Goal: Task Accomplishment & Management: Complete application form

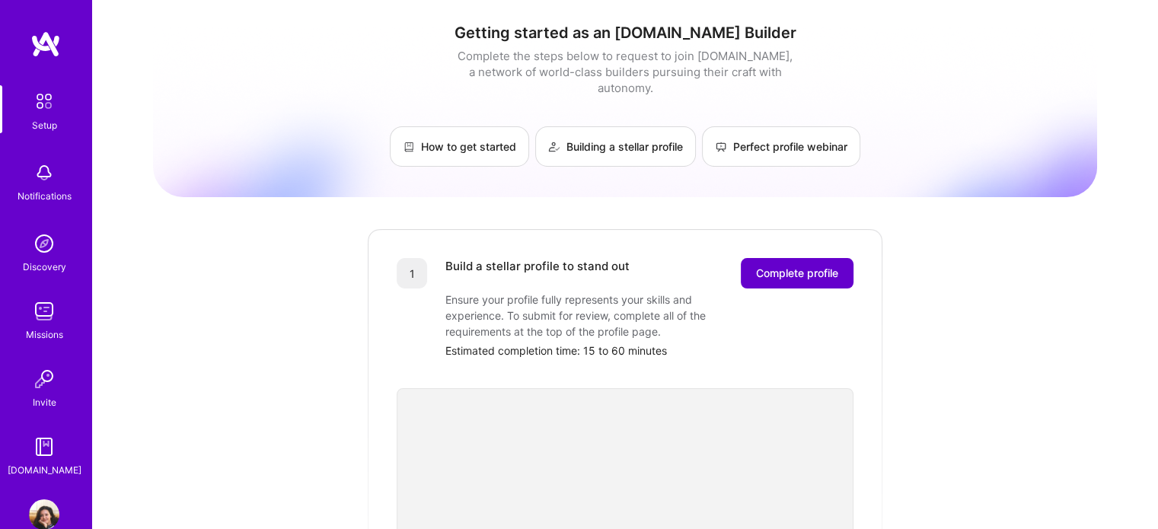
click at [788, 266] on span "Complete profile" at bounding box center [797, 273] width 82 height 15
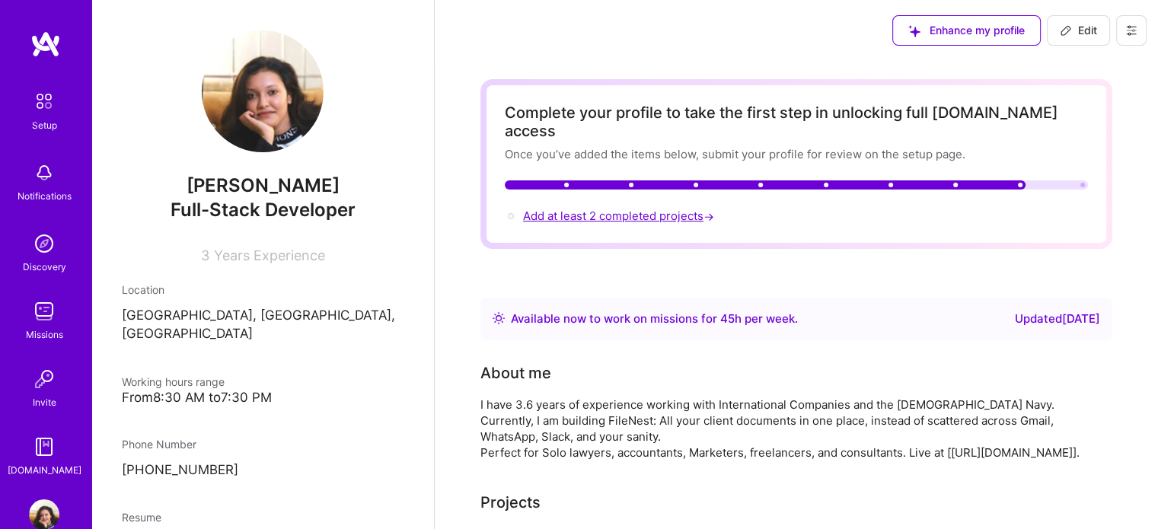
click at [679, 209] on span "Add at least 2 completed projects →" at bounding box center [620, 216] width 194 height 14
select select "IN"
select select "Right Now"
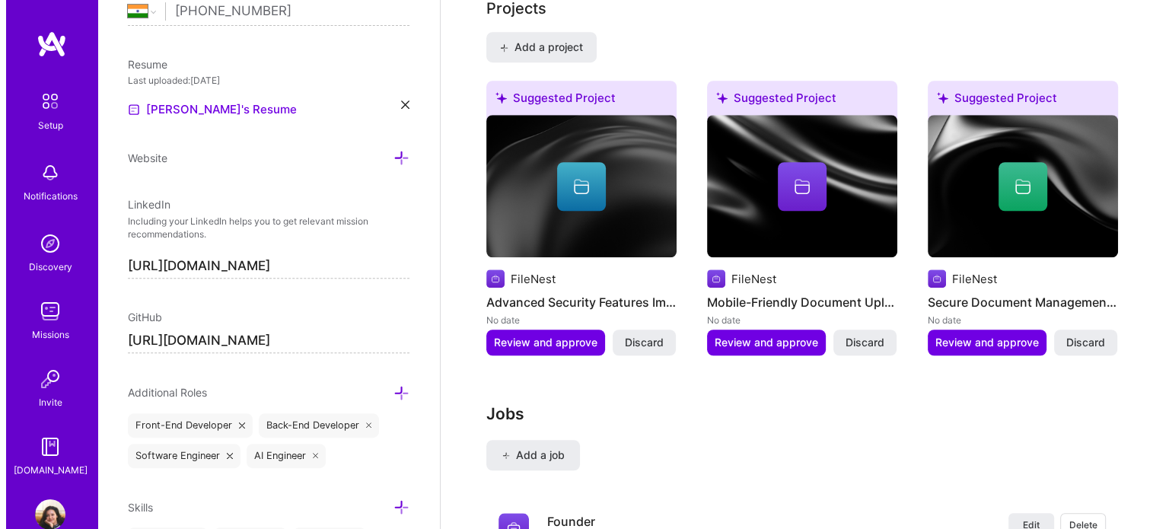
scroll to position [1095, 0]
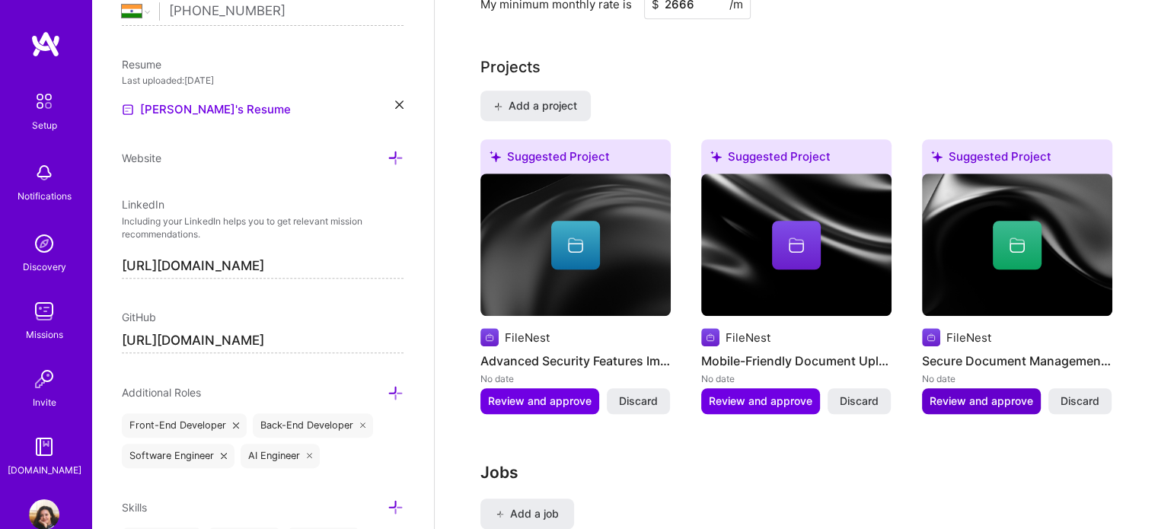
click at [970, 403] on span "Review and approve" at bounding box center [981, 400] width 104 height 15
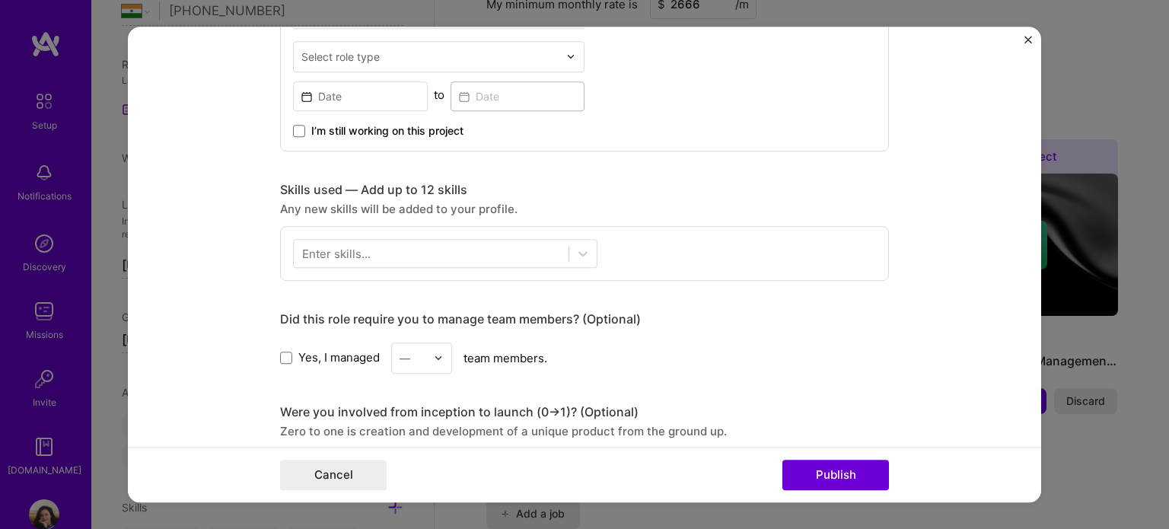
scroll to position [607, 0]
click at [293, 129] on span at bounding box center [299, 129] width 12 height 12
click at [0, 0] on input "I’m still working on this project" at bounding box center [0, 0] width 0 height 0
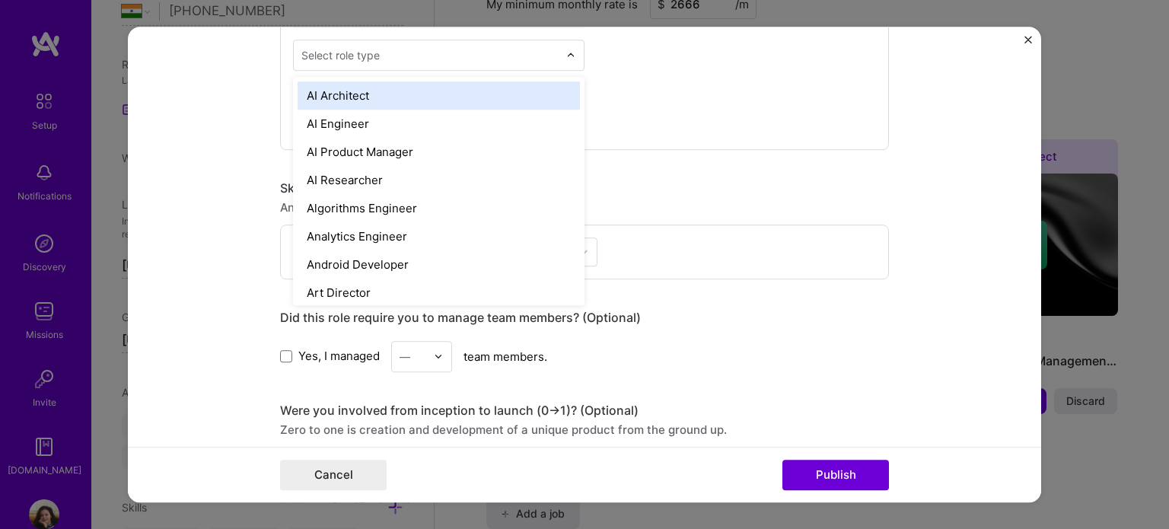
click at [344, 64] on div "Select role type" at bounding box center [430, 55] width 272 height 30
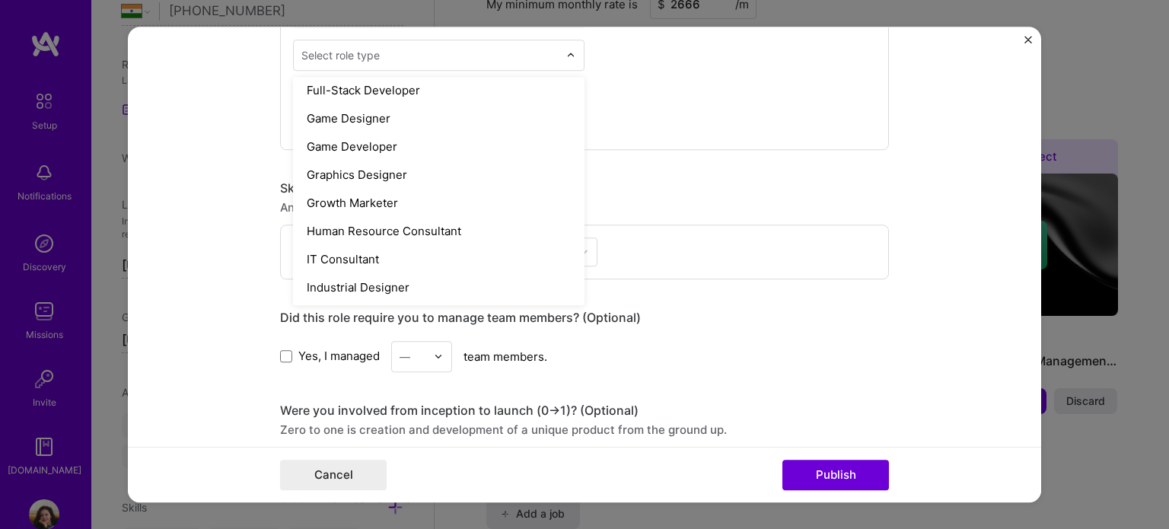
scroll to position [907, 0]
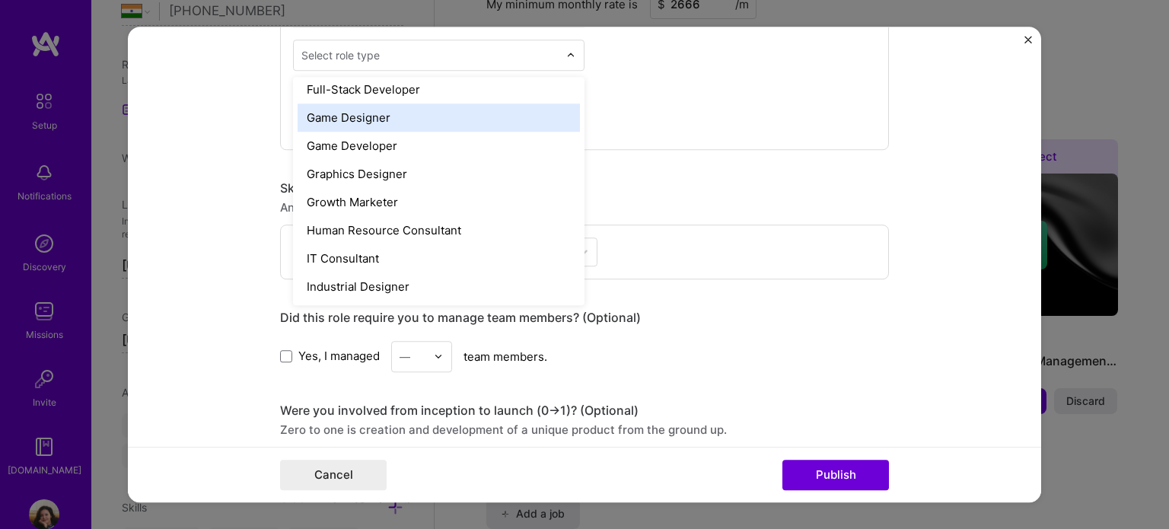
click at [397, 104] on div "Game Designer" at bounding box center [439, 118] width 282 height 28
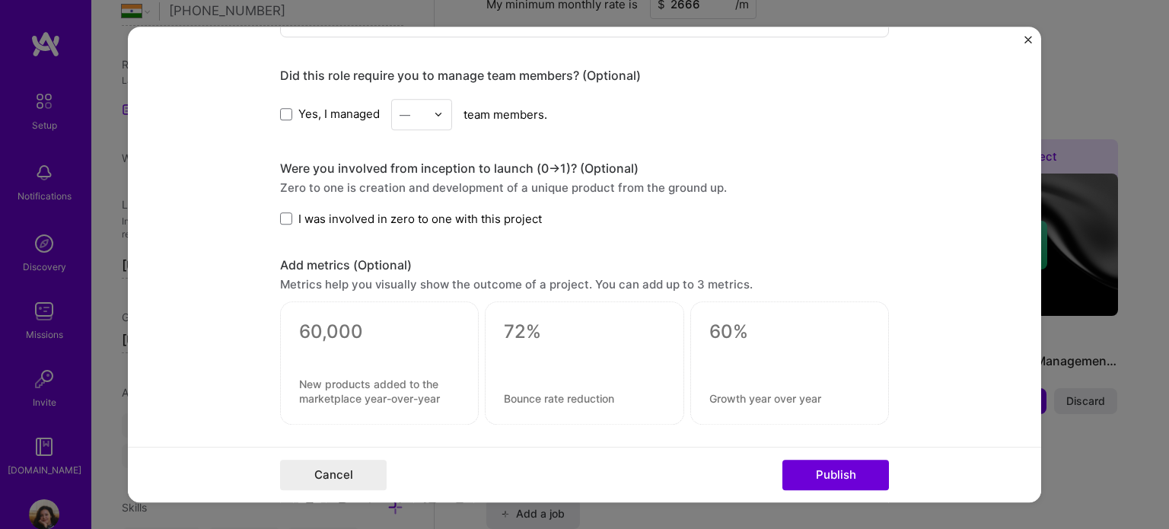
scroll to position [851, 0]
click at [280, 211] on span at bounding box center [286, 217] width 12 height 12
click at [0, 0] on input "I was involved in zero to one with this project" at bounding box center [0, 0] width 0 height 0
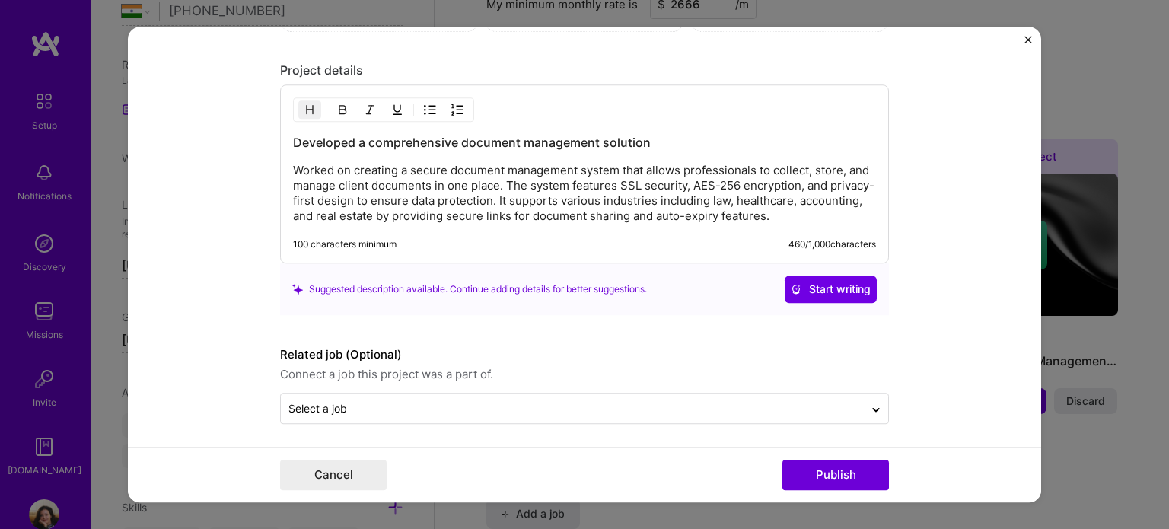
scroll to position [1243, 0]
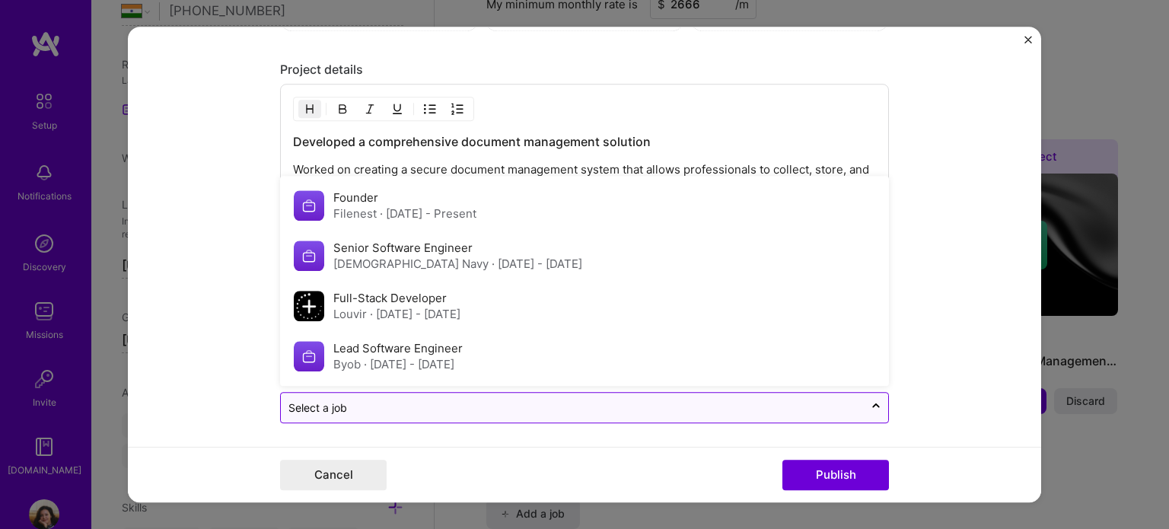
click at [351, 406] on input "text" at bounding box center [572, 408] width 568 height 16
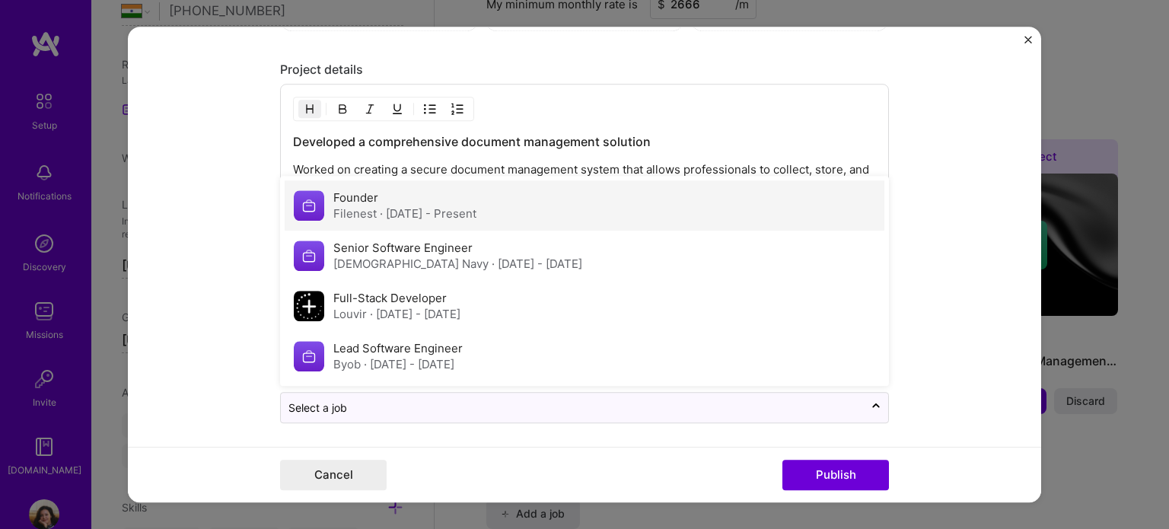
click at [351, 195] on label "Founder" at bounding box center [355, 197] width 45 height 14
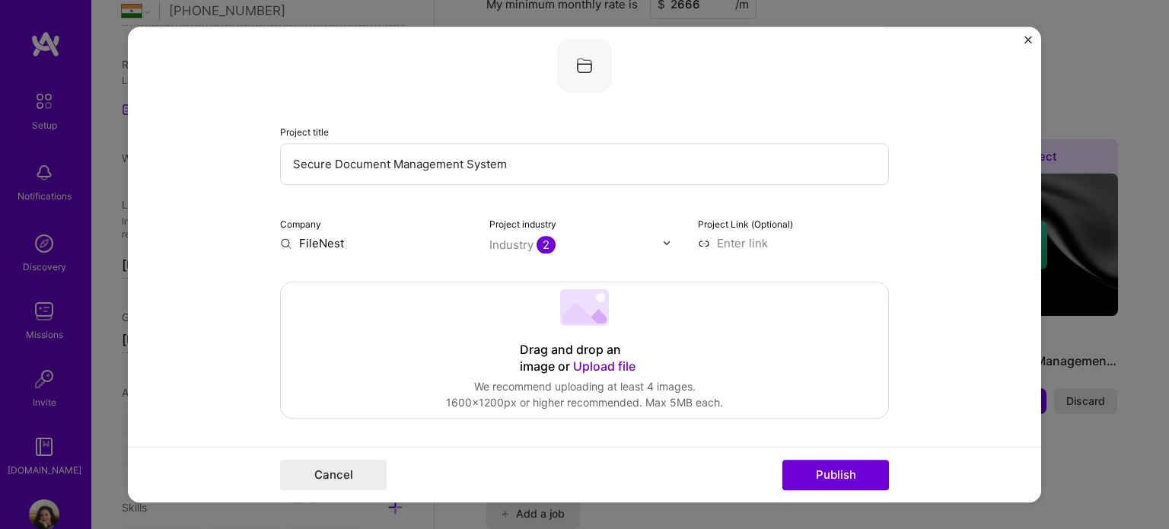
scroll to position [88, 0]
click at [511, 164] on input "Secure Document Management System" at bounding box center [584, 164] width 609 height 42
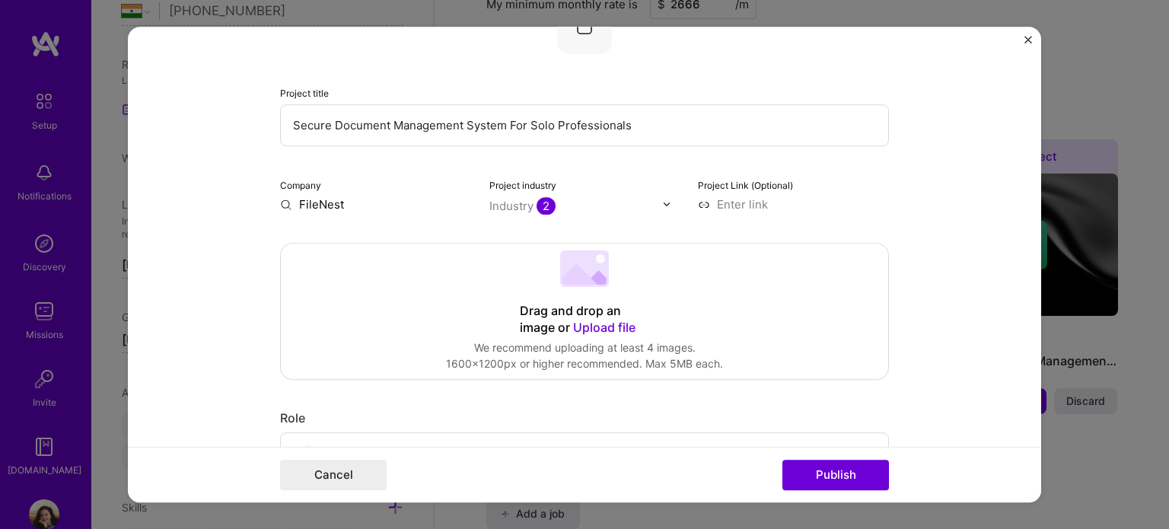
type input "Secure Document Management System For Solo Professionals"
click at [741, 206] on input at bounding box center [793, 204] width 191 height 16
type input "[URL][DOMAIN_NAME]"
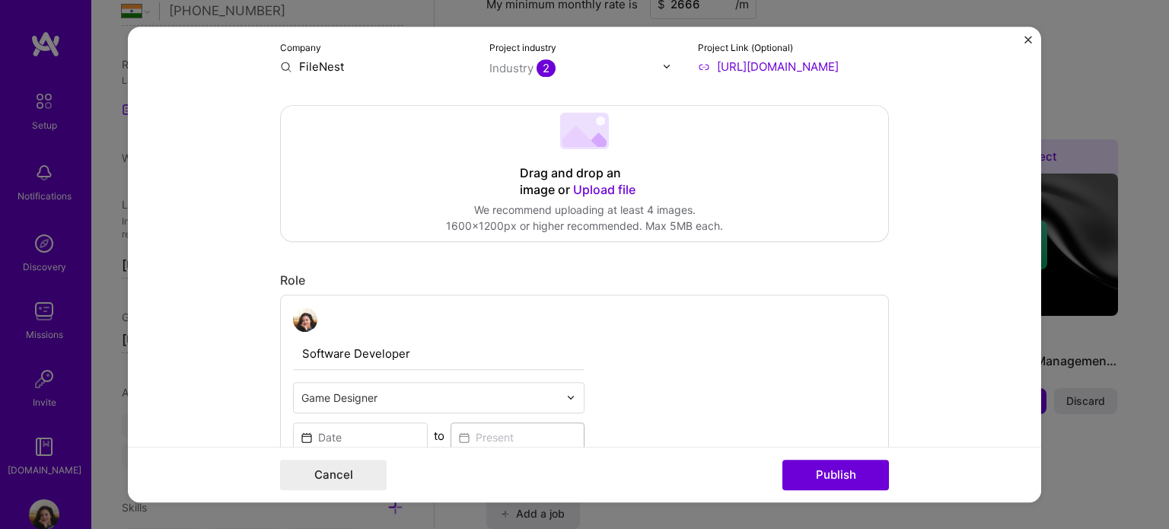
scroll to position [266, 0]
click at [600, 182] on span "Upload file" at bounding box center [604, 187] width 62 height 15
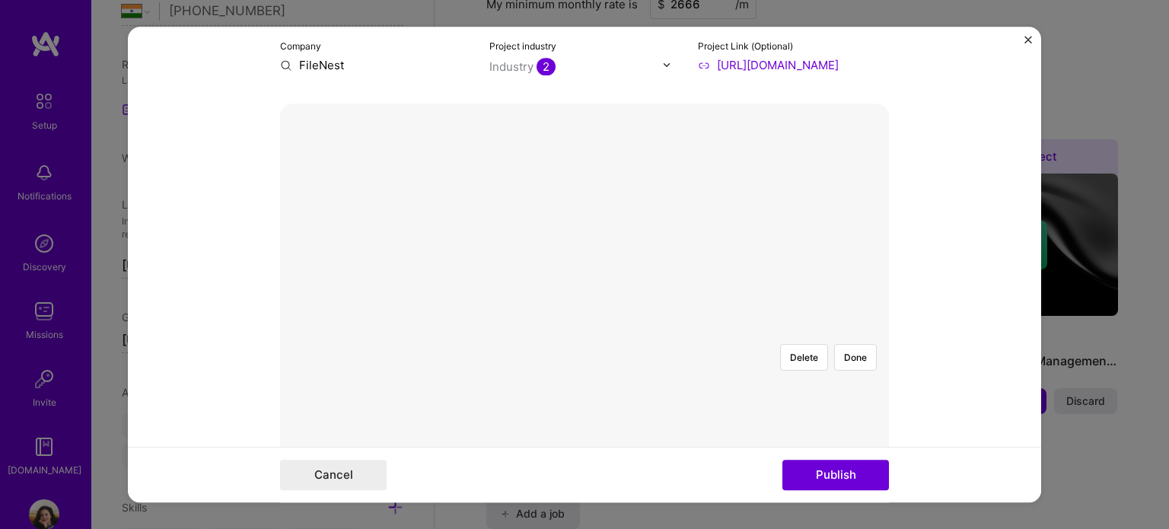
click at [585, 332] on div at bounding box center [585, 332] width 0 height 0
click at [601, 332] on div at bounding box center [788, 472] width 374 height 281
click at [585, 332] on div at bounding box center [585, 332] width 0 height 0
click at [607, 332] on div at bounding box center [794, 472] width 374 height 281
click at [983, 329] on div at bounding box center [983, 329] width 0 height 0
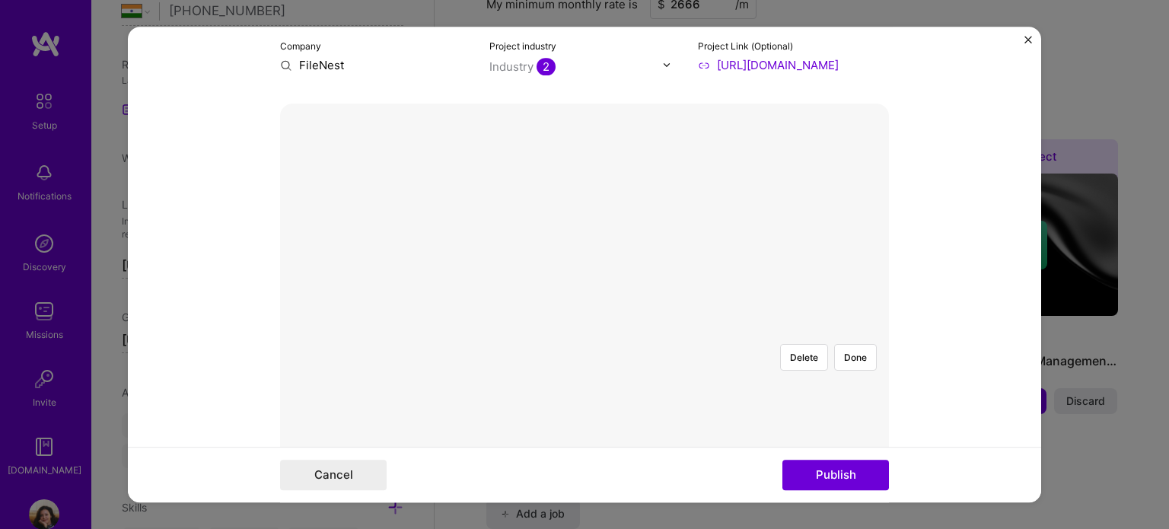
click at [577, 167] on div "Delete Done" at bounding box center [584, 332] width 609 height 457
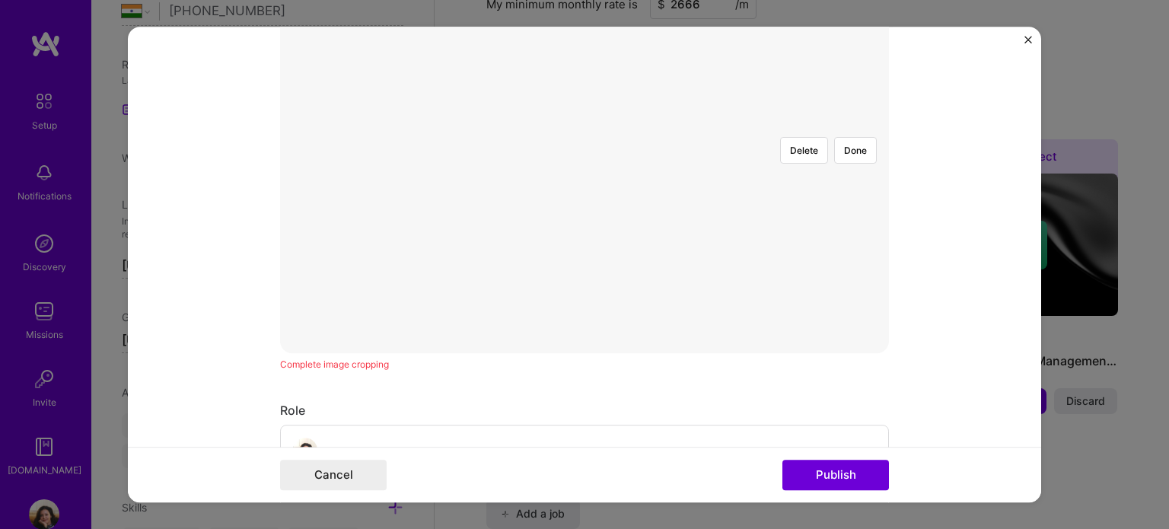
scroll to position [474, 0]
click at [852, 473] on button "Publish" at bounding box center [835, 475] width 107 height 30
click at [857, 311] on button "Done" at bounding box center [855, 324] width 43 height 27
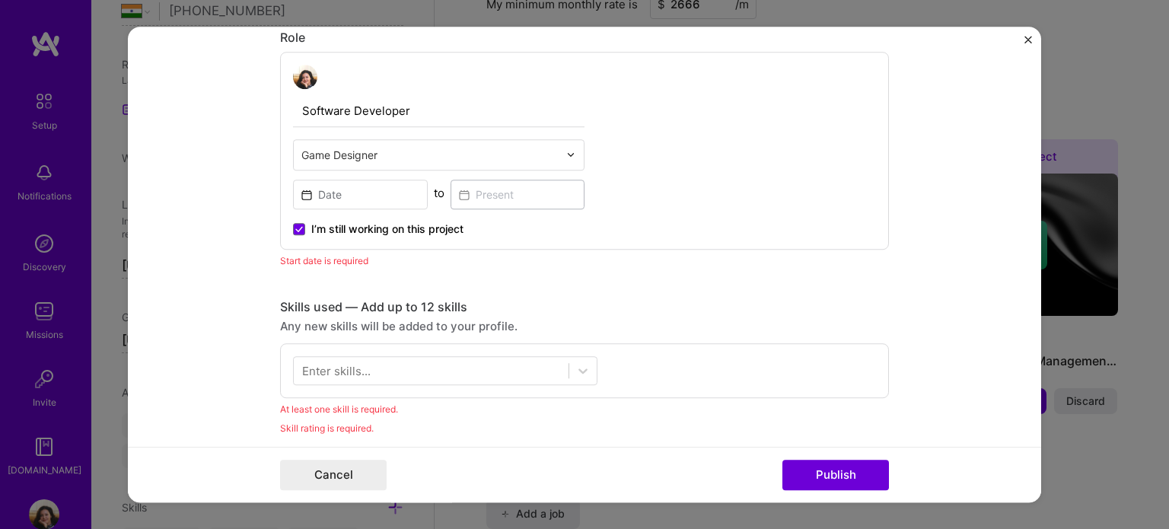
scroll to position [935, 0]
click at [397, 366] on div at bounding box center [431, 369] width 275 height 25
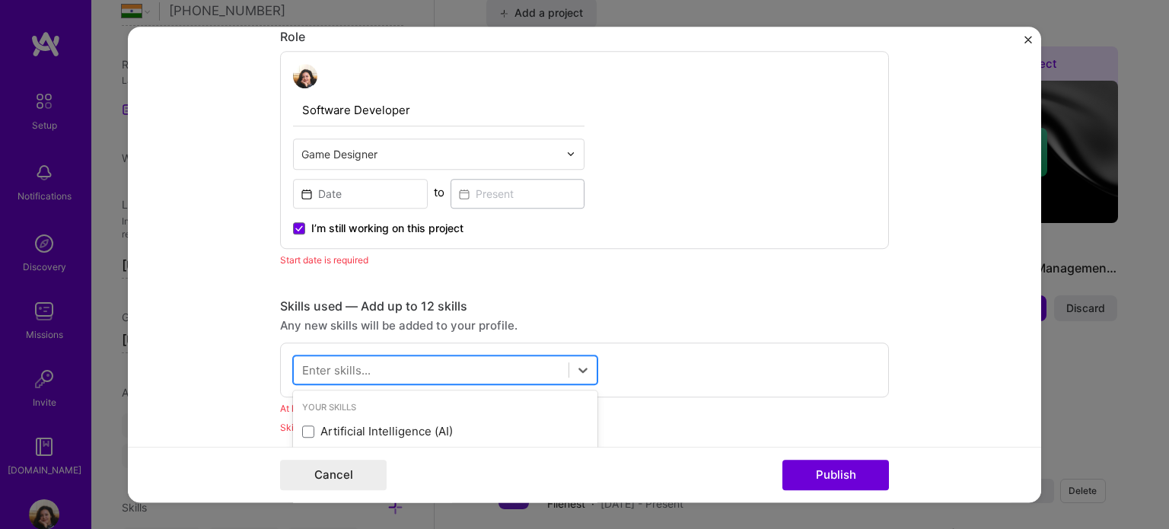
scroll to position [1189, 0]
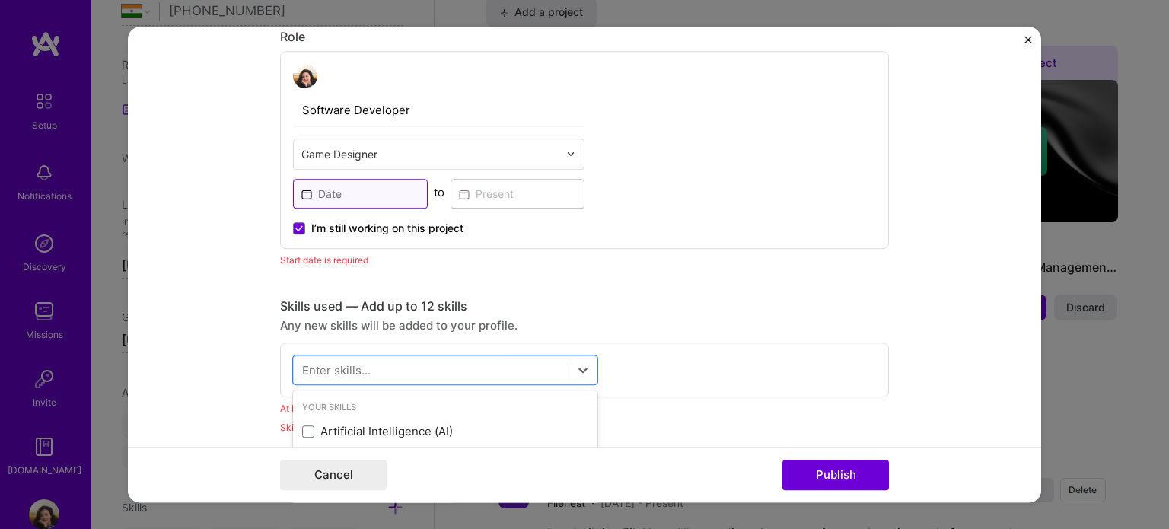
click at [338, 190] on input at bounding box center [360, 194] width 135 height 30
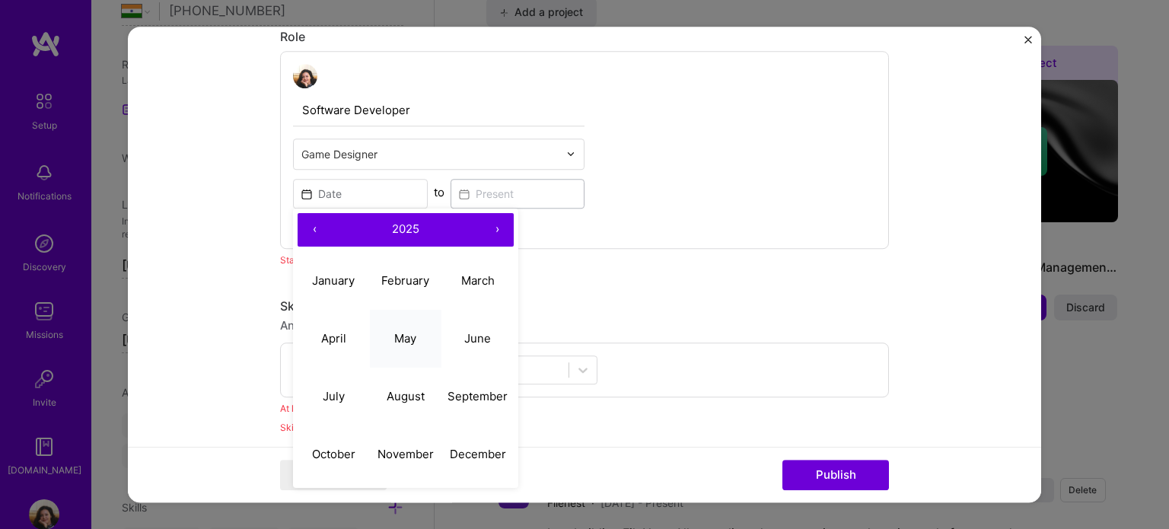
click at [387, 336] on button "May" at bounding box center [406, 339] width 72 height 58
type input "[DATE]"
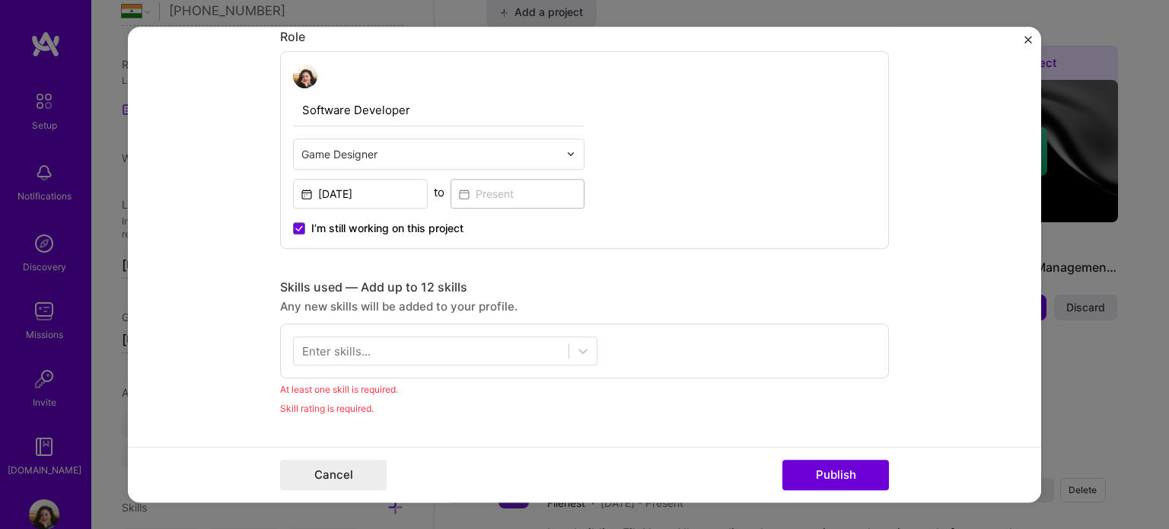
click at [356, 343] on div "Enter skills..." at bounding box center [336, 350] width 68 height 16
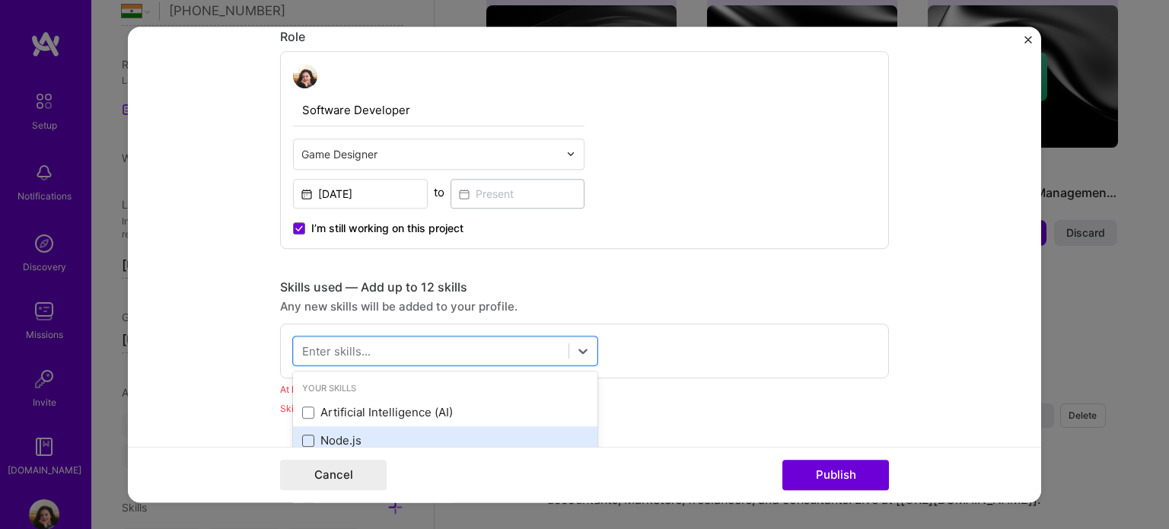
click at [304, 435] on span at bounding box center [308, 441] width 12 height 12
click at [0, 0] on input "checkbox" at bounding box center [0, 0] width 0 height 0
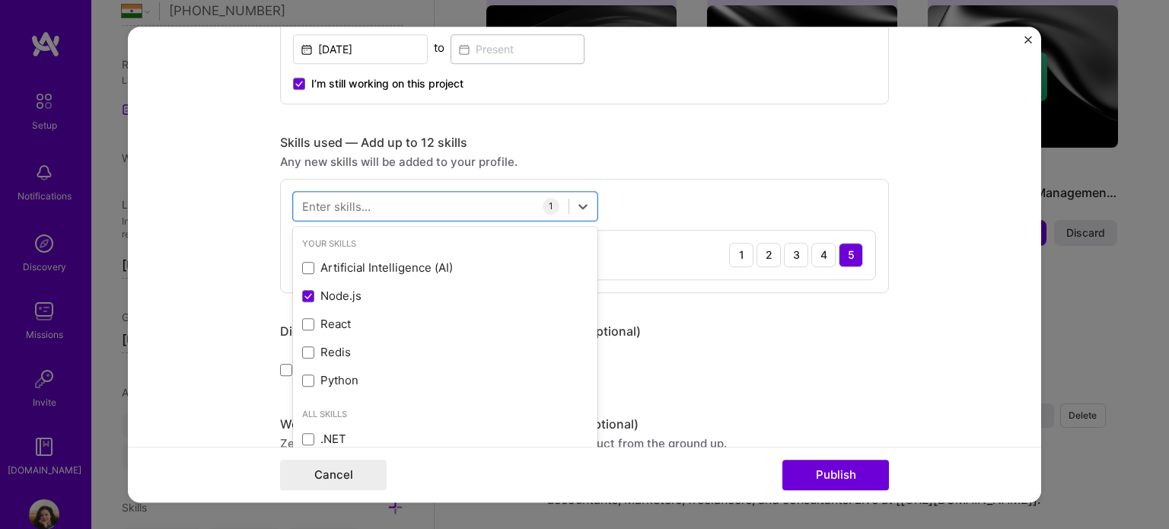
scroll to position [1078, 0]
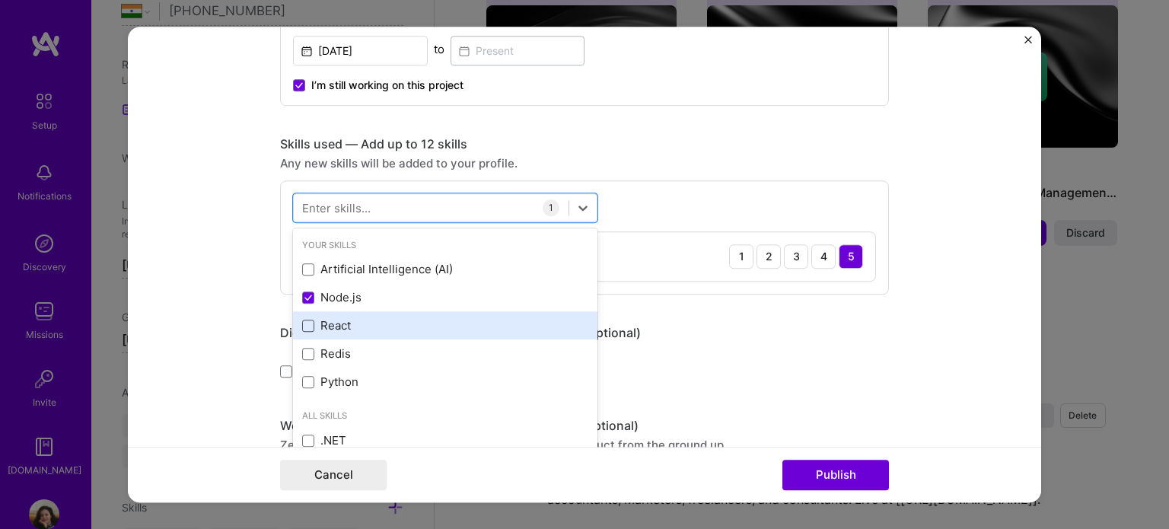
click at [302, 320] on span at bounding box center [308, 326] width 12 height 12
click at [0, 0] on input "checkbox" at bounding box center [0, 0] width 0 height 0
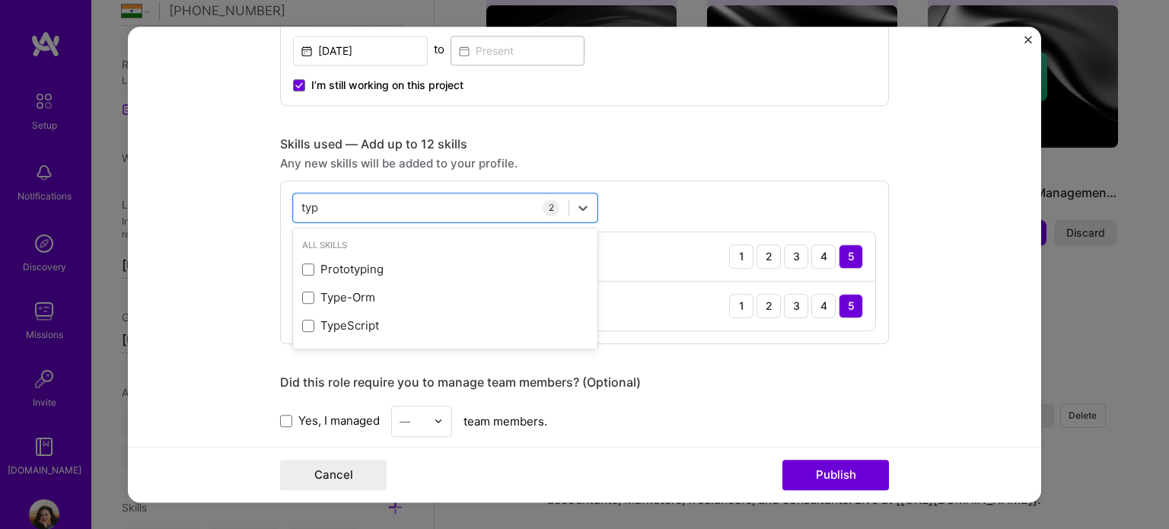
scroll to position [0, 0]
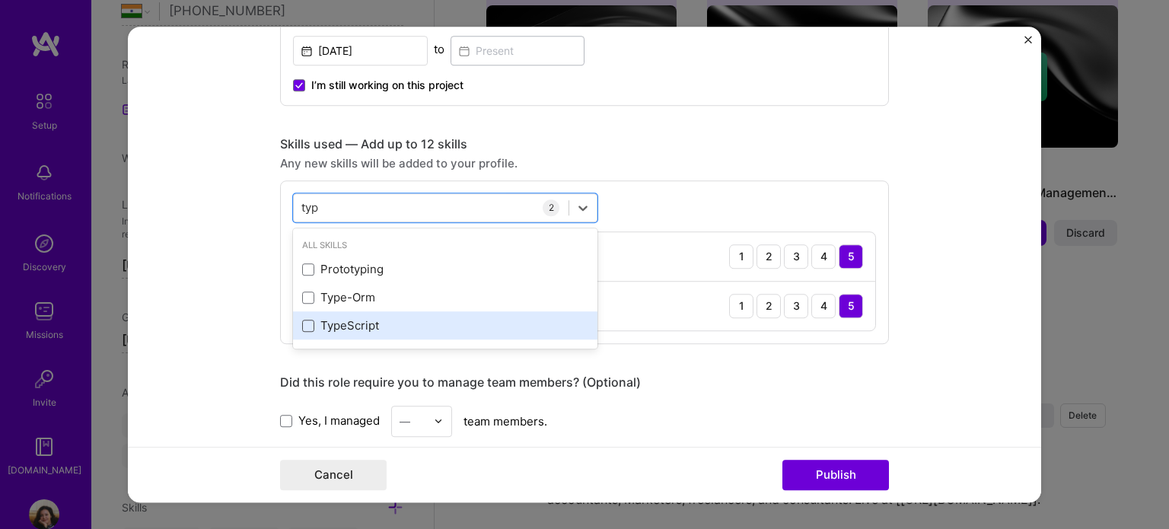
click at [303, 323] on span at bounding box center [308, 326] width 12 height 12
click at [0, 0] on input "checkbox" at bounding box center [0, 0] width 0 height 0
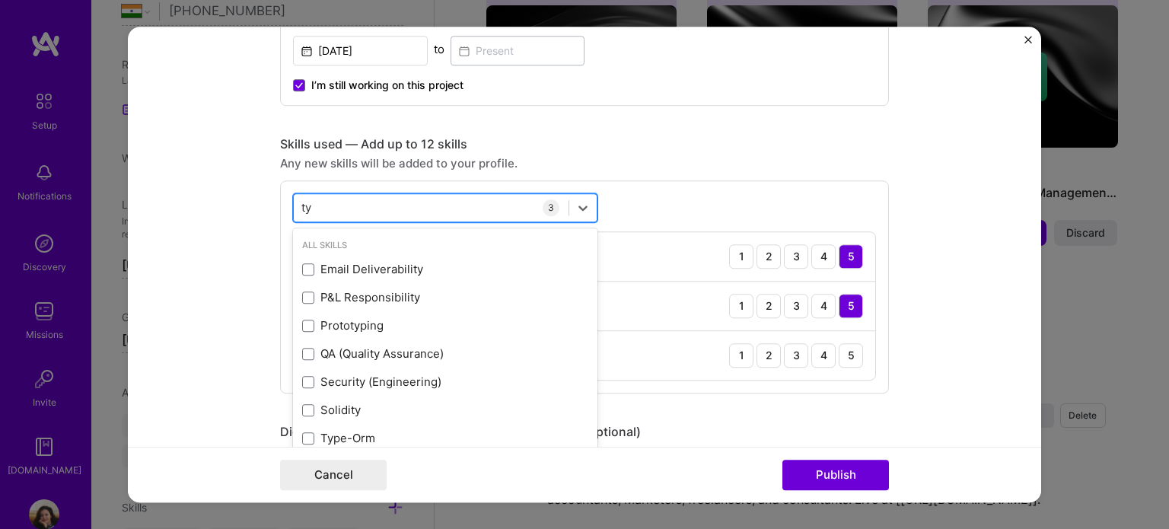
type input "t"
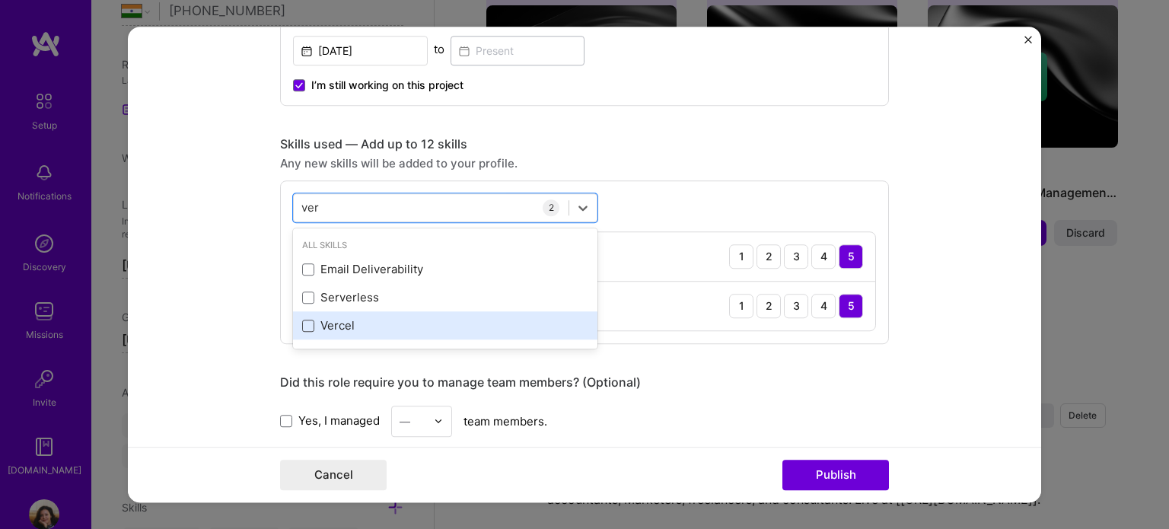
click at [302, 327] on span at bounding box center [308, 326] width 12 height 12
click at [0, 0] on input "checkbox" at bounding box center [0, 0] width 0 height 0
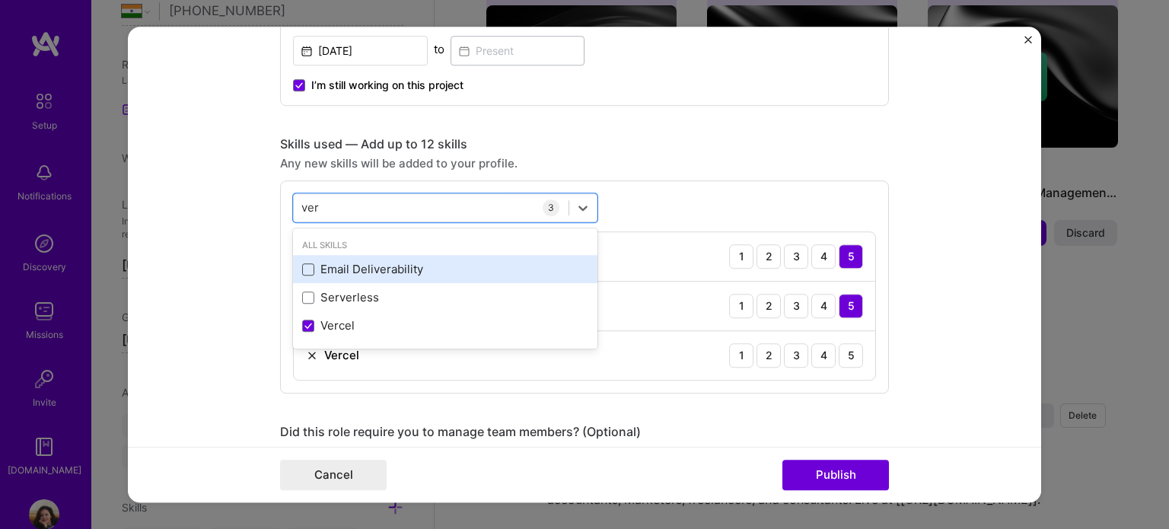
click at [302, 267] on span at bounding box center [308, 269] width 12 height 12
click at [0, 0] on input "checkbox" at bounding box center [0, 0] width 0 height 0
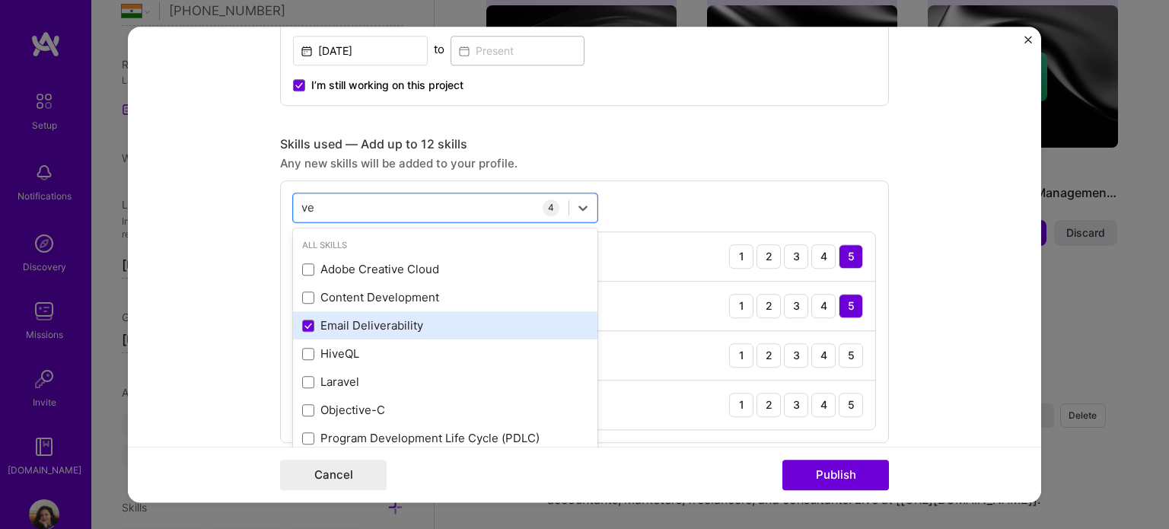
type input "v"
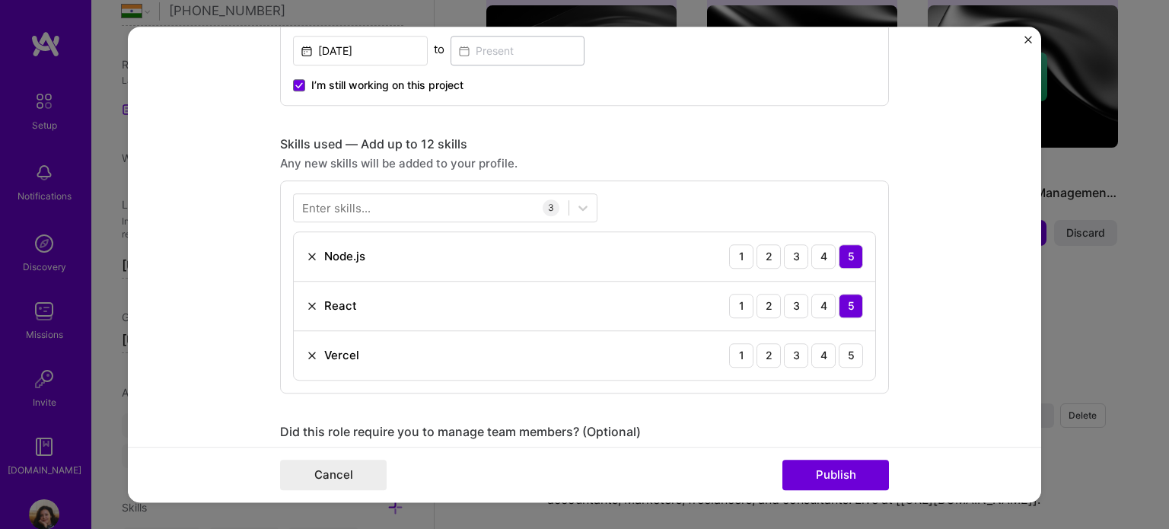
click at [230, 255] on form "Editing suggested project This project is suggested based on your LinkedIn, res…" at bounding box center [584, 265] width 913 height 476
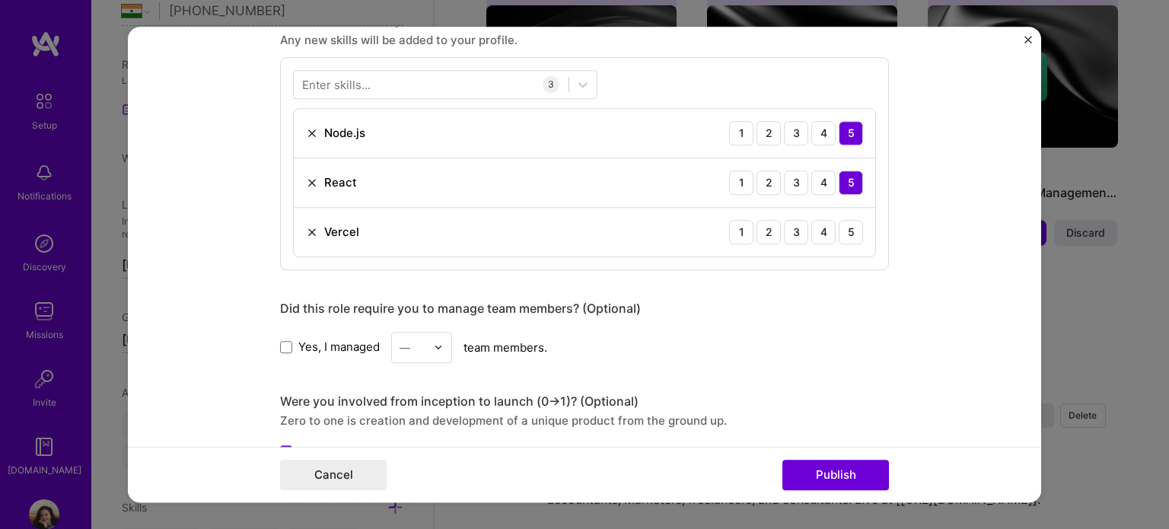
scroll to position [1160, 0]
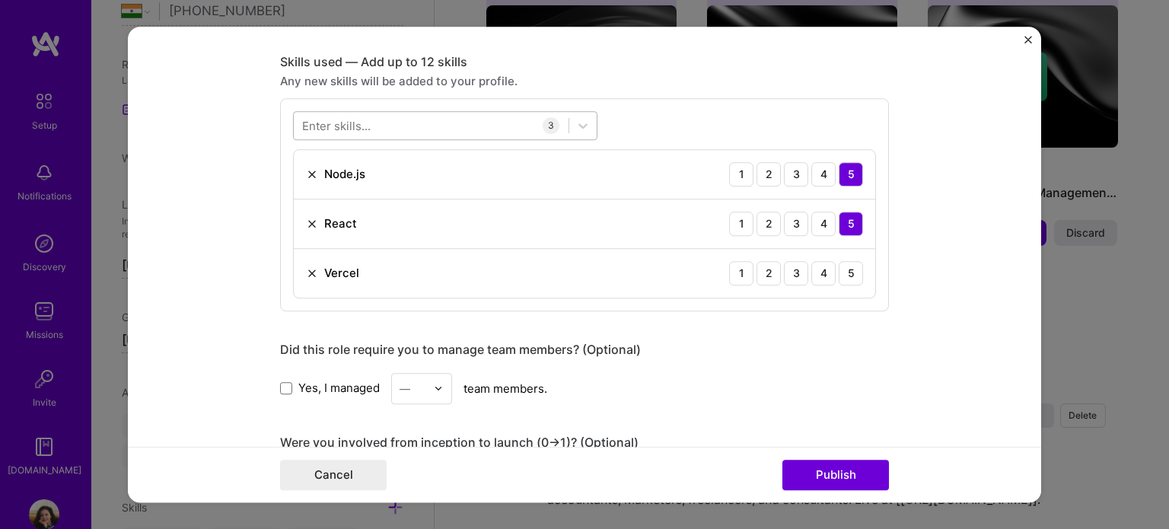
click at [387, 113] on div at bounding box center [431, 125] width 275 height 25
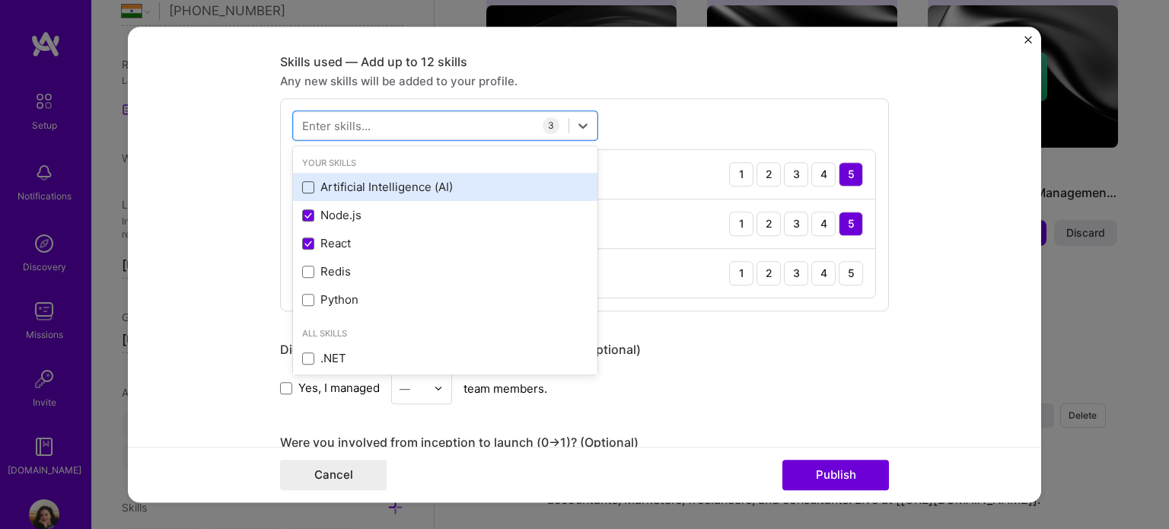
click at [302, 186] on span at bounding box center [308, 187] width 12 height 12
click at [0, 0] on input "checkbox" at bounding box center [0, 0] width 0 height 0
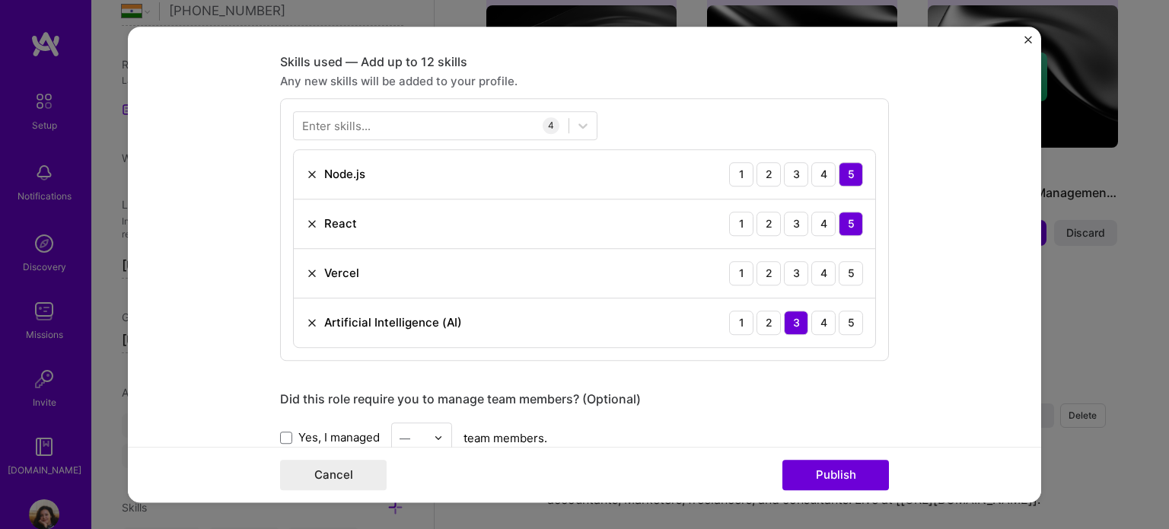
click at [233, 202] on form "Editing suggested project This project is suggested based on your LinkedIn, res…" at bounding box center [584, 265] width 913 height 476
click at [820, 470] on button "Publish" at bounding box center [835, 475] width 107 height 30
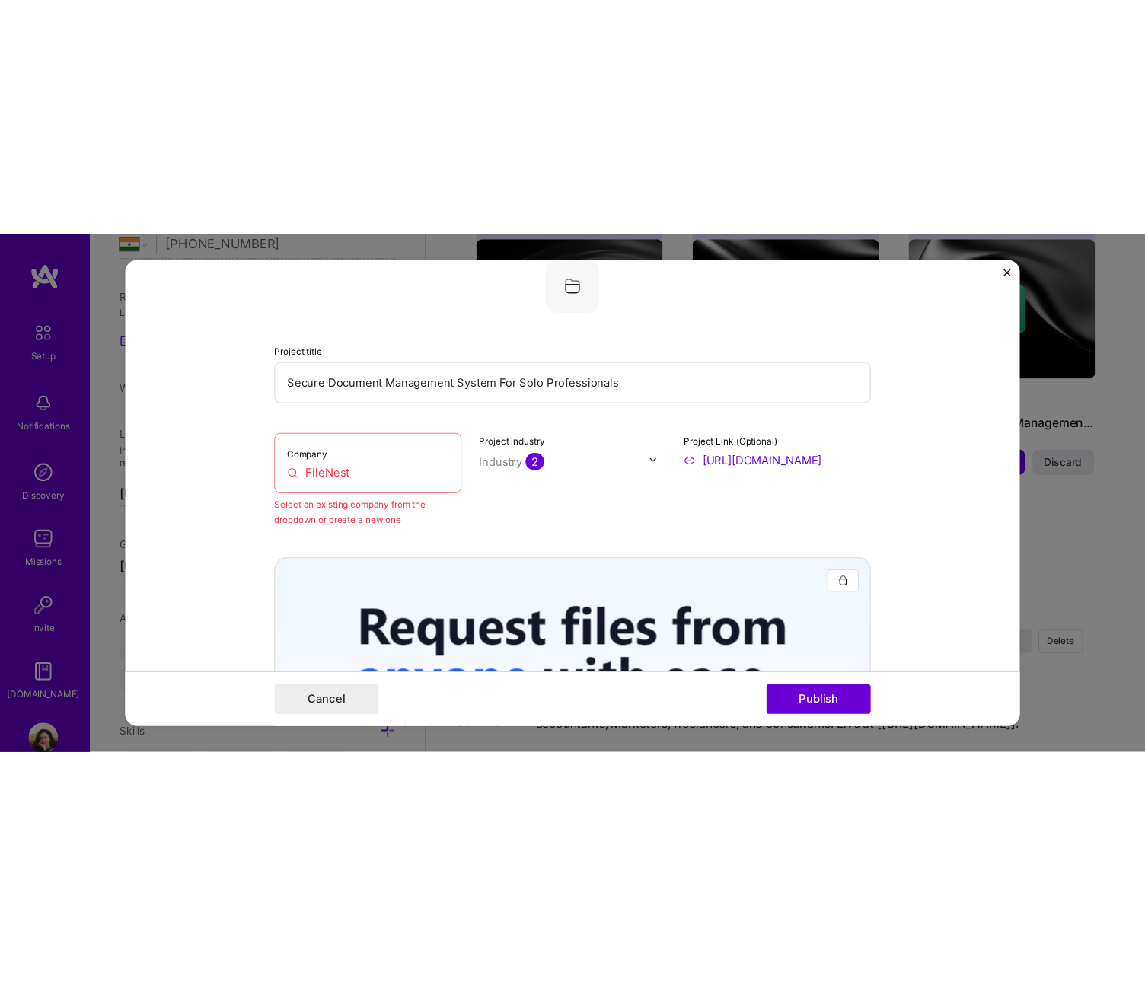
scroll to position [100, 0]
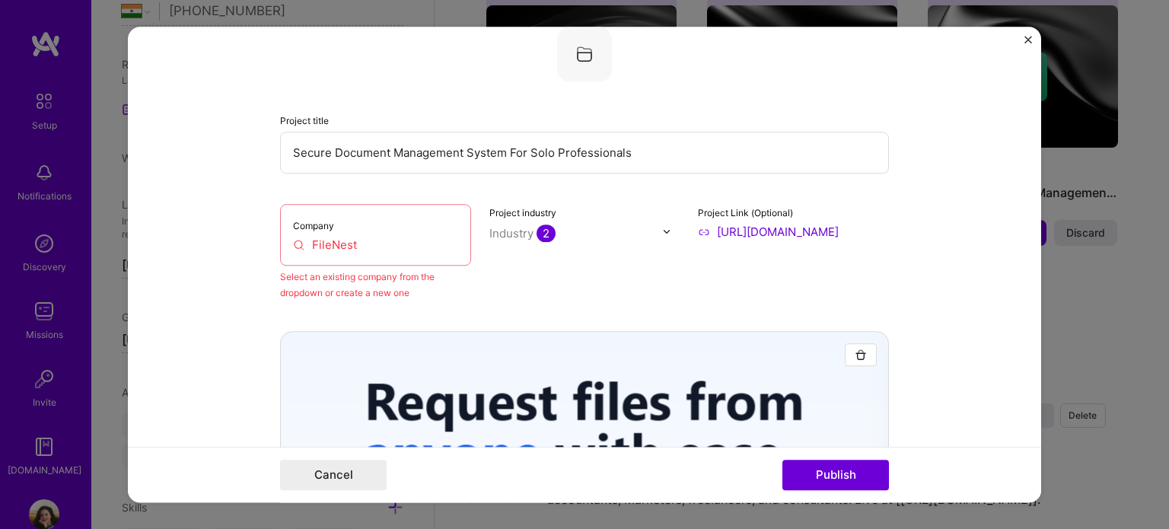
click at [374, 247] on input "FileNest" at bounding box center [375, 245] width 165 height 16
click at [362, 243] on input "Filenest" at bounding box center [375, 245] width 165 height 16
click at [371, 243] on input "Filenes" at bounding box center [375, 245] width 165 height 16
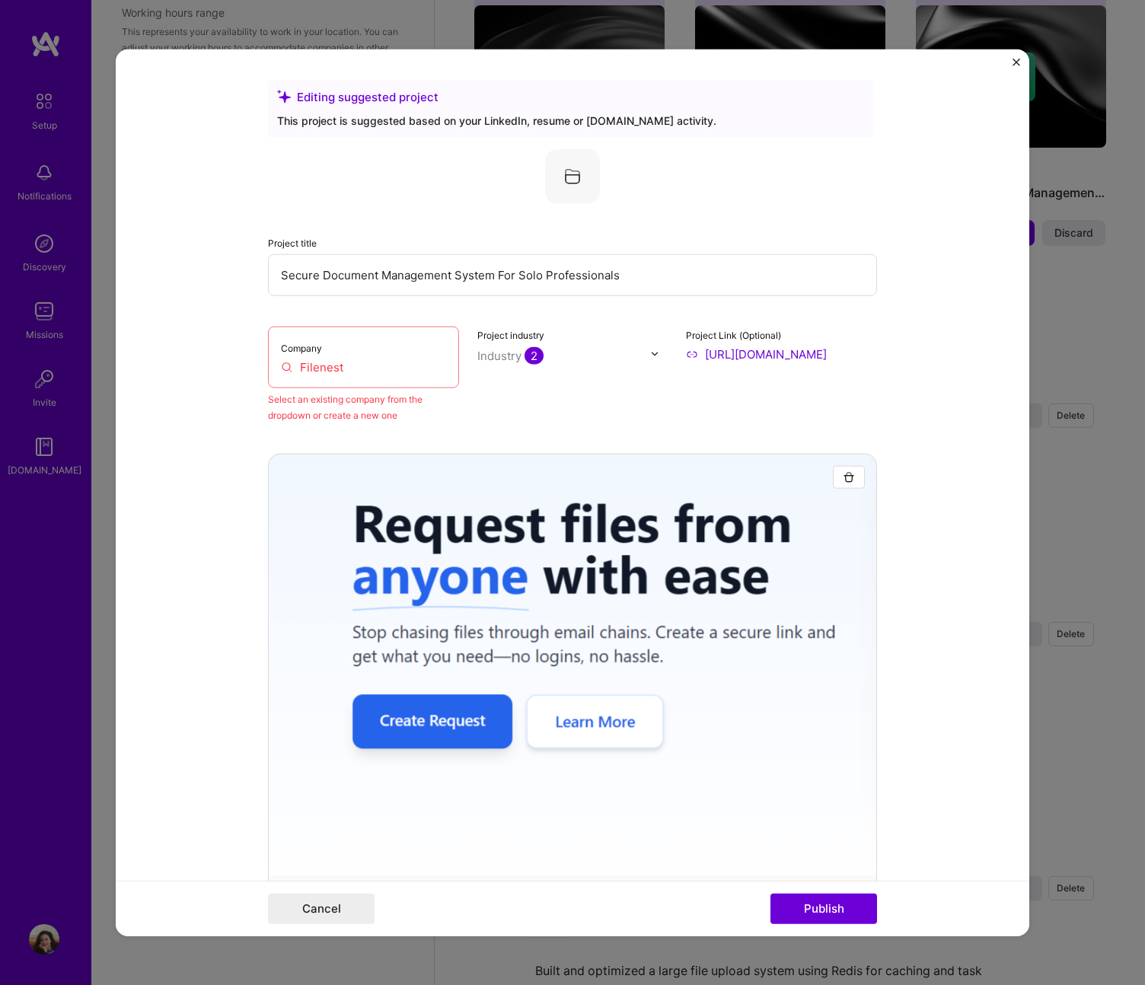
scroll to position [516, 0]
click at [329, 359] on input "Filenest" at bounding box center [363, 367] width 165 height 16
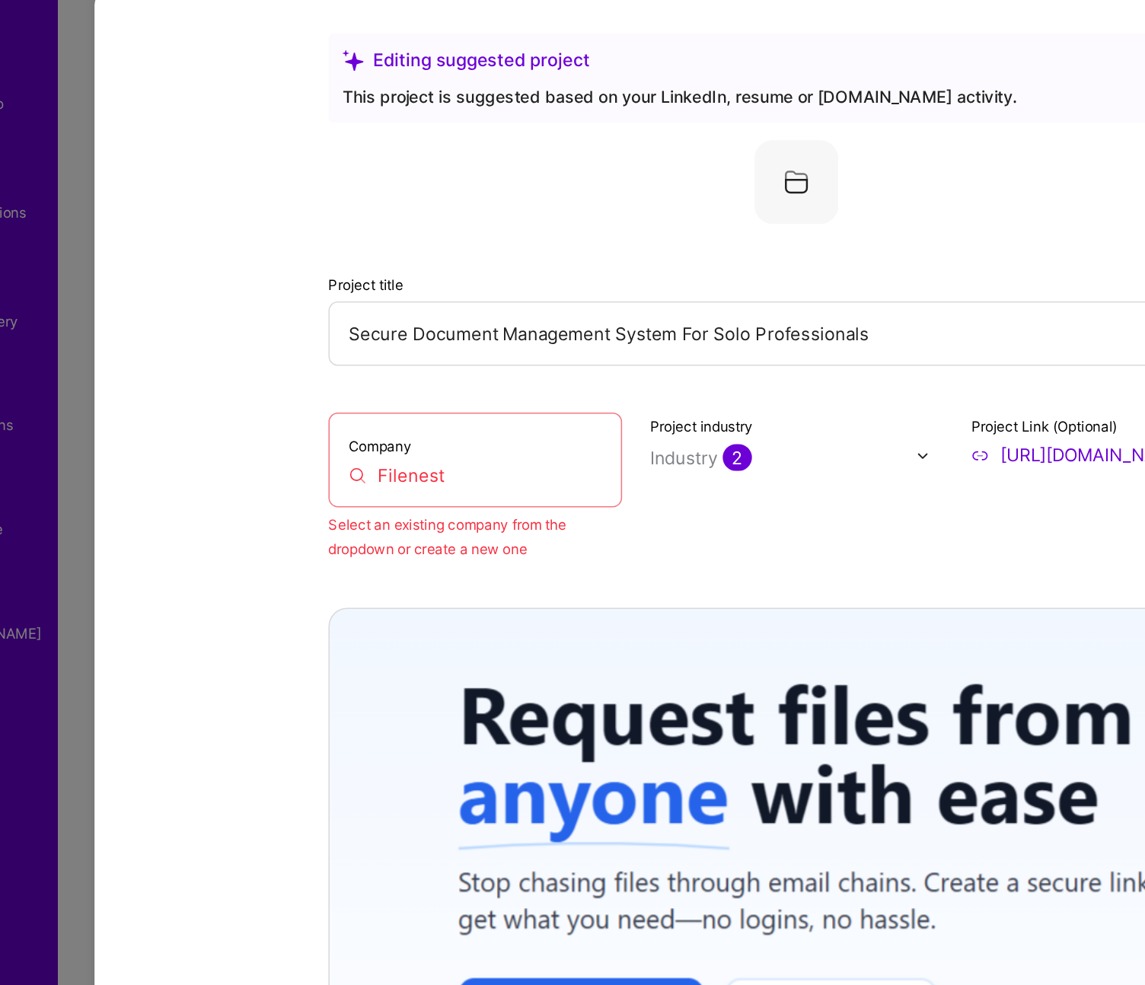
scroll to position [1263, 0]
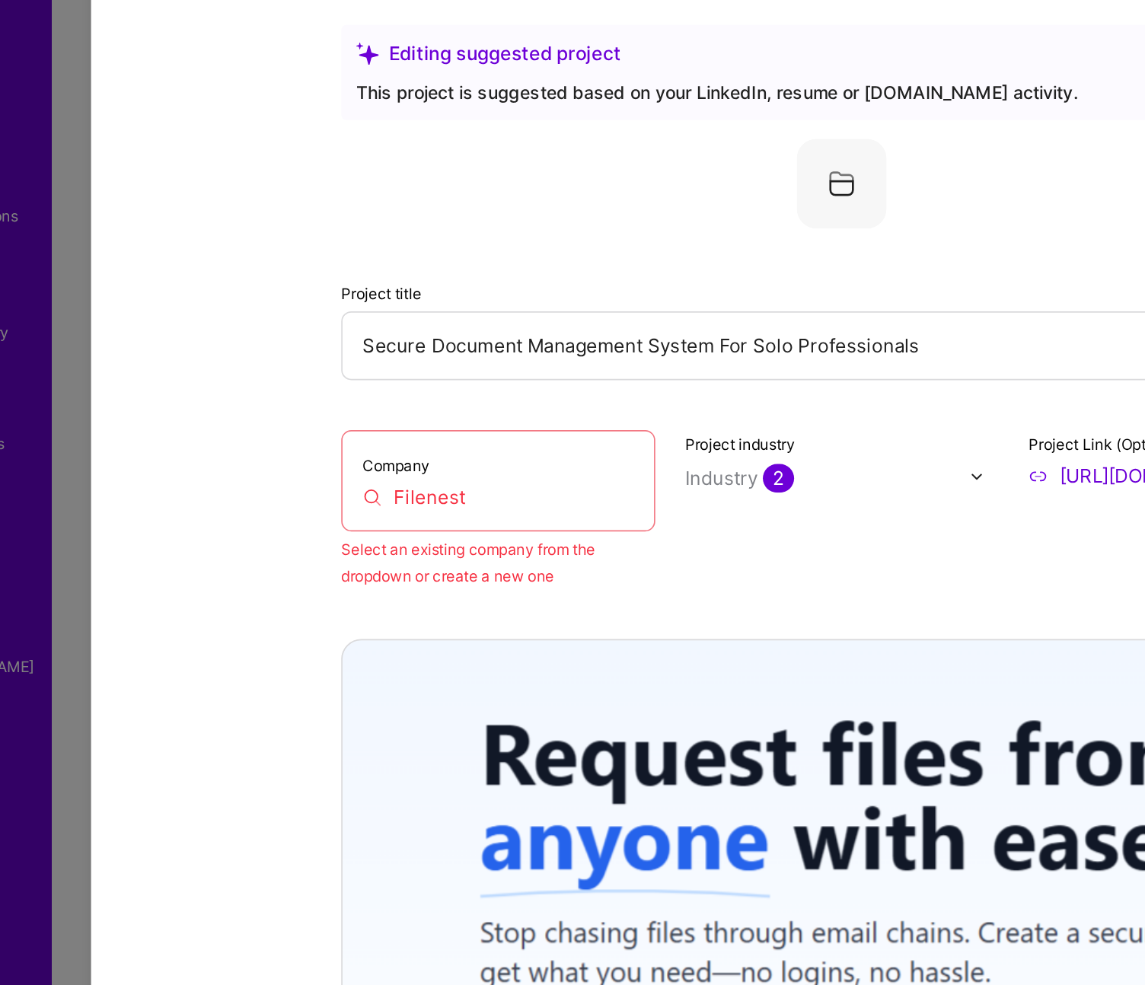
click at [362, 369] on input "Filenest" at bounding box center [363, 367] width 165 height 16
click at [360, 369] on input "Filenest" at bounding box center [363, 367] width 165 height 16
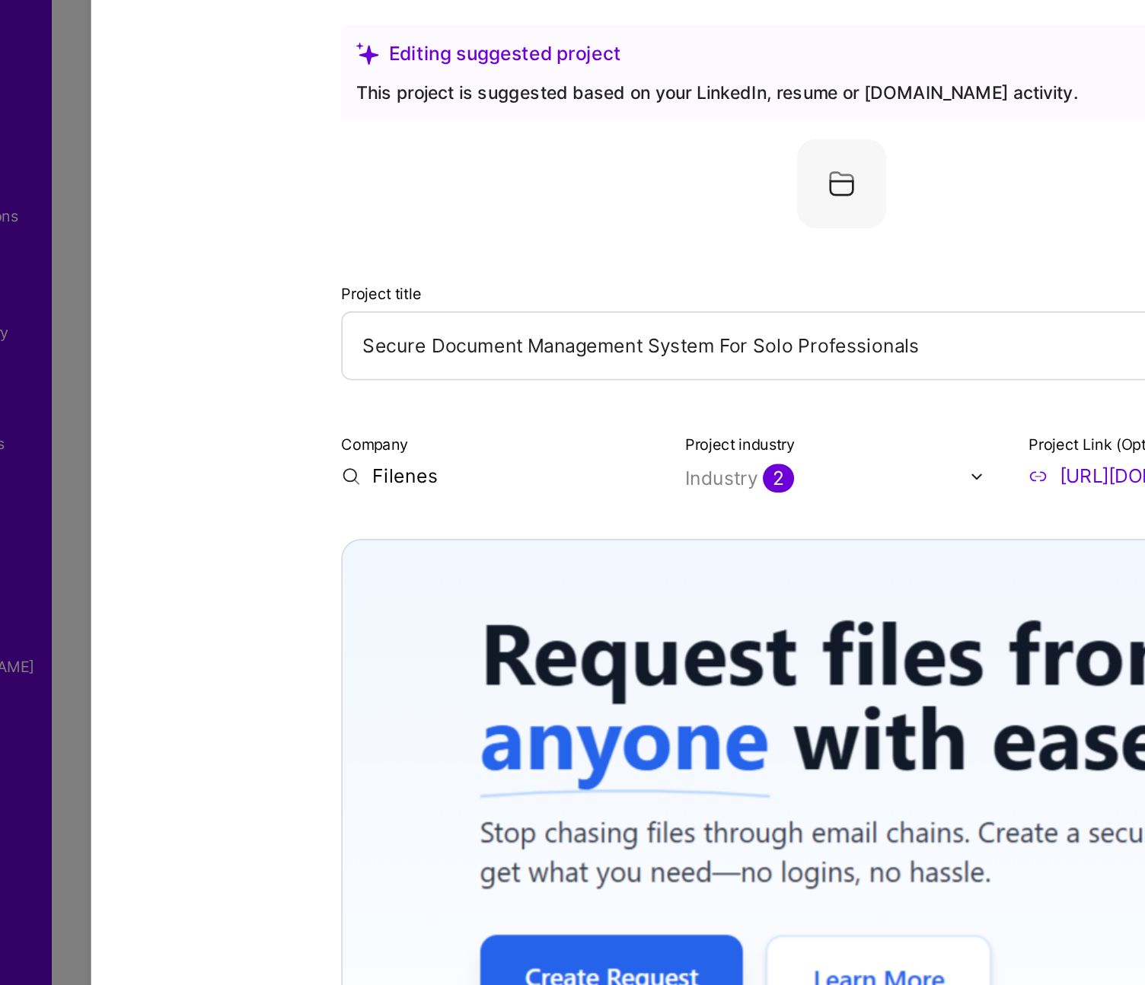
type input "Filenest"
click at [309, 387] on span "Add company" at bounding box center [310, 389] width 73 height 16
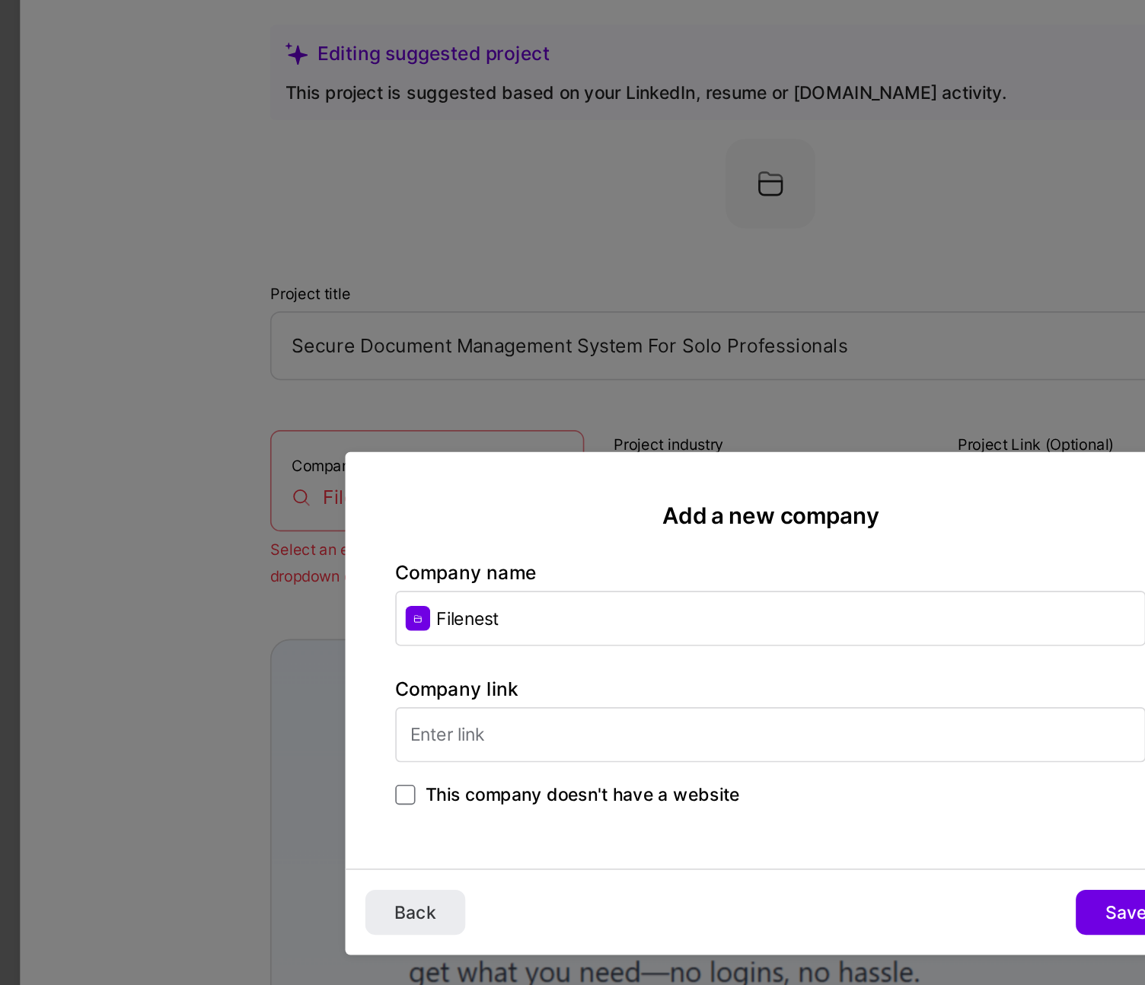
click at [462, 511] on input "text" at bounding box center [572, 511] width 457 height 33
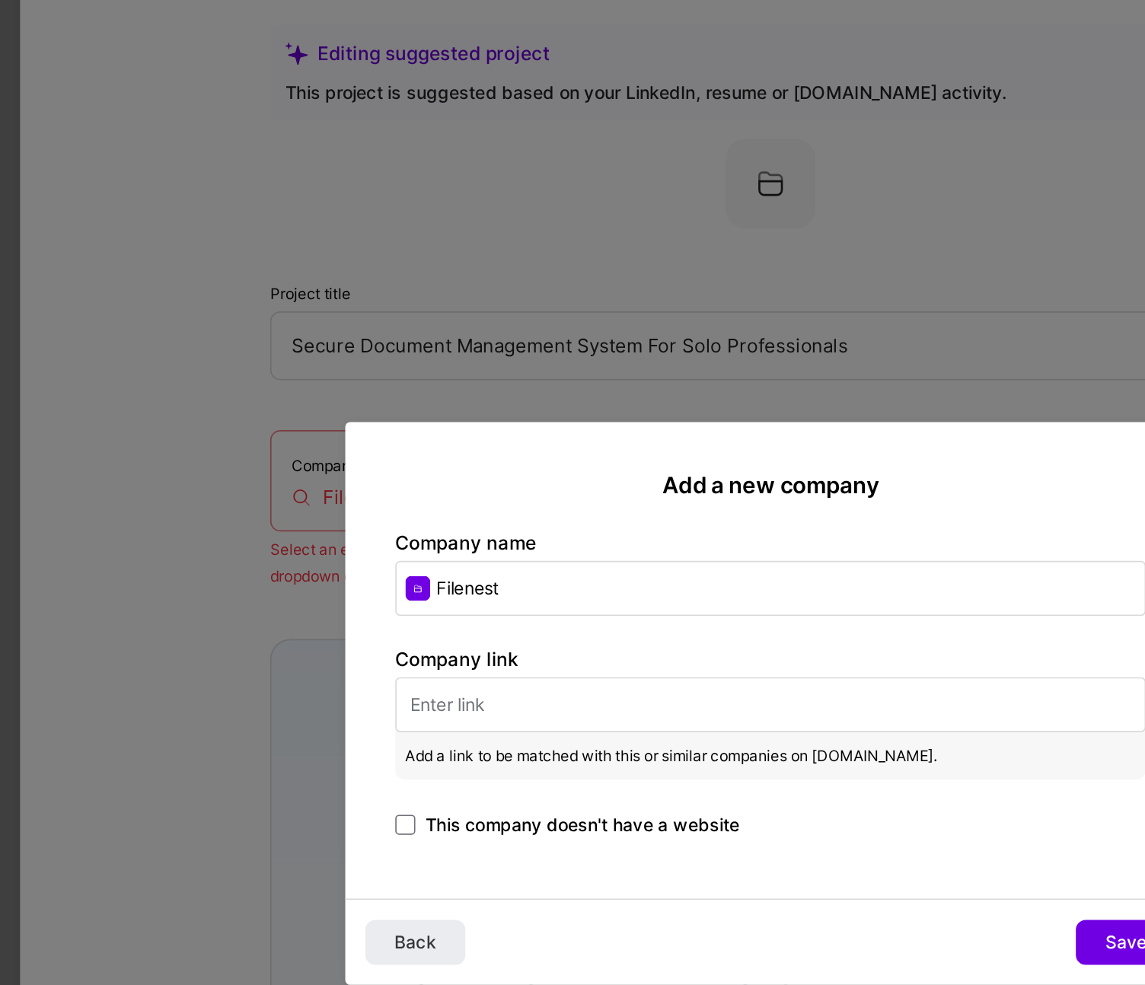
paste input "[URL][DOMAIN_NAME]"
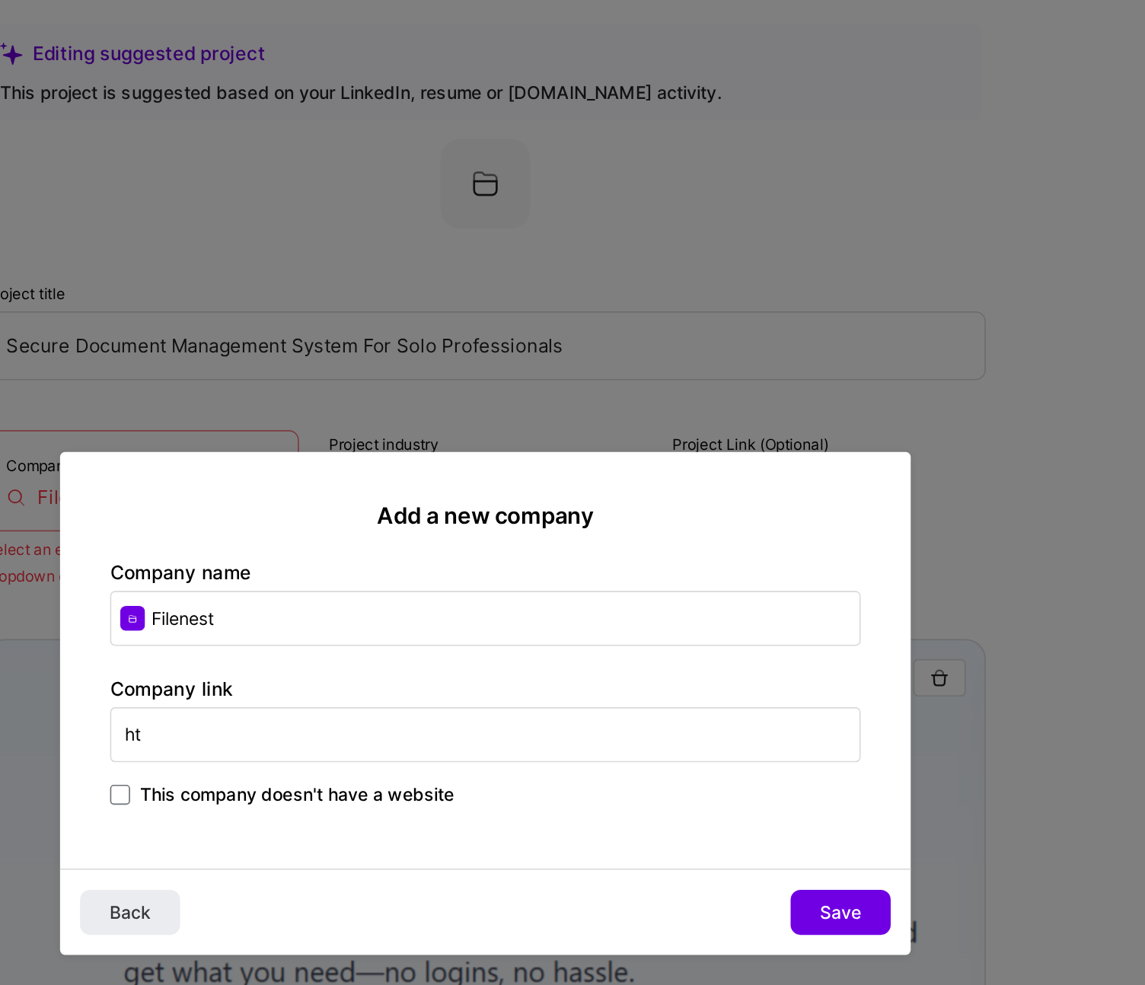
type input "h"
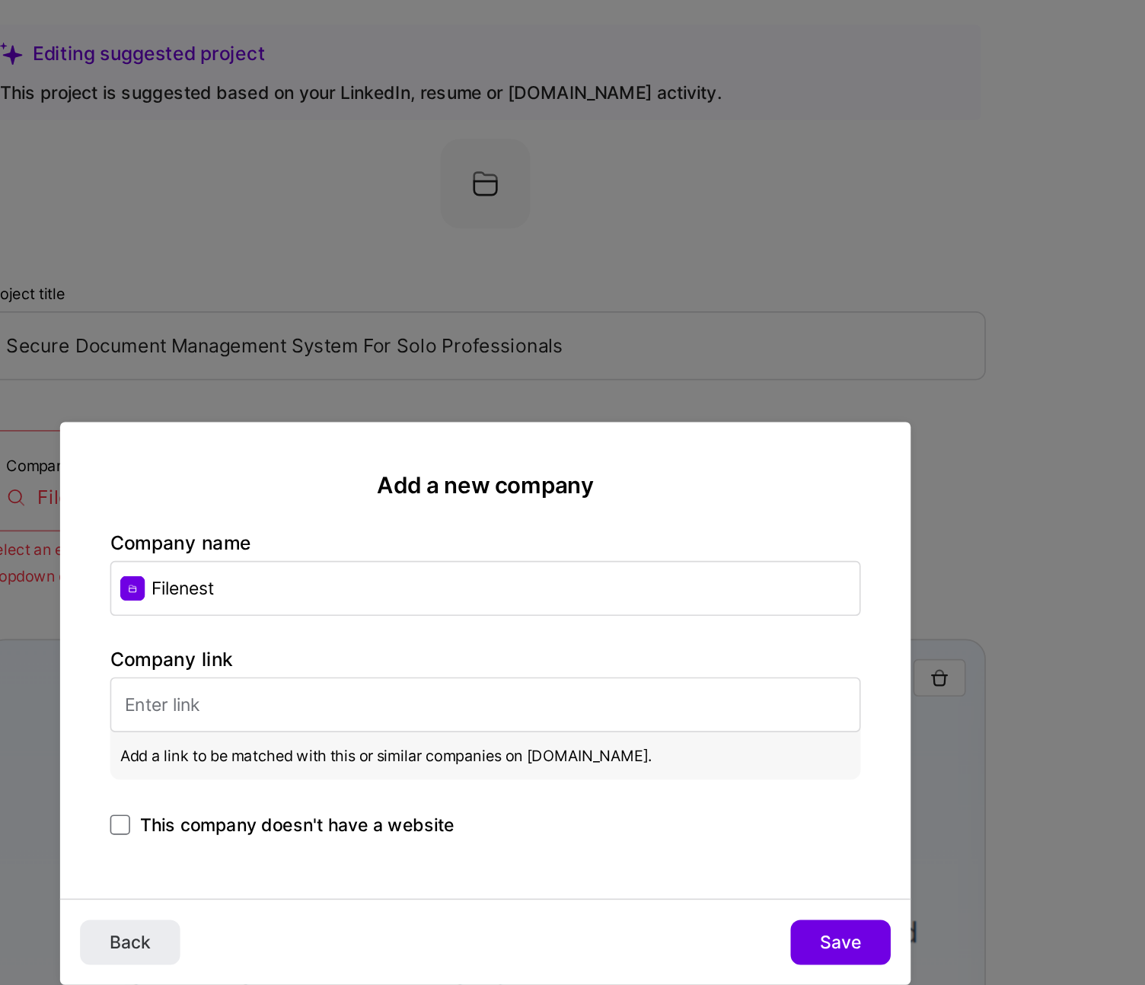
paste input "[URL][DOMAIN_NAME]"
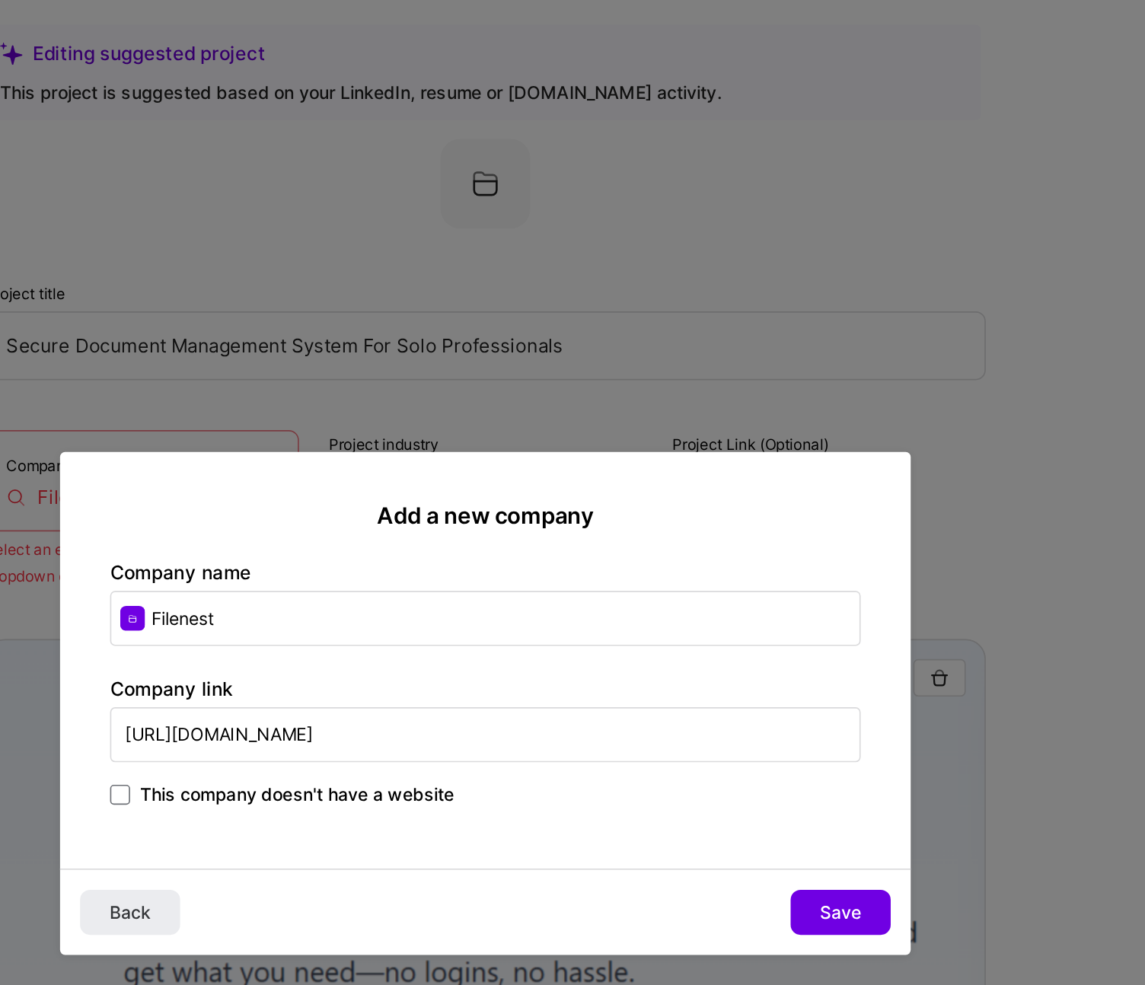
type input "[URL][DOMAIN_NAME]"
click at [782, 528] on span "Save" at bounding box center [788, 619] width 25 height 15
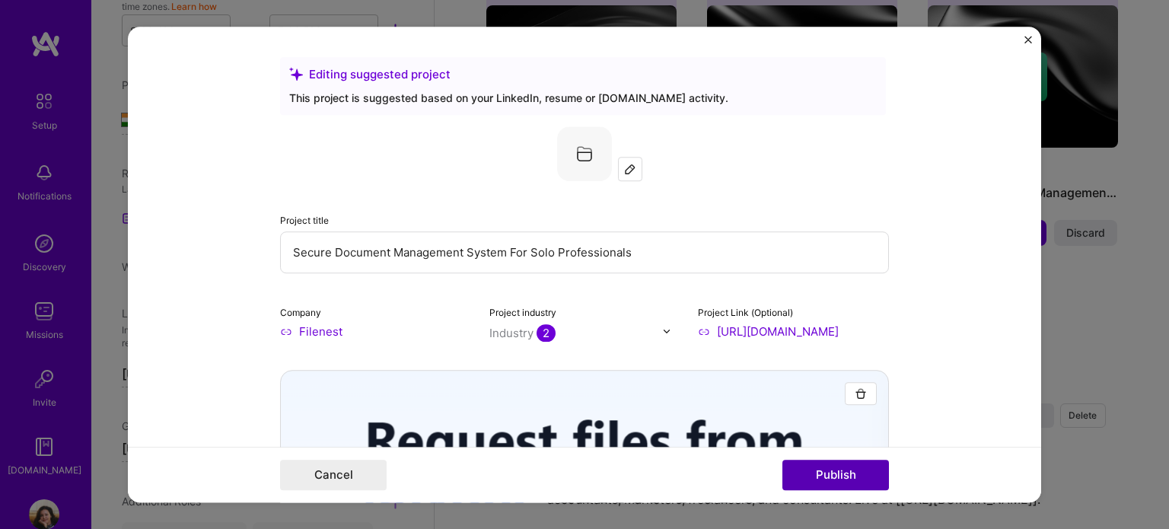
click at [819, 471] on button "Publish" at bounding box center [835, 475] width 107 height 30
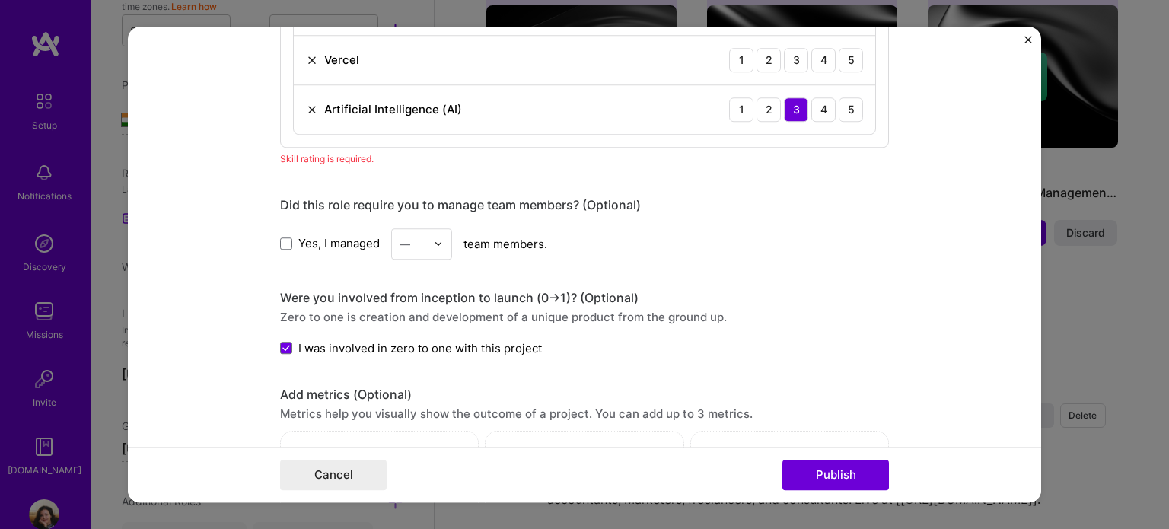
scroll to position [1315, 0]
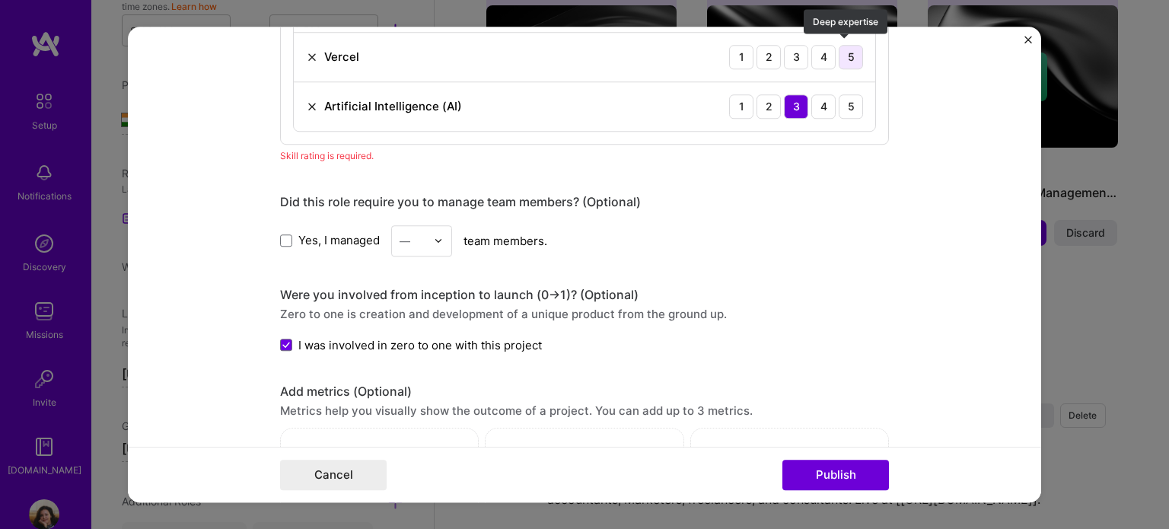
click at [849, 54] on div "5" at bounding box center [851, 57] width 24 height 24
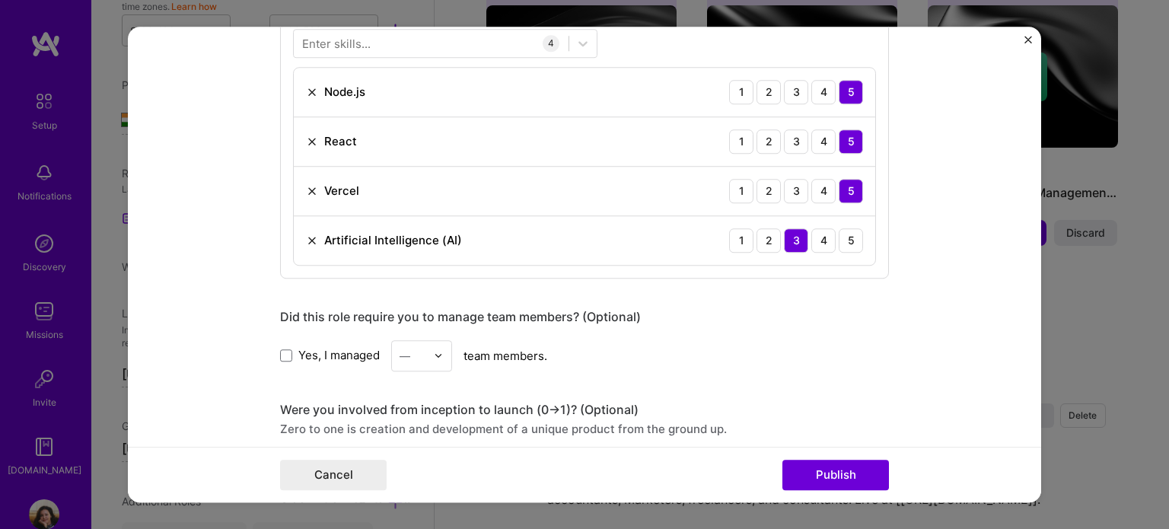
scroll to position [1163, 0]
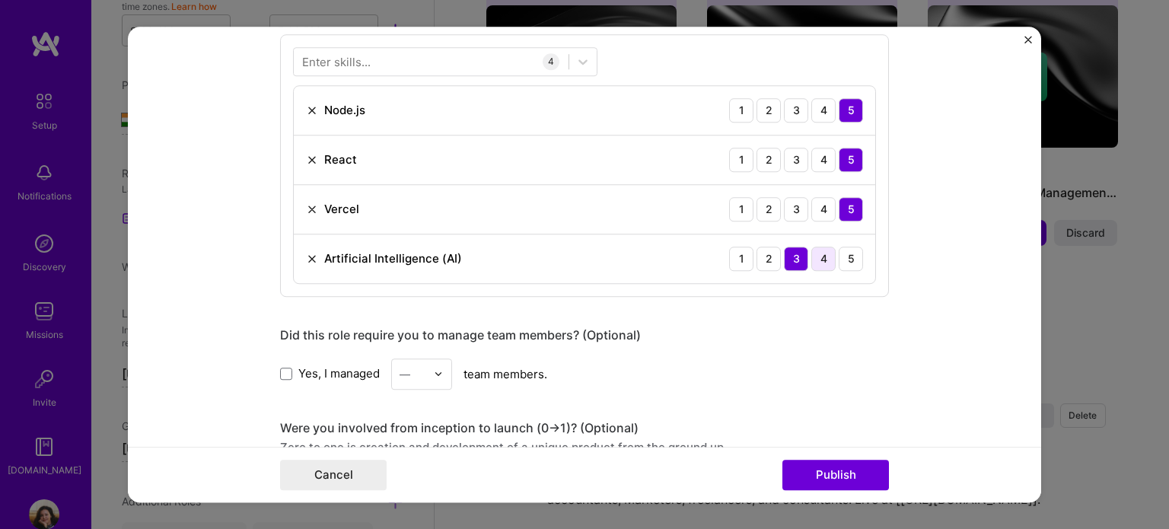
click at [819, 262] on div "4" at bounding box center [823, 259] width 24 height 24
click at [823, 482] on button "Publish" at bounding box center [835, 475] width 107 height 30
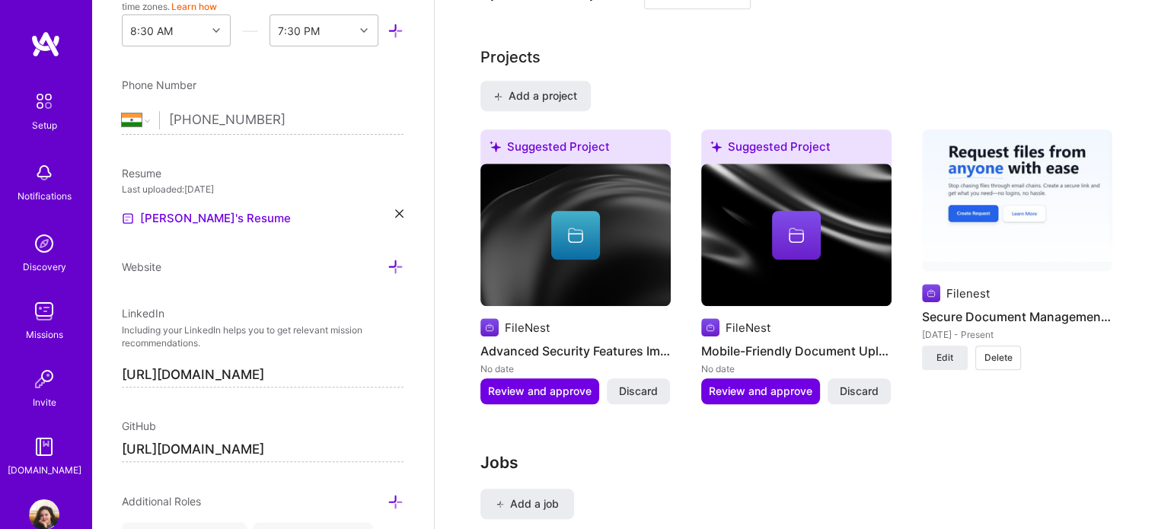
scroll to position [1096, 0]
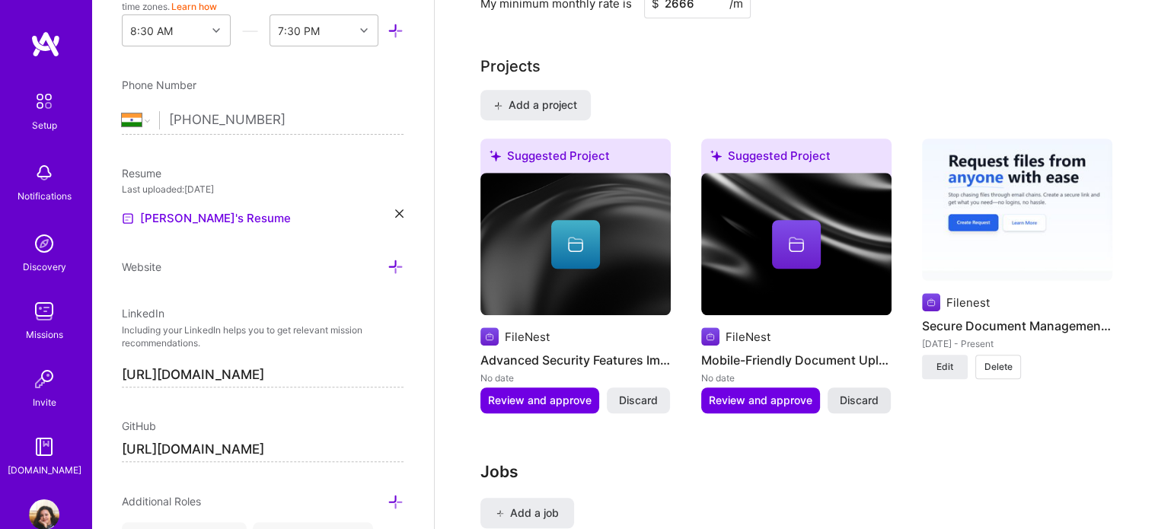
click at [857, 408] on span "Discard" at bounding box center [858, 400] width 39 height 15
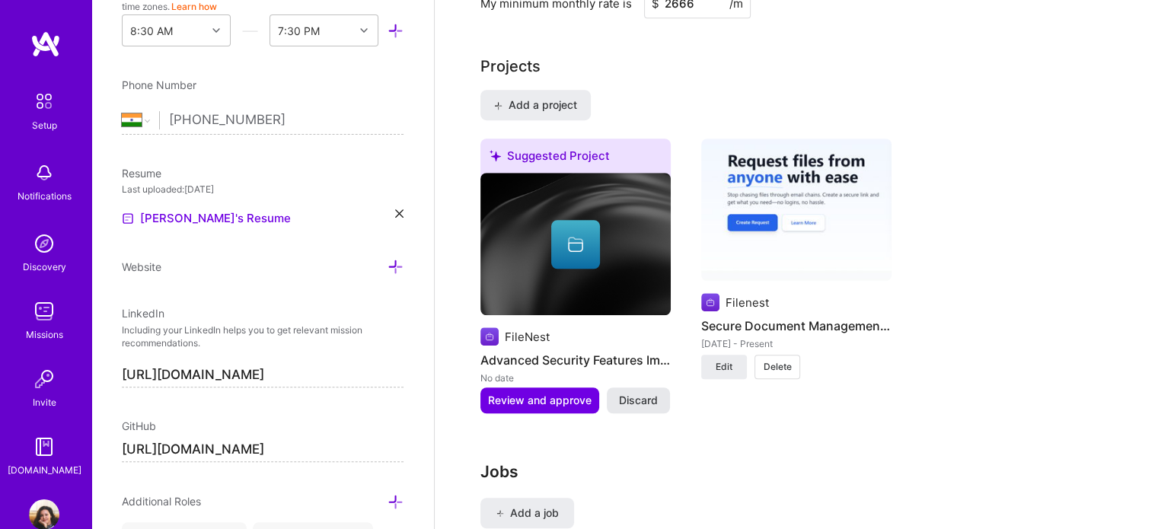
click at [646, 403] on span "Discard" at bounding box center [638, 400] width 39 height 15
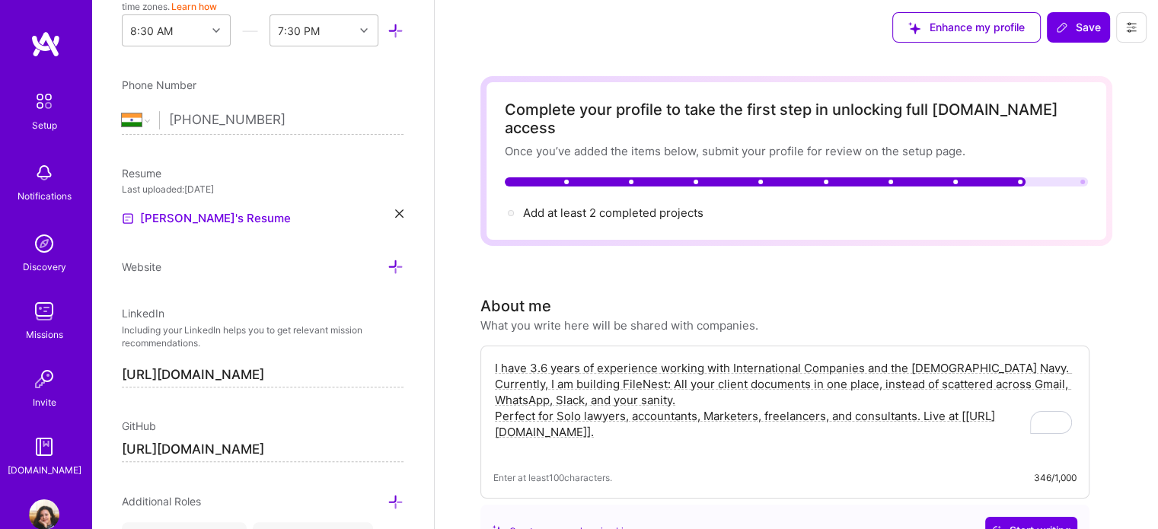
scroll to position [0, 0]
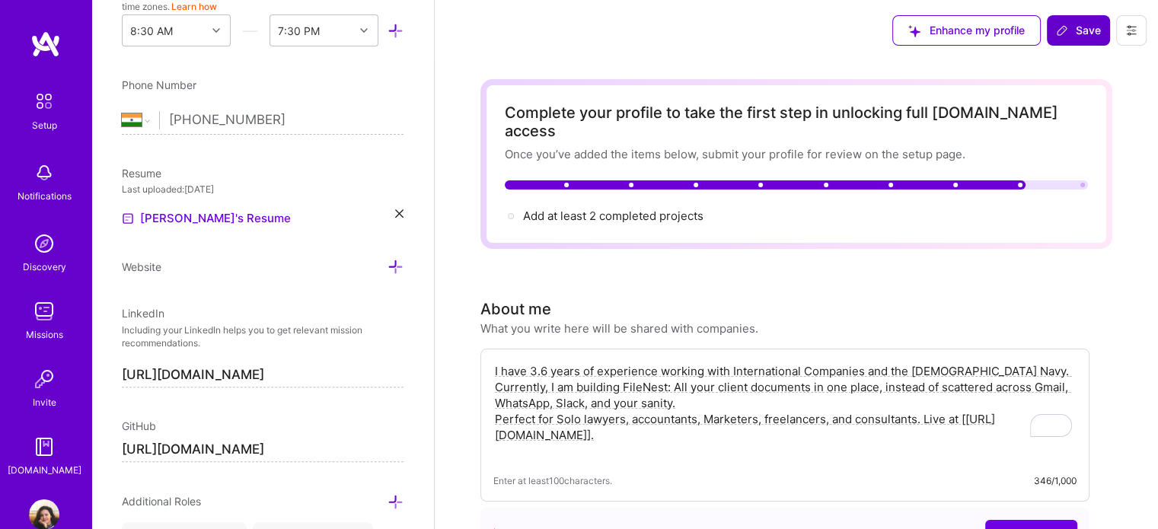
click at [1069, 27] on span "Save" at bounding box center [1078, 30] width 45 height 15
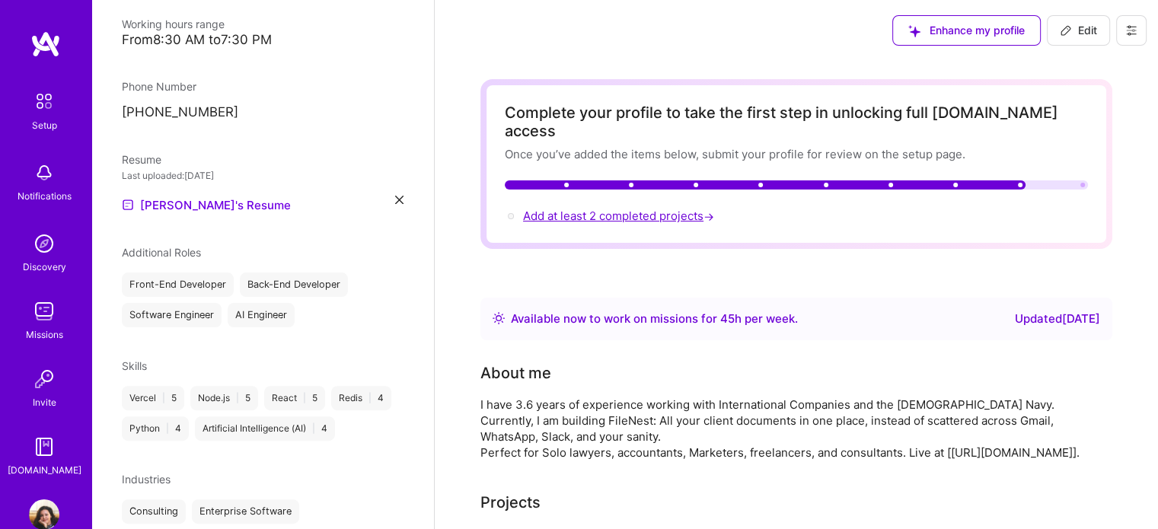
click at [626, 209] on span "Add at least 2 completed projects →" at bounding box center [620, 216] width 194 height 14
select select "IN"
select select "Right Now"
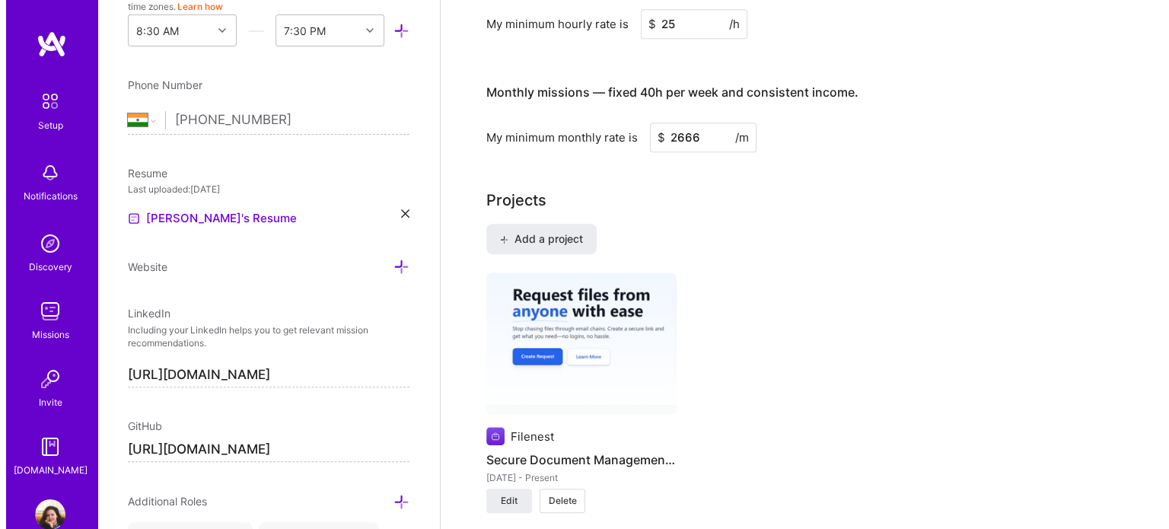
scroll to position [961, 0]
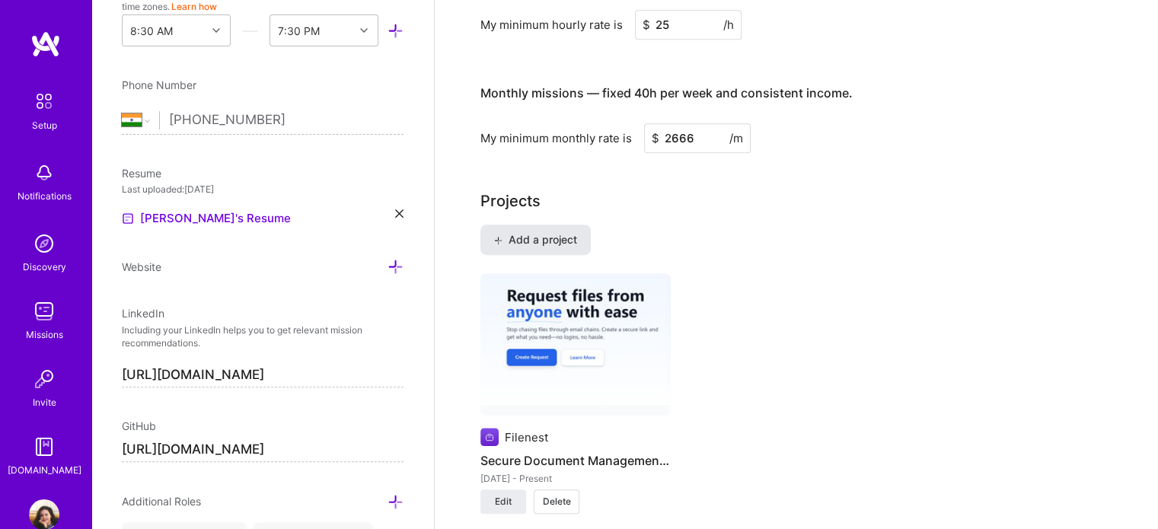
click at [557, 234] on button "Add a project" at bounding box center [535, 240] width 110 height 30
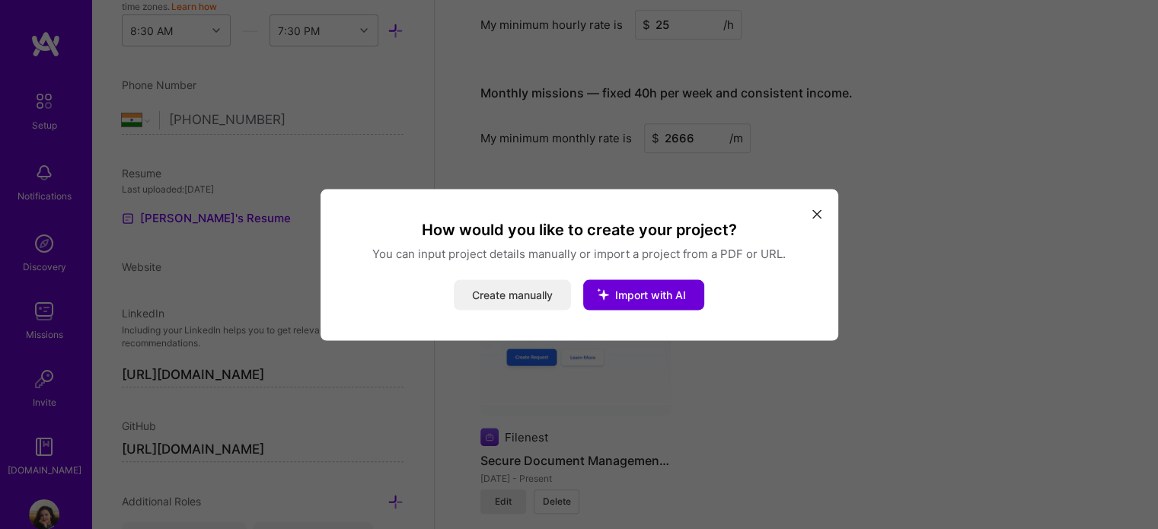
click at [554, 293] on button "Create manually" at bounding box center [512, 294] width 117 height 30
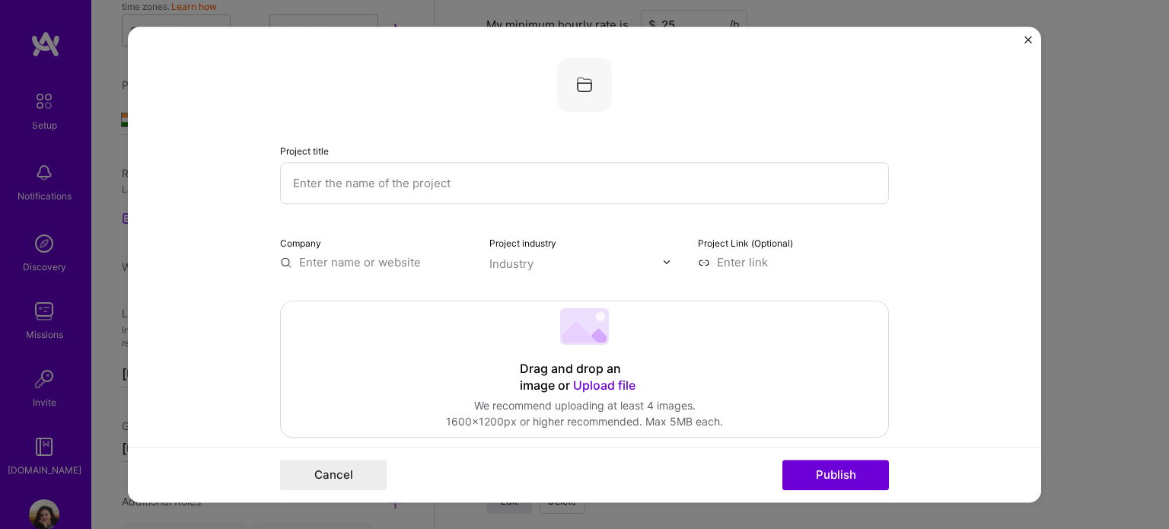
click at [438, 188] on input "text" at bounding box center [584, 183] width 609 height 42
click at [478, 181] on input "text" at bounding box center [584, 183] width 609 height 42
type input "Clash"
click at [385, 263] on input "text" at bounding box center [375, 262] width 191 height 16
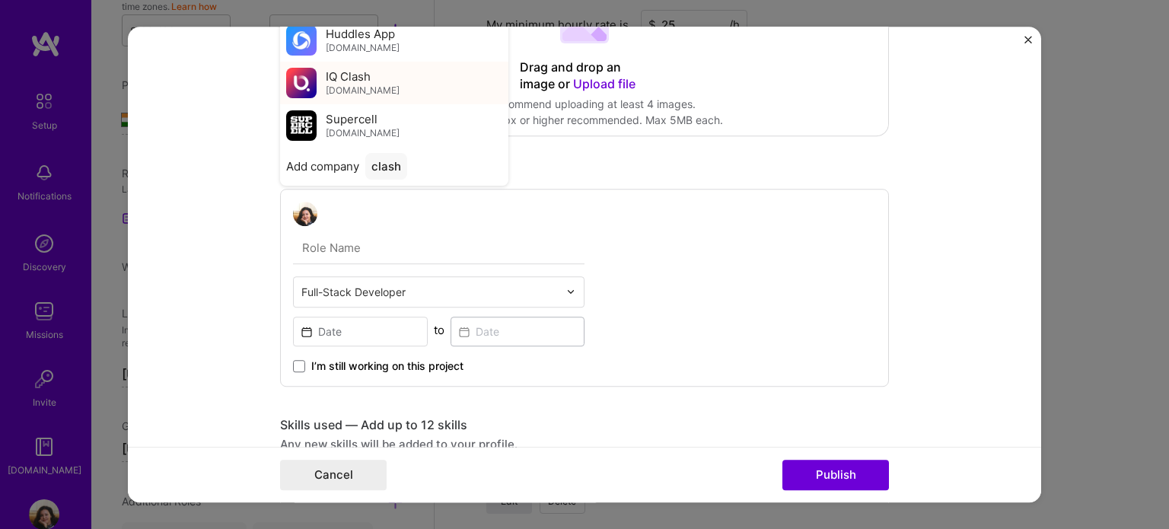
scroll to position [292, 0]
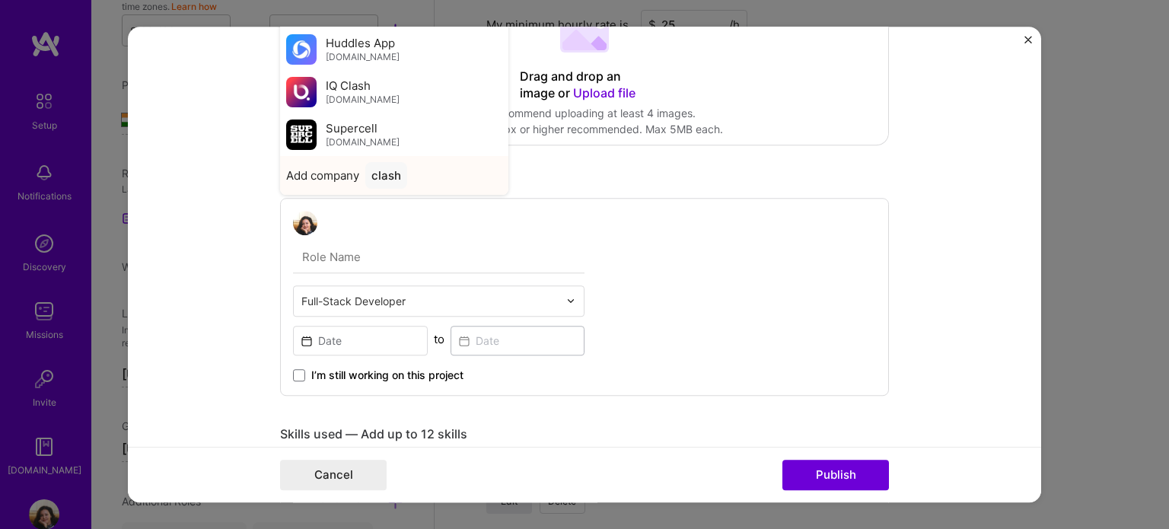
type input "clash"
click at [365, 176] on div "clash" at bounding box center [386, 175] width 42 height 27
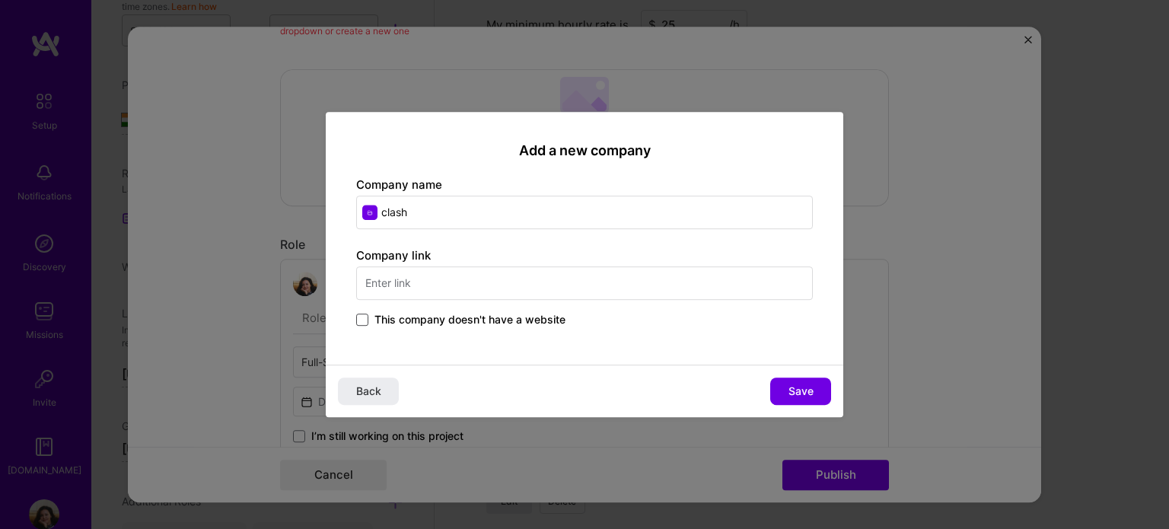
click at [359, 318] on span at bounding box center [362, 320] width 12 height 12
click at [0, 0] on input "This company doesn't have a website" at bounding box center [0, 0] width 0 height 0
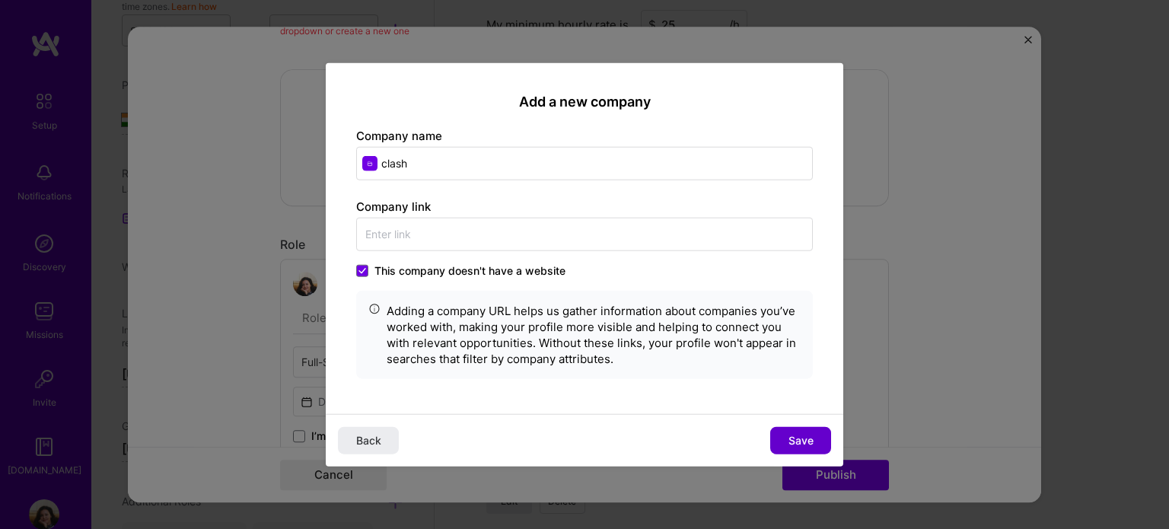
click at [793, 435] on span "Save" at bounding box center [800, 440] width 25 height 15
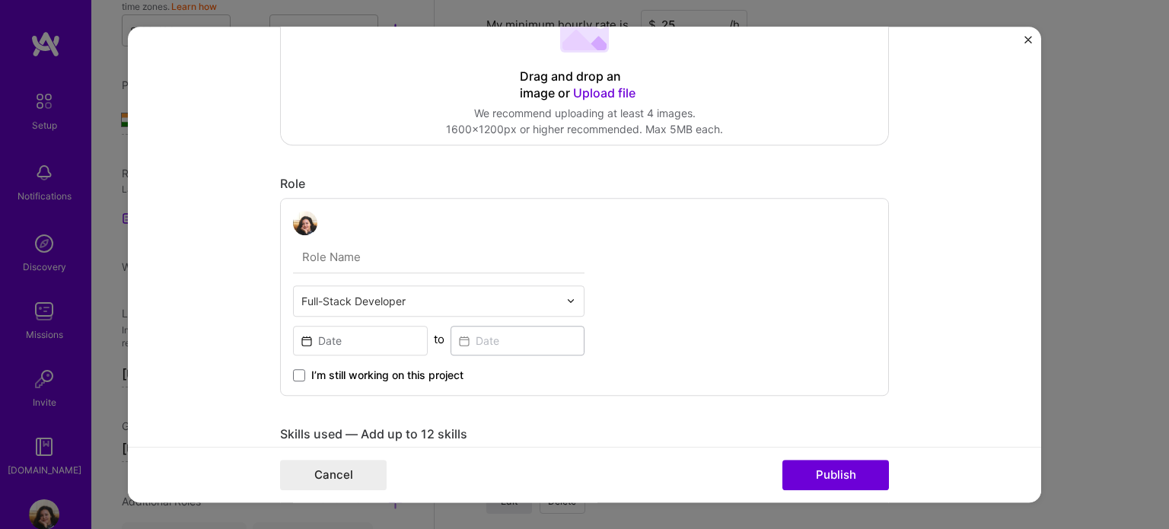
scroll to position [0, 0]
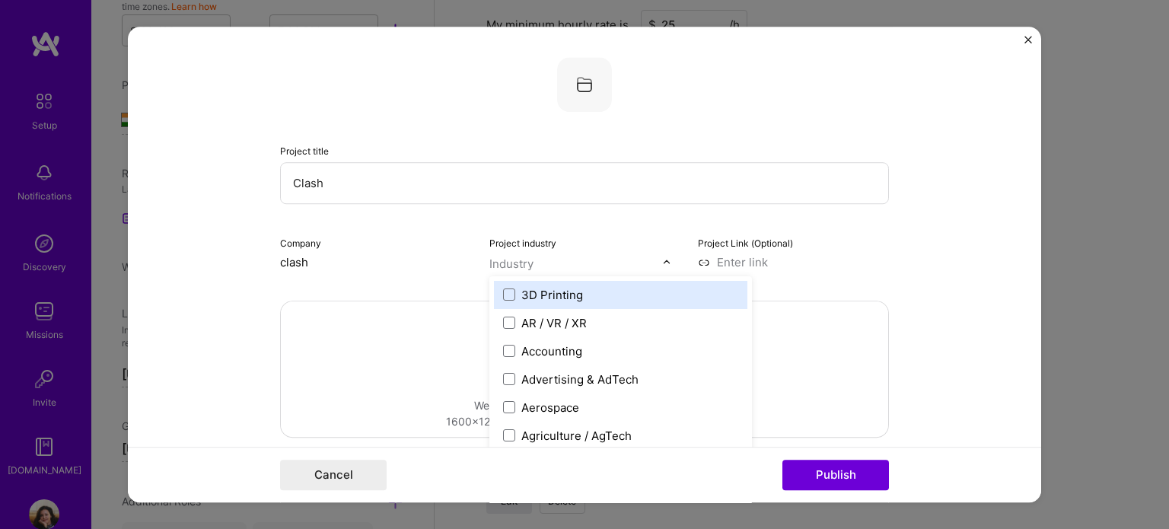
click at [533, 256] on input "text" at bounding box center [576, 264] width 174 height 16
type input "saa"
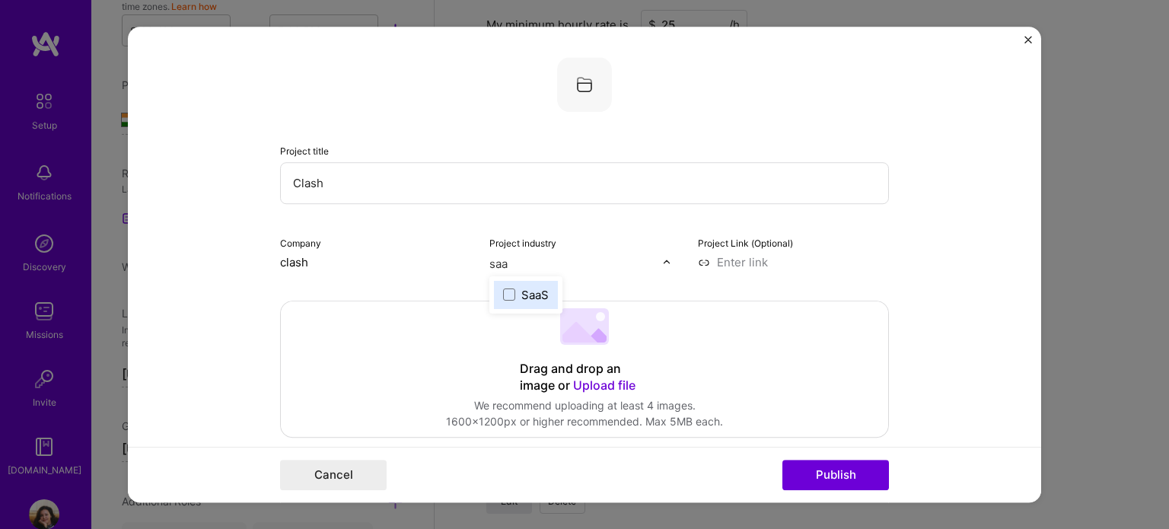
click at [510, 290] on label "SaaS" at bounding box center [526, 295] width 46 height 16
click at [417, 310] on div "Drag and drop an image or Upload file Upload file We recommend uploading at lea…" at bounding box center [584, 368] width 607 height 135
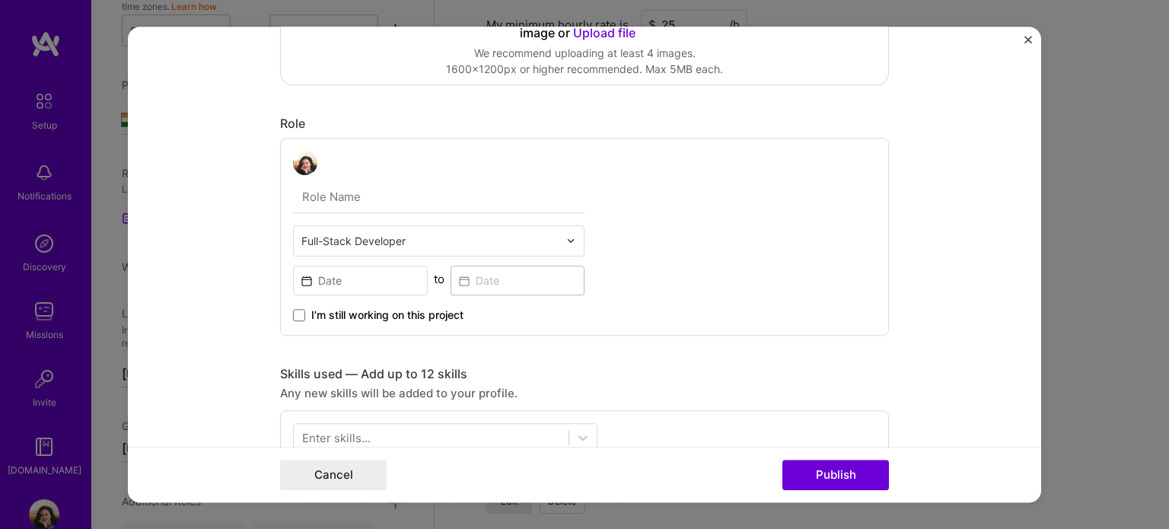
scroll to position [373, 0]
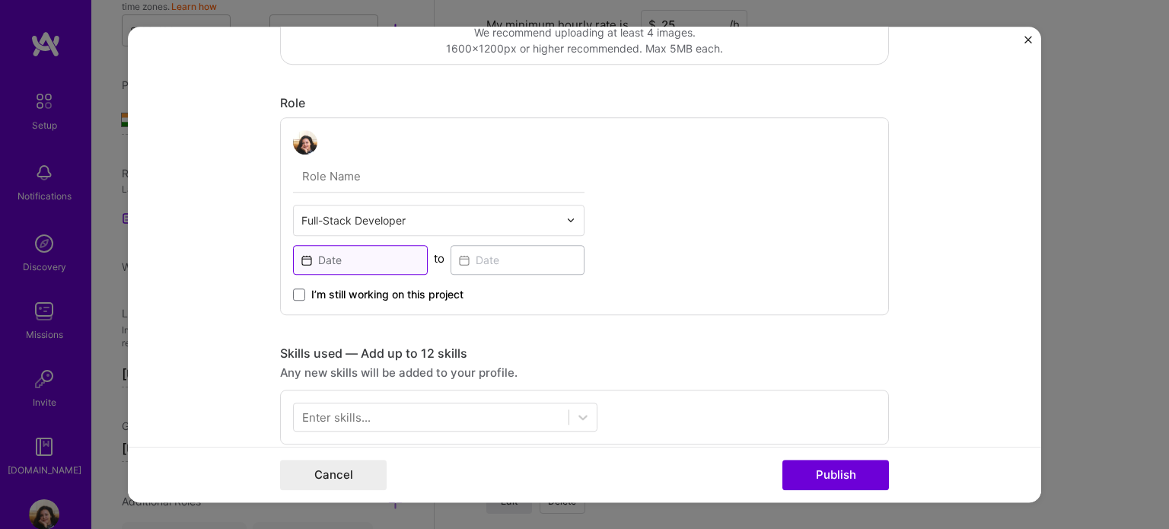
click at [323, 263] on input at bounding box center [360, 260] width 135 height 30
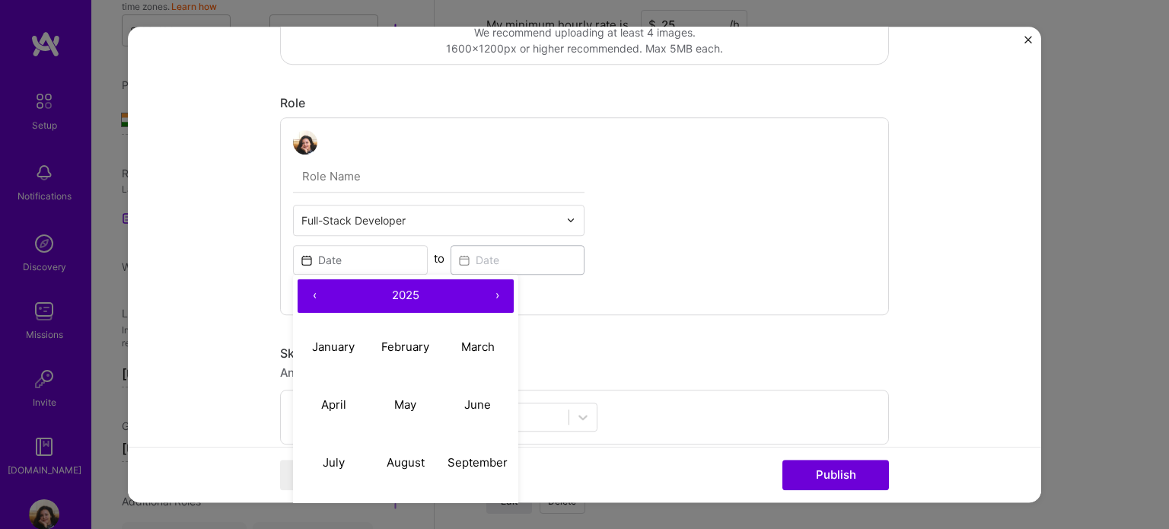
click at [311, 295] on button "‹" at bounding box center [314, 295] width 33 height 33
click at [448, 457] on abbr "September" at bounding box center [478, 462] width 60 height 14
type input "[DATE]"
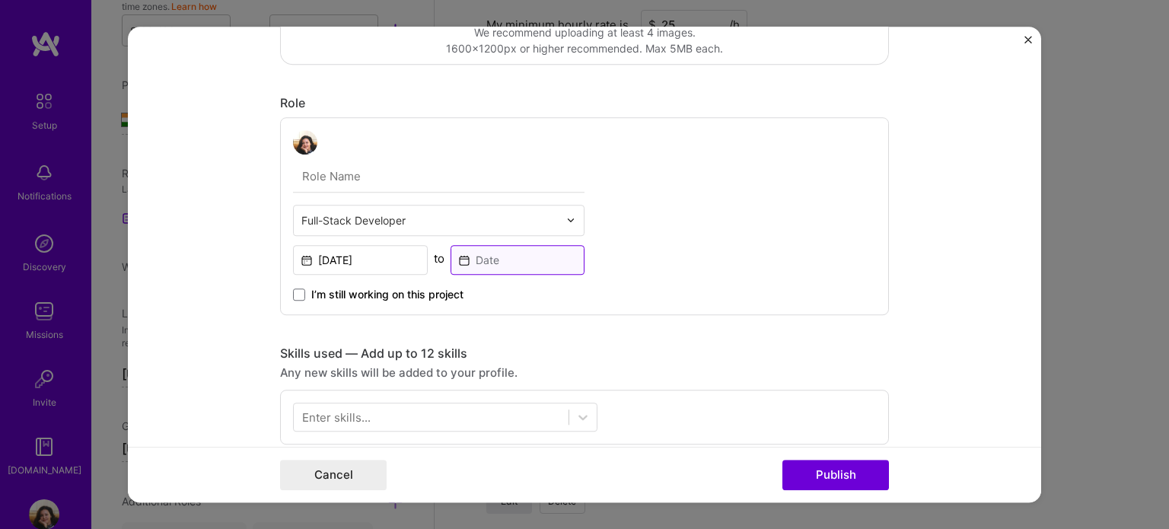
click at [480, 267] on input at bounding box center [518, 260] width 135 height 30
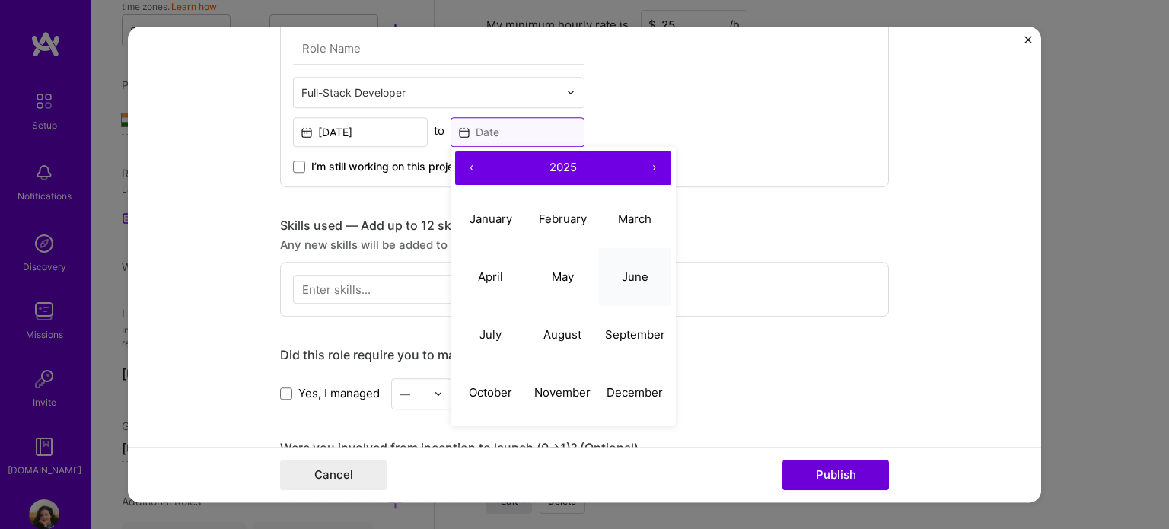
scroll to position [521, 0]
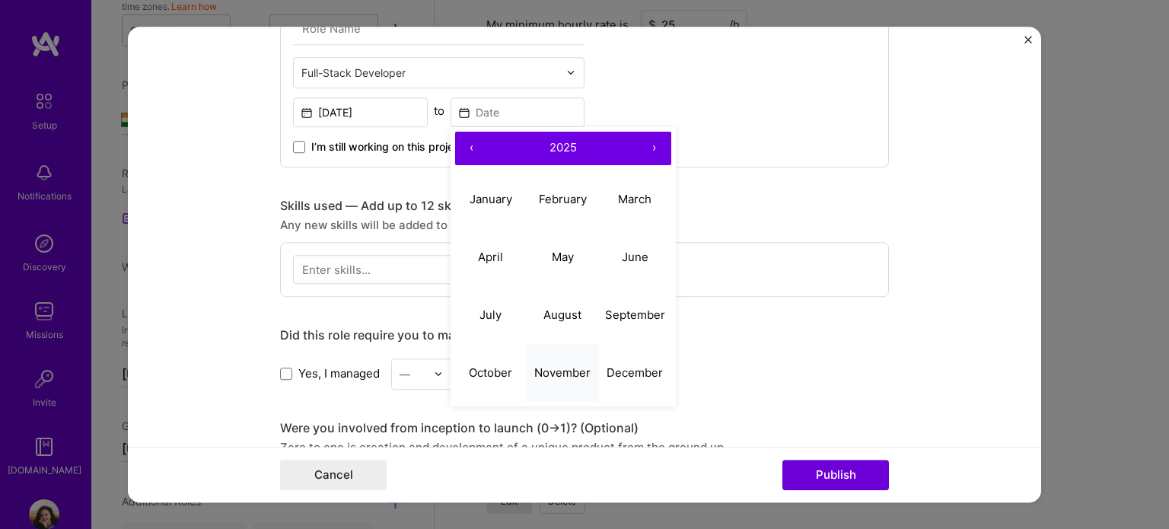
click at [560, 372] on abbr "November" at bounding box center [562, 372] width 56 height 14
type input "[DATE]"
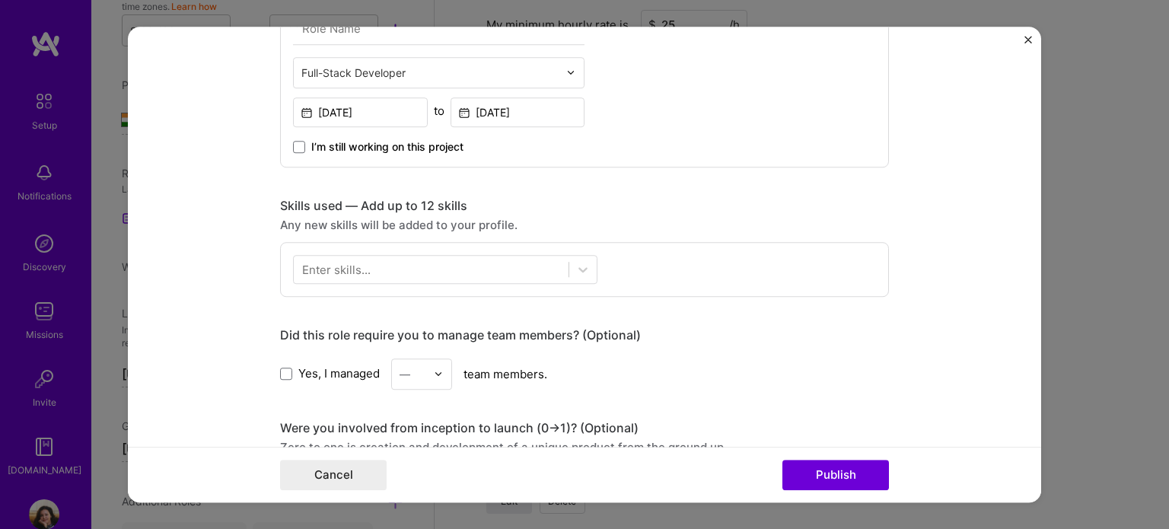
click at [351, 269] on div "Enter skills..." at bounding box center [336, 269] width 68 height 16
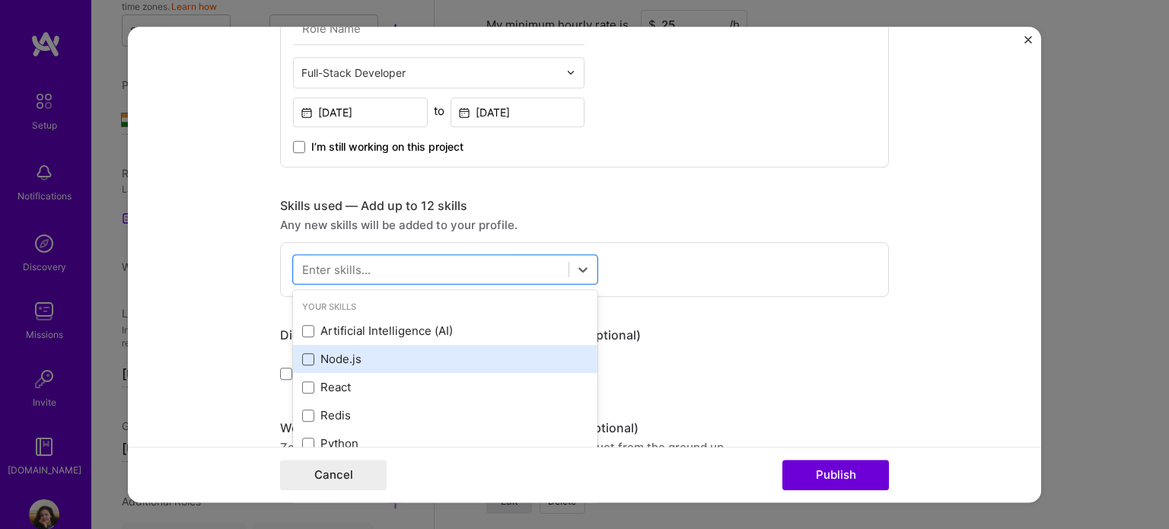
click at [304, 355] on span at bounding box center [308, 359] width 12 height 12
click at [0, 0] on input "checkbox" at bounding box center [0, 0] width 0 height 0
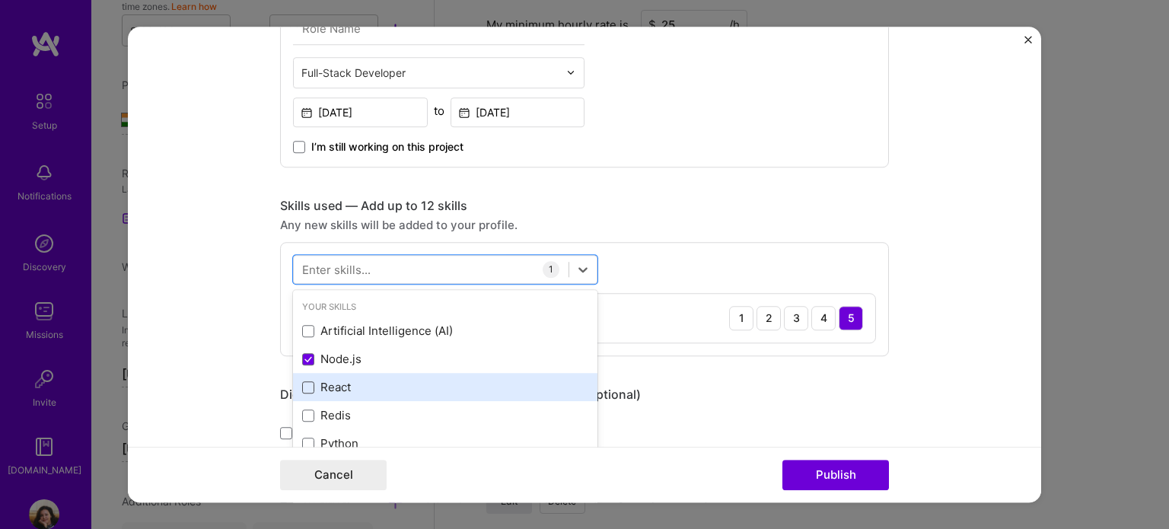
click at [302, 385] on span at bounding box center [308, 387] width 12 height 12
click at [0, 0] on input "checkbox" at bounding box center [0, 0] width 0 height 0
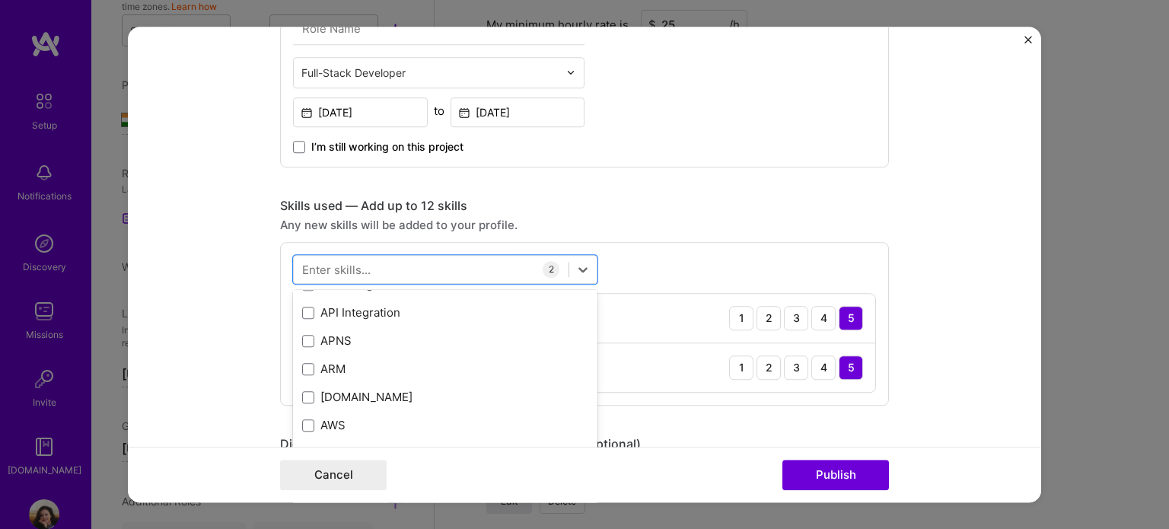
scroll to position [417, 0]
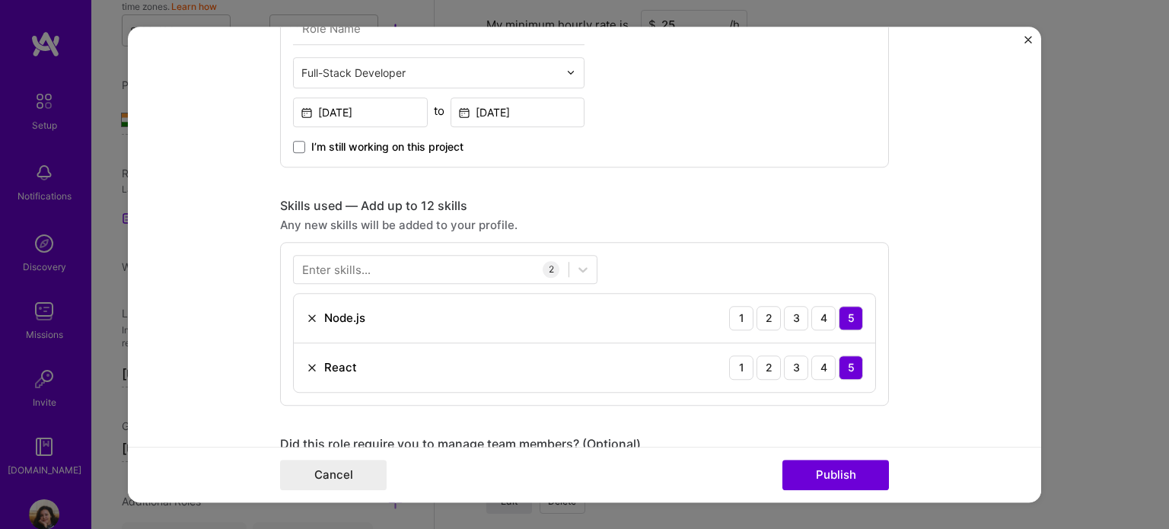
click at [228, 322] on form "Project title Clash Company clash Project industry Industry 1 Project Link (Opt…" at bounding box center [584, 265] width 913 height 476
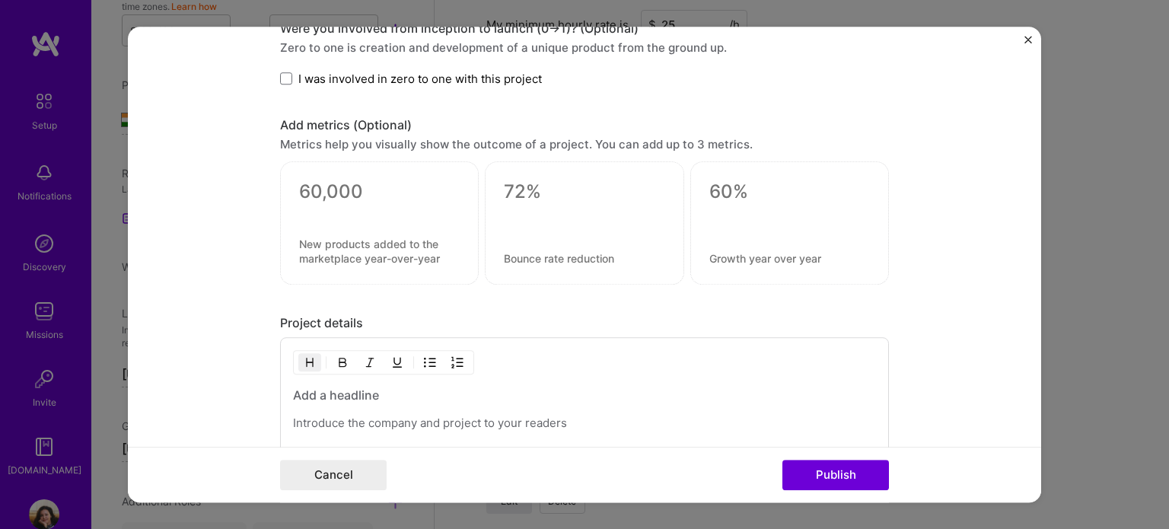
scroll to position [1028, 0]
click at [283, 76] on span at bounding box center [286, 79] width 12 height 12
click at [0, 0] on input "I was involved in zero to one with this project" at bounding box center [0, 0] width 0 height 0
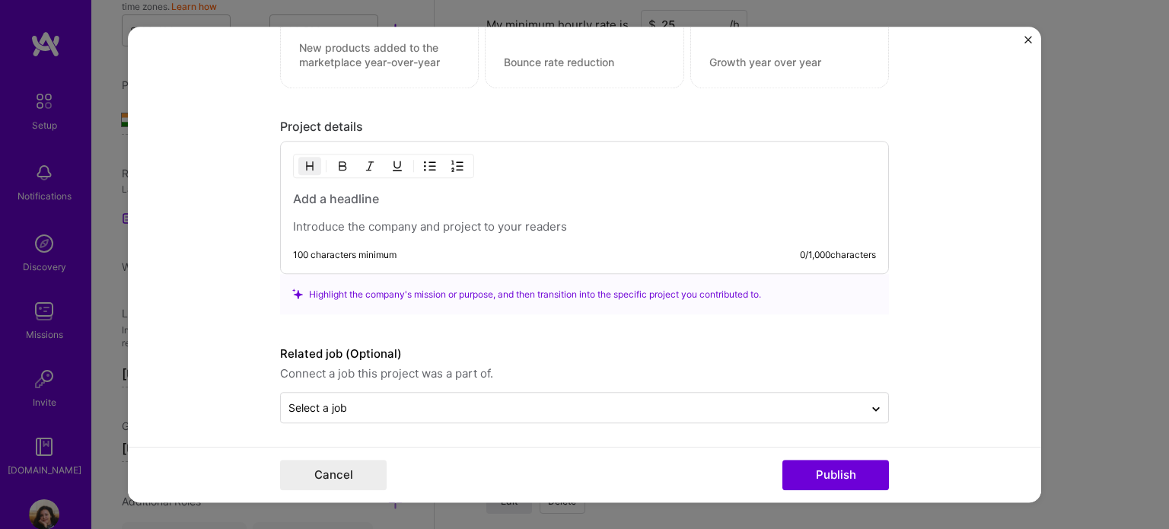
scroll to position [1225, 0]
click at [822, 483] on button "Publish" at bounding box center [835, 475] width 107 height 30
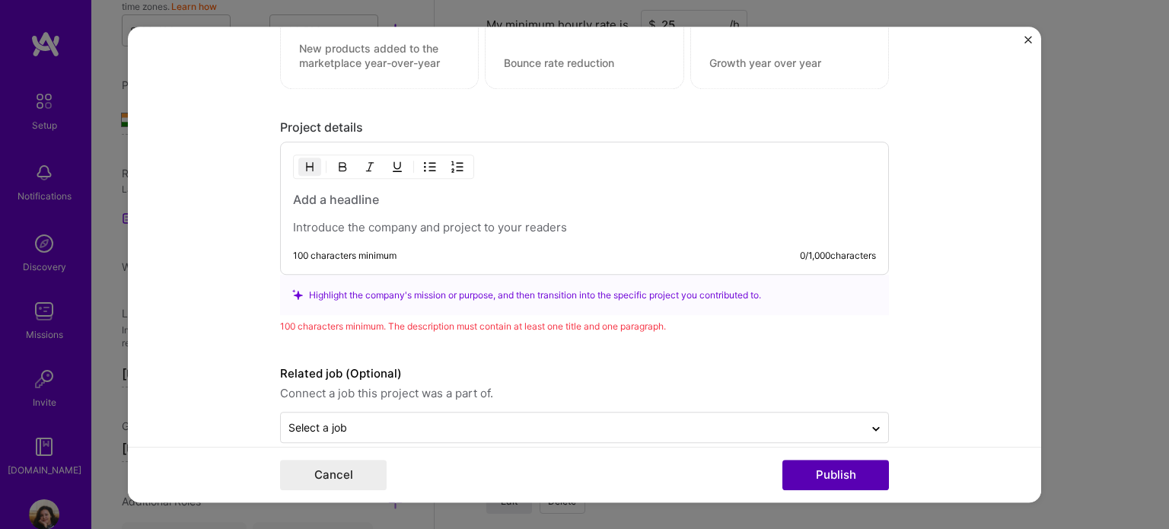
scroll to position [1244, 0]
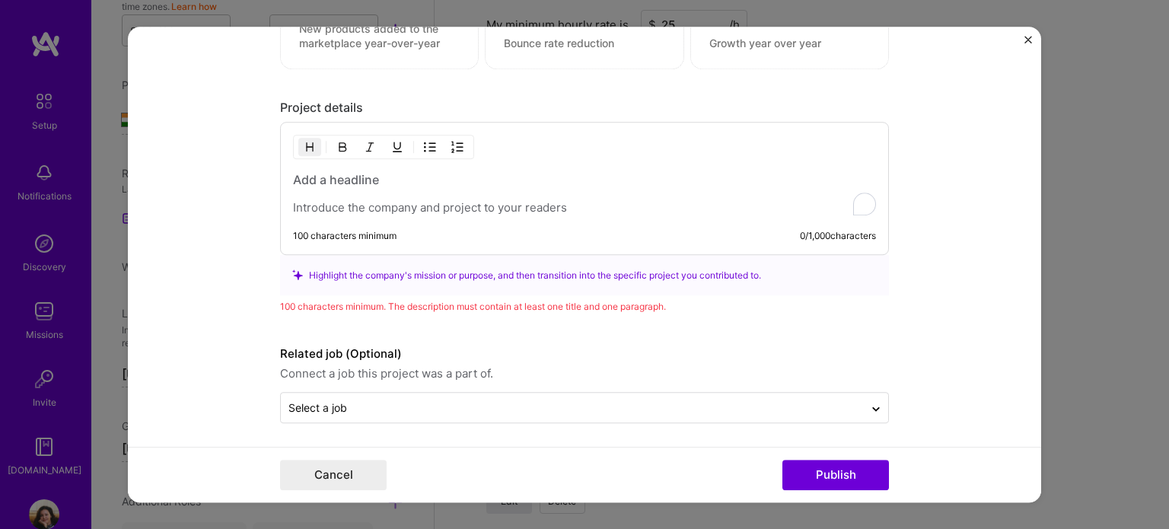
click at [372, 205] on p "To enrich screen reader interactions, please activate Accessibility in Grammarl…" at bounding box center [584, 207] width 583 height 15
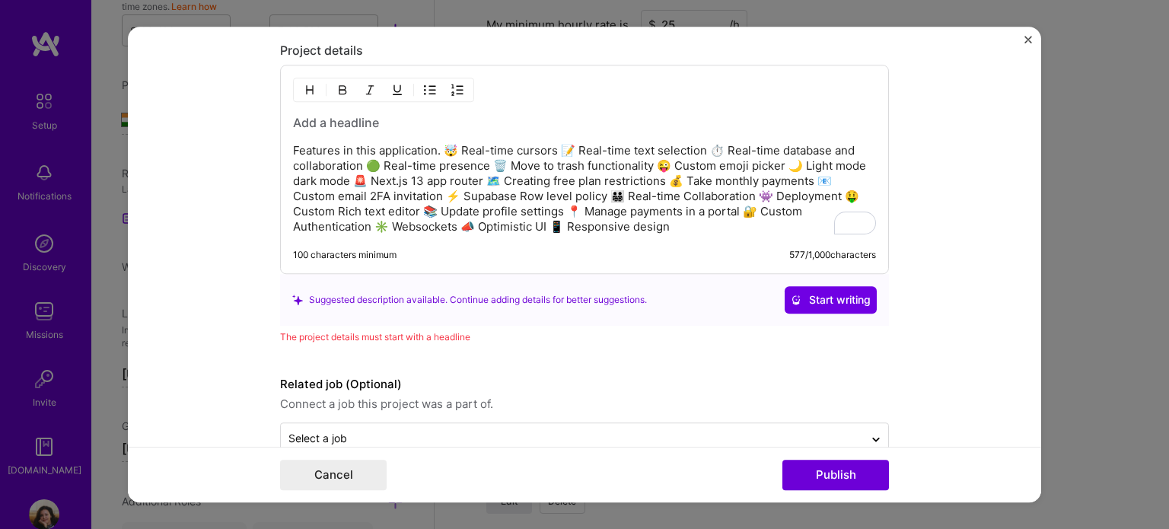
scroll to position [1310, 0]
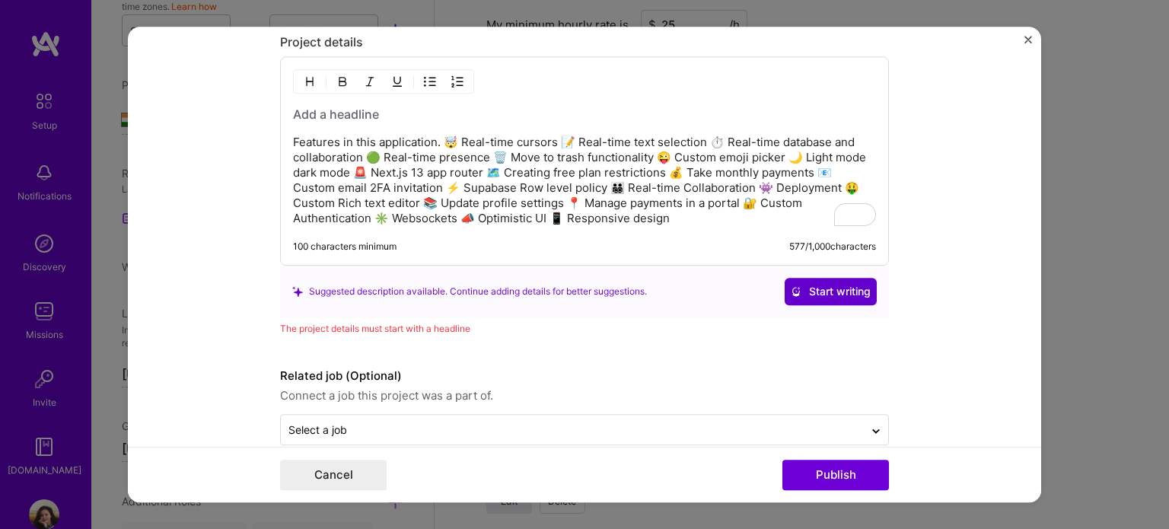
click at [808, 288] on span "Start writing" at bounding box center [831, 291] width 80 height 15
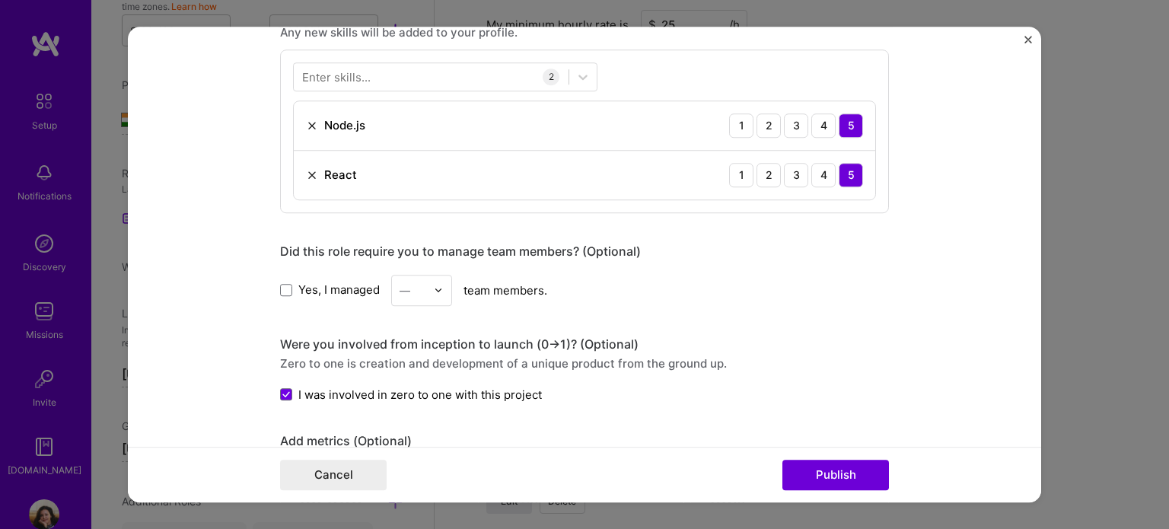
scroll to position [0, 0]
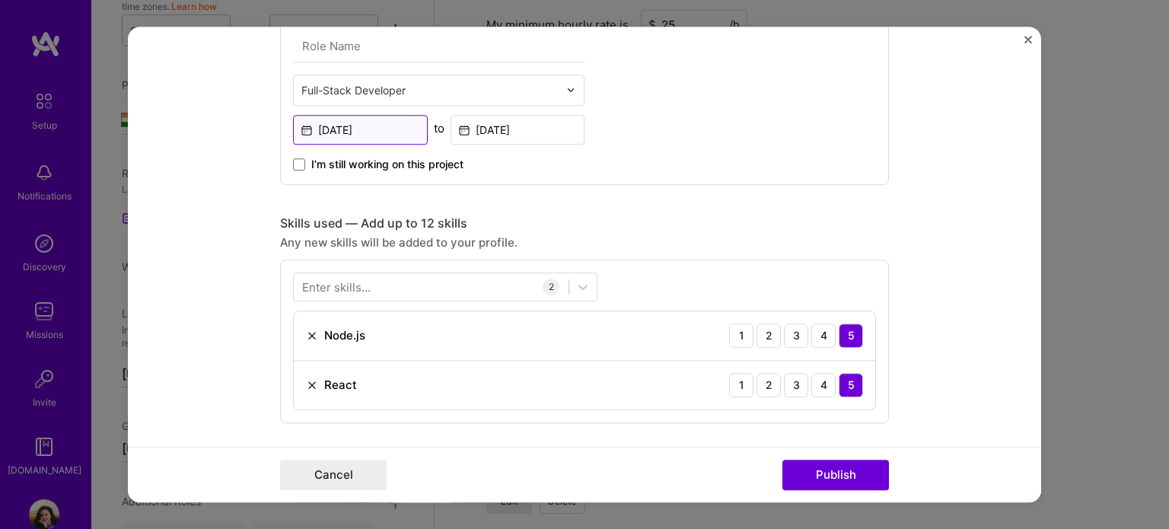
click at [336, 134] on input "[DATE]" at bounding box center [360, 130] width 135 height 30
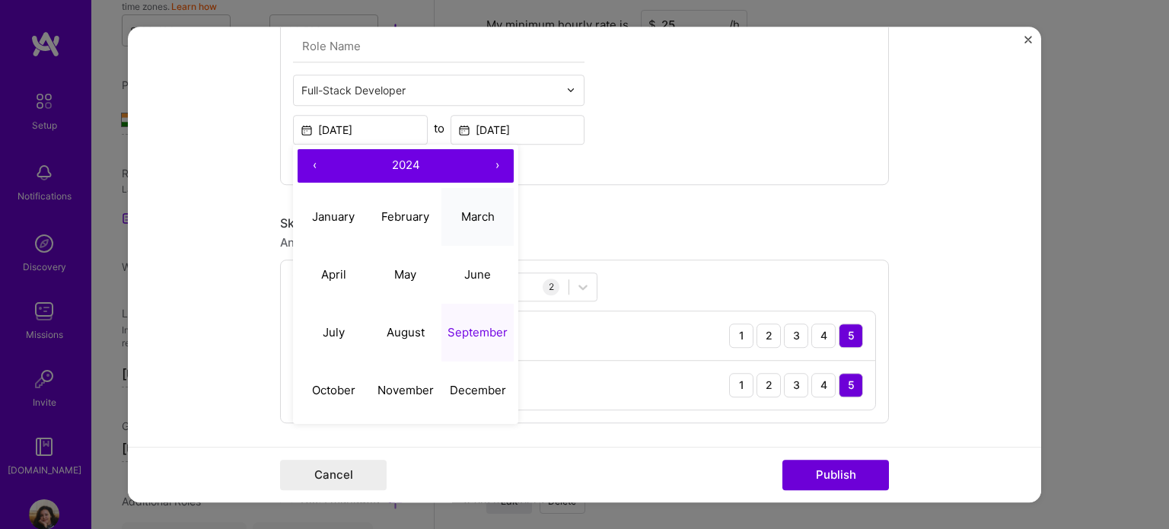
click at [469, 215] on abbr "March" at bounding box center [477, 216] width 33 height 14
type input "[DATE]"
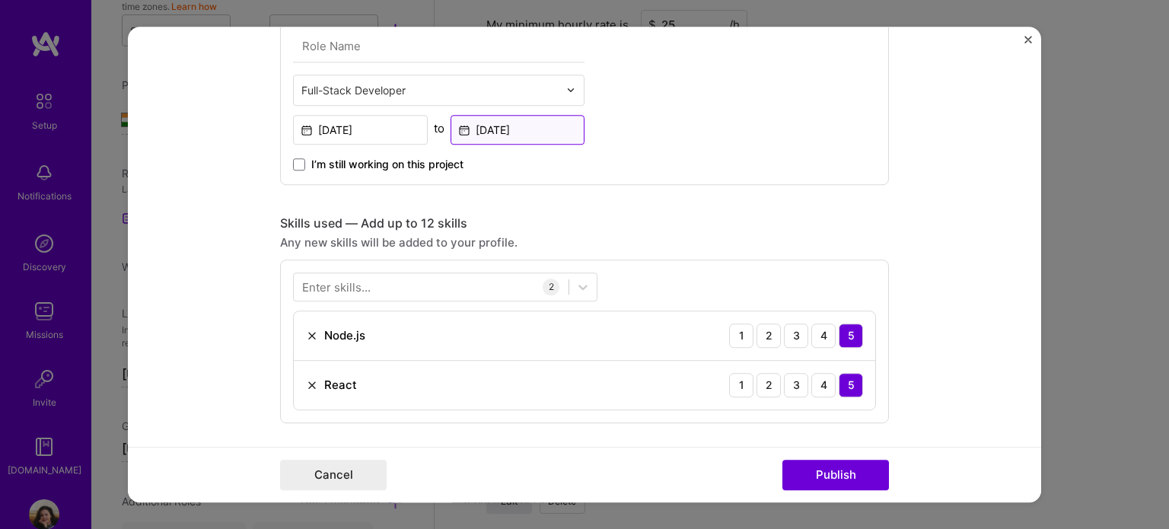
click at [508, 133] on input "[DATE]" at bounding box center [518, 130] width 135 height 30
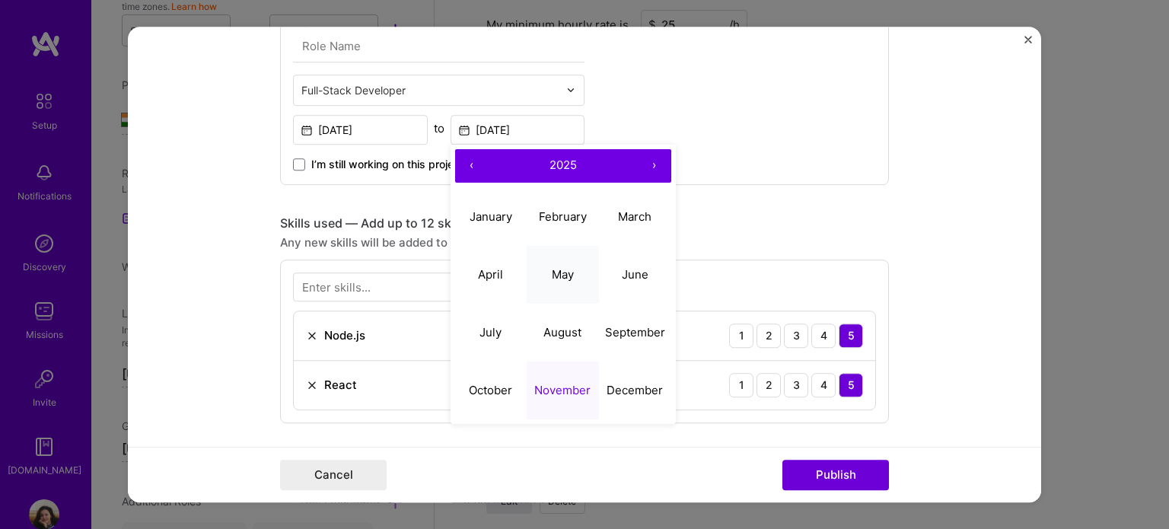
click at [566, 271] on abbr "May" at bounding box center [563, 274] width 22 height 14
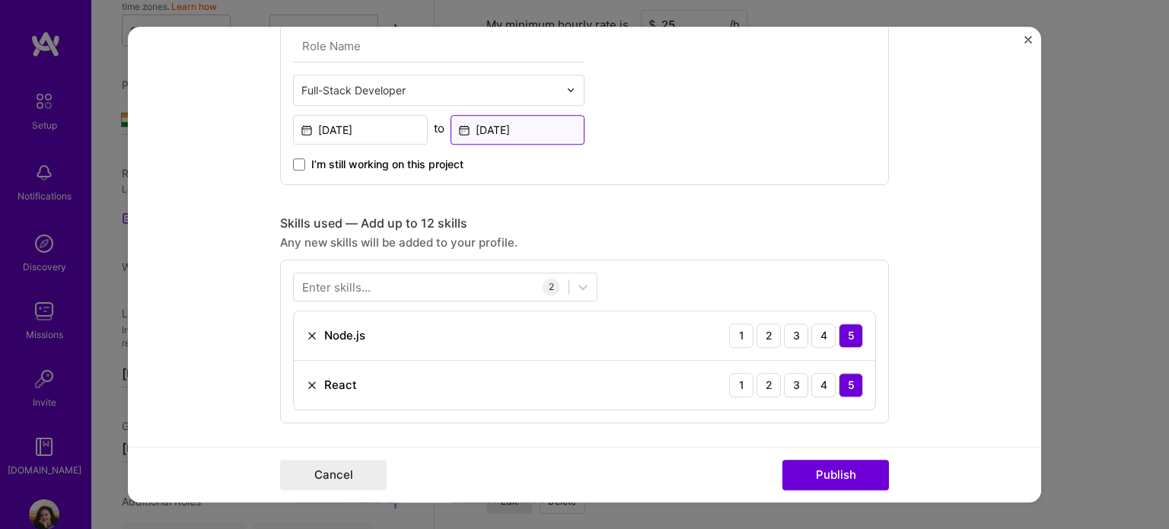
click at [523, 124] on input "[DATE]" at bounding box center [518, 130] width 135 height 30
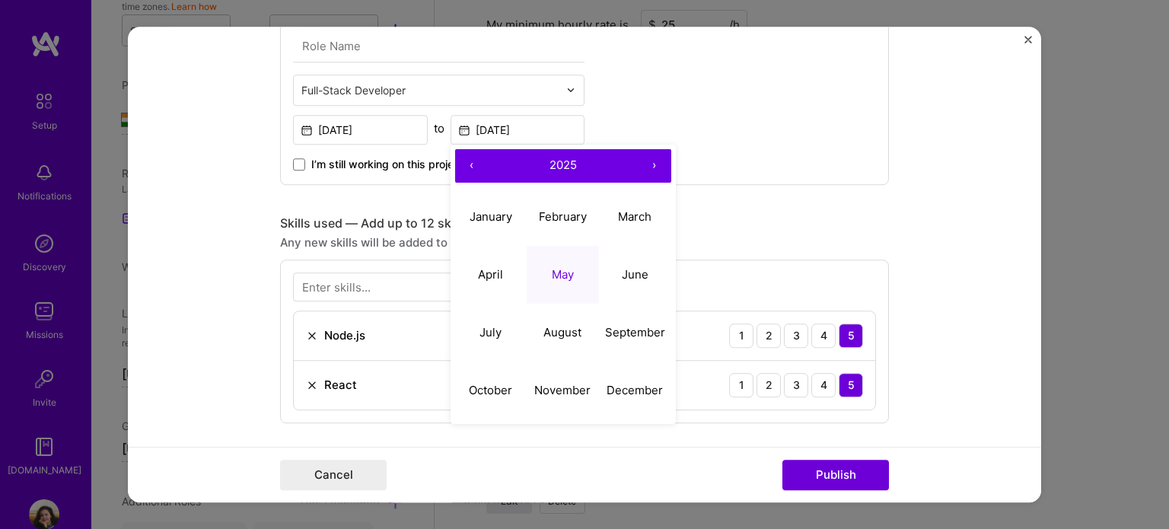
click at [464, 164] on button "‹" at bounding box center [471, 165] width 33 height 33
click at [647, 271] on button "June" at bounding box center [635, 275] width 72 height 58
type input "[DATE]"
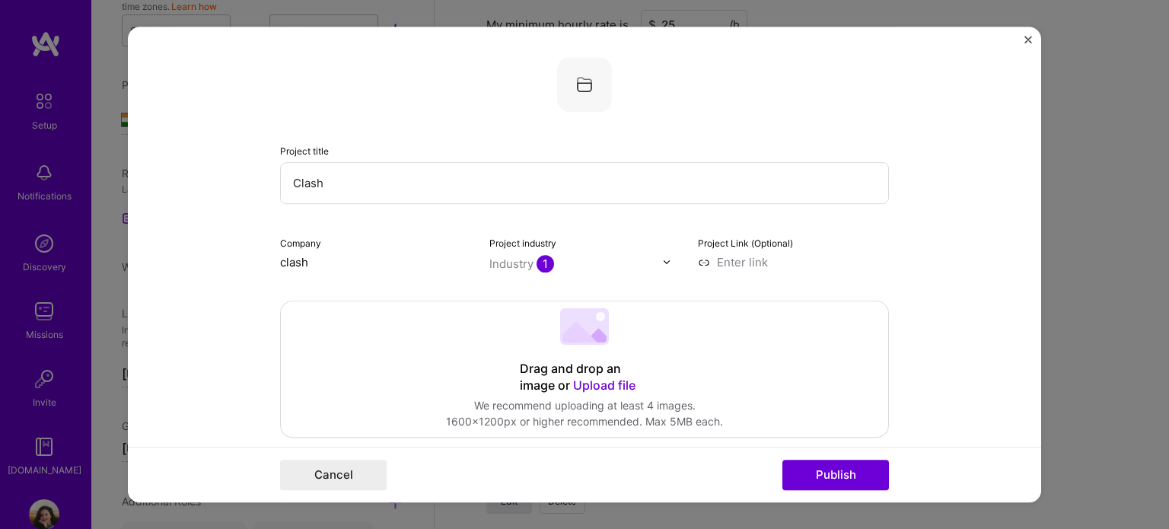
drag, startPoint x: 359, startPoint y: 174, endPoint x: 237, endPoint y: 164, distance: 123.0
click at [237, 164] on form "Project title Clash Company clash Project industry Industry 1 Project Link (Opt…" at bounding box center [584, 265] width 913 height 476
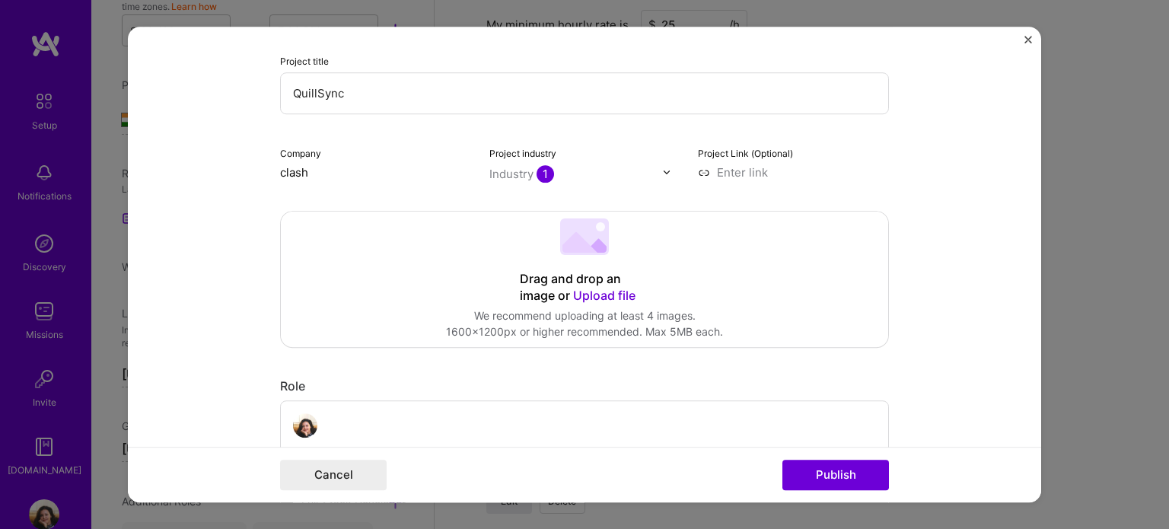
type input "QuillSync"
click at [317, 167] on input "clash" at bounding box center [375, 172] width 191 height 16
type input "c"
type input "QuillSync"
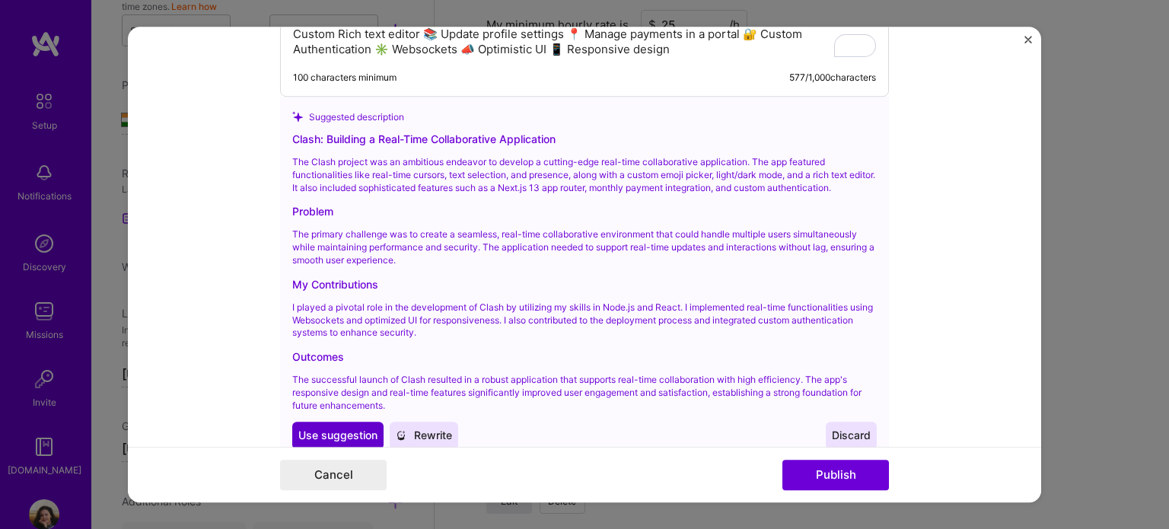
click at [350, 428] on span "Use suggestion" at bounding box center [337, 435] width 79 height 15
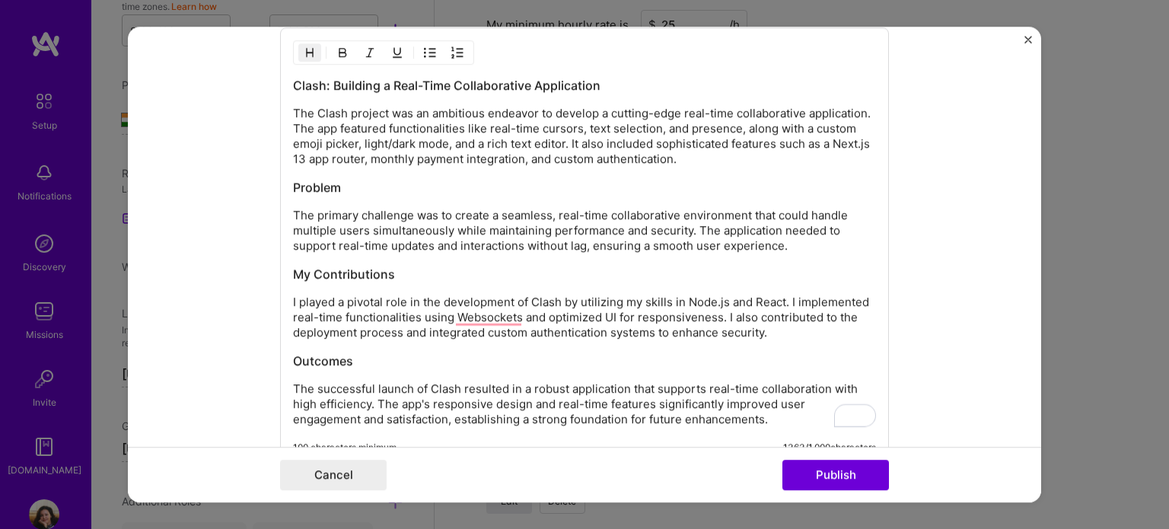
click at [305, 81] on h3 "Clash: Building a Real-Time Collaborative Application" at bounding box center [584, 85] width 583 height 17
drag, startPoint x: 320, startPoint y: 81, endPoint x: 285, endPoint y: 80, distance: 34.3
click at [285, 80] on div "Clash: Building a Real-Time Collaborative Application The Clash project was an …" at bounding box center [584, 246] width 609 height 439
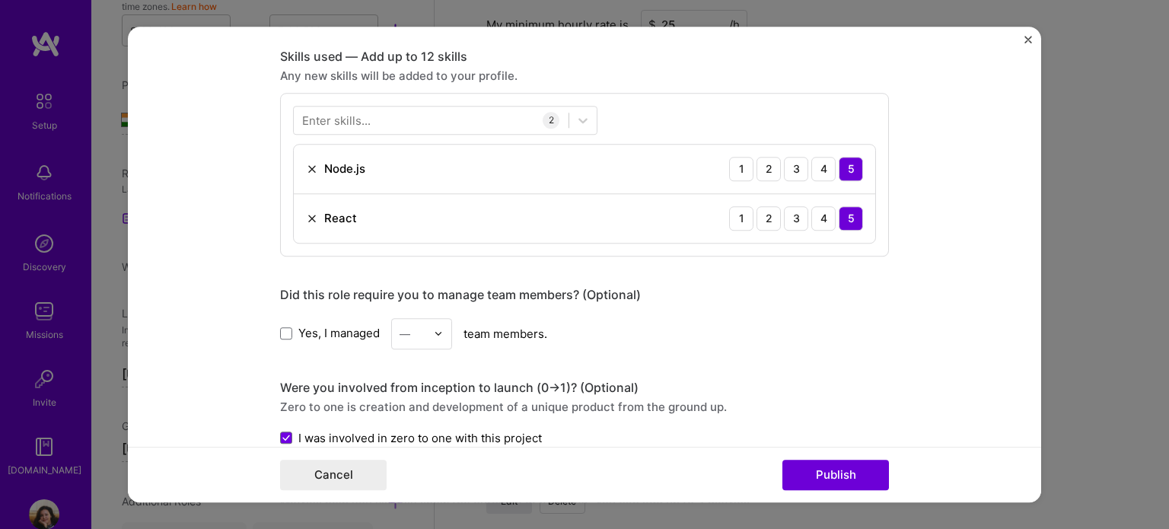
click at [355, 113] on div "Enter skills..." at bounding box center [336, 120] width 68 height 16
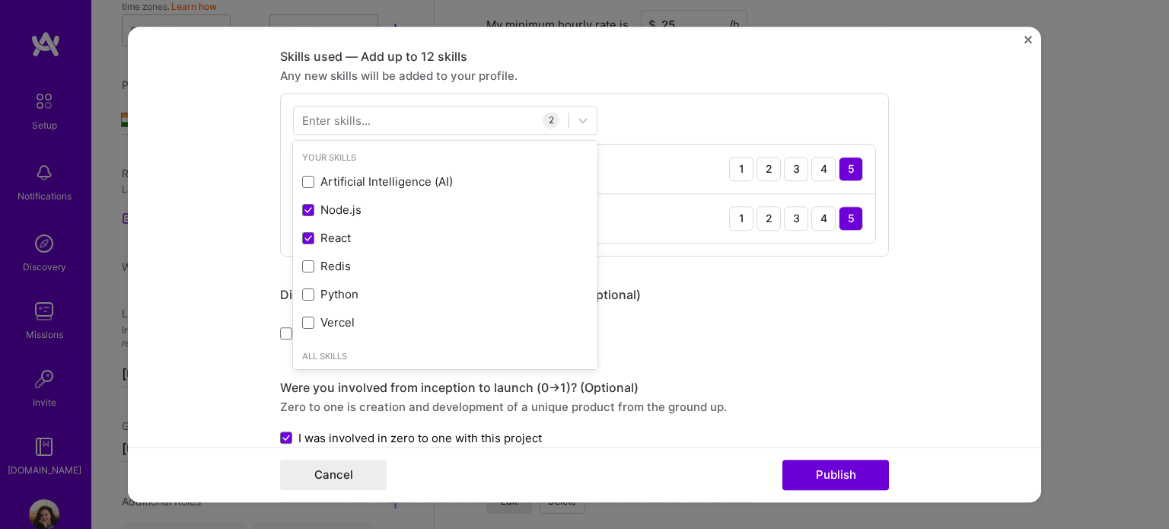
click at [355, 113] on div "Enter skills..." at bounding box center [336, 120] width 68 height 16
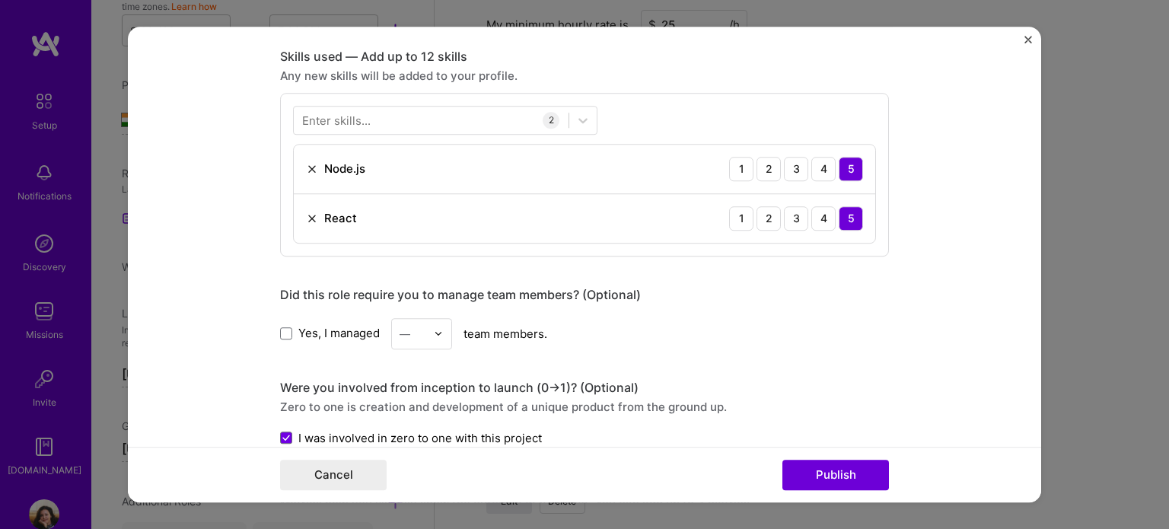
click at [355, 113] on div "Enter skills..." at bounding box center [336, 120] width 68 height 16
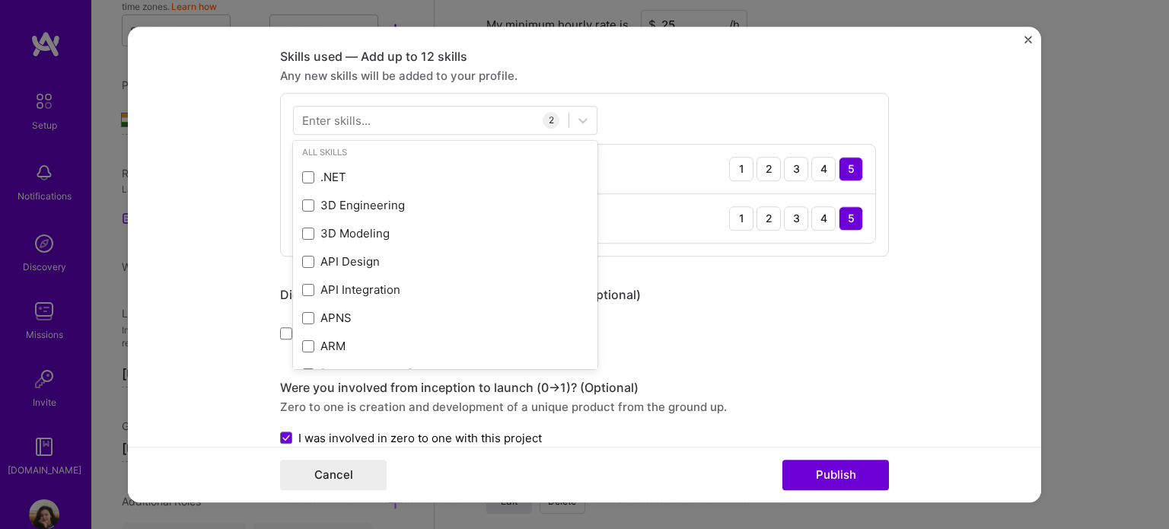
click at [329, 119] on div "Enter skills..." at bounding box center [336, 120] width 68 height 16
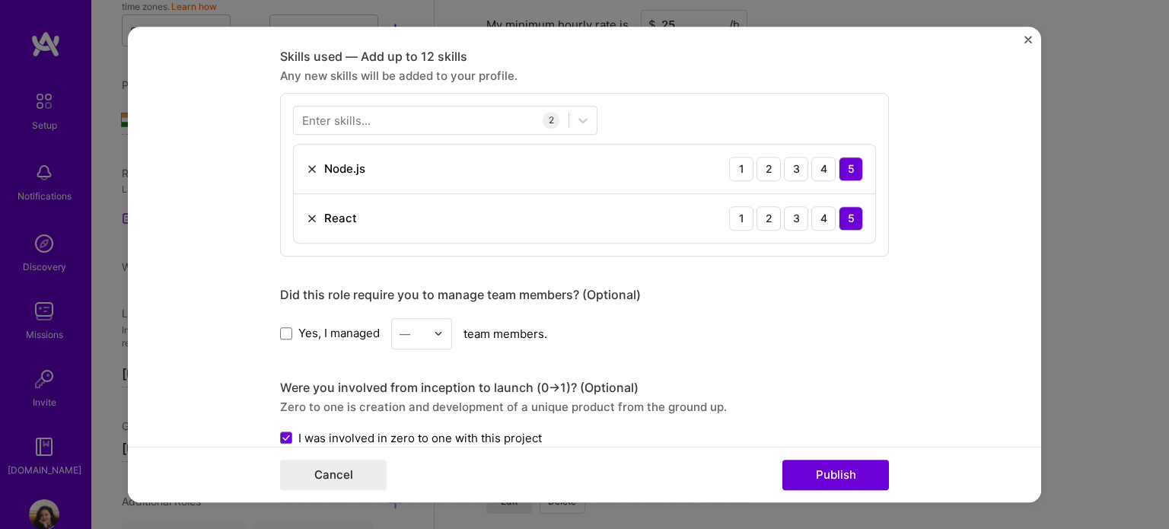
click at [329, 119] on div "Enter skills..." at bounding box center [336, 120] width 68 height 16
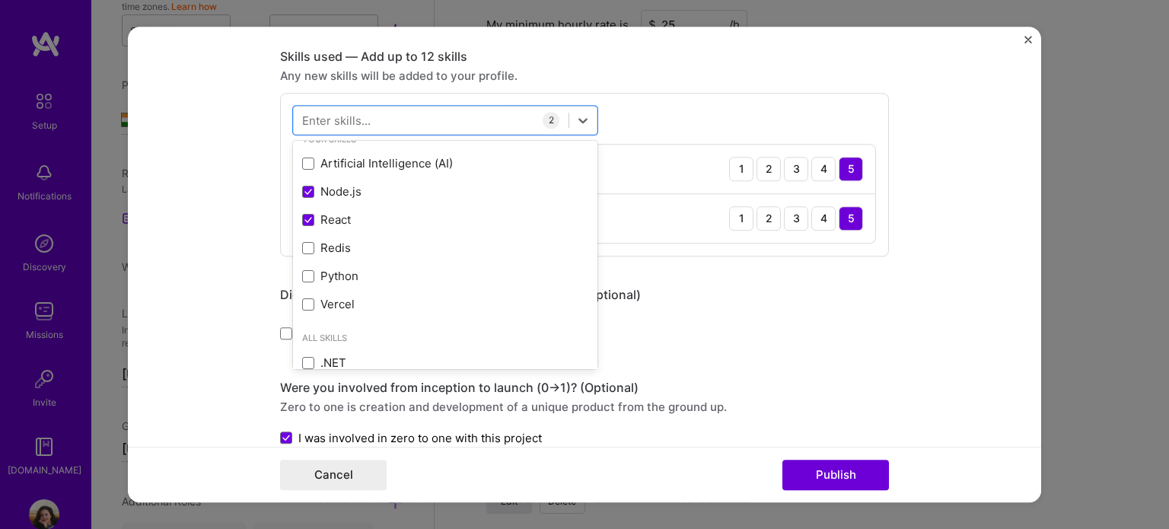
click at [304, 236] on div "Your Skills Artificial Intelligence (AI) Node.js React Redis Python Vercel All …" at bounding box center [445, 255] width 304 height 228
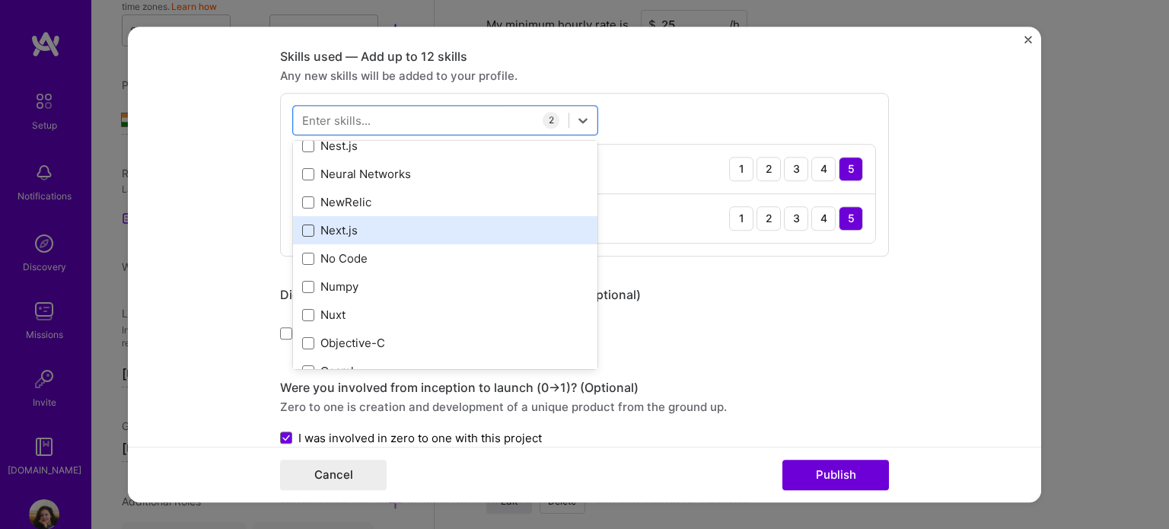
click at [303, 226] on span at bounding box center [308, 231] width 12 height 12
click at [0, 0] on input "checkbox" at bounding box center [0, 0] width 0 height 0
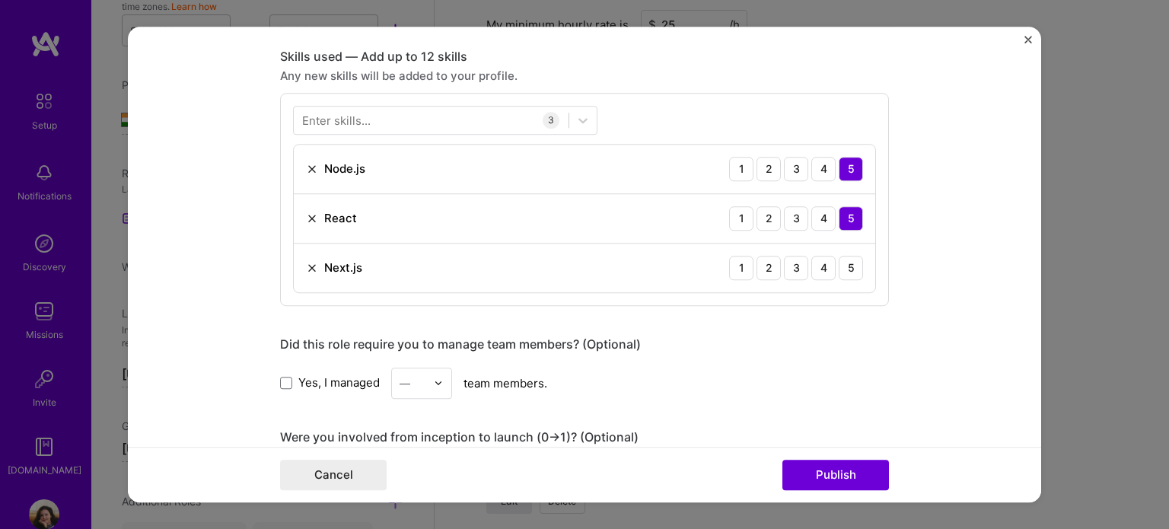
click at [747, 325] on div "Project title QuillSync Company QuillSync Project industry Industry 1 Project L…" at bounding box center [584, 375] width 609 height 1977
click at [797, 264] on div "3" at bounding box center [796, 268] width 24 height 24
click at [306, 212] on img at bounding box center [312, 218] width 12 height 12
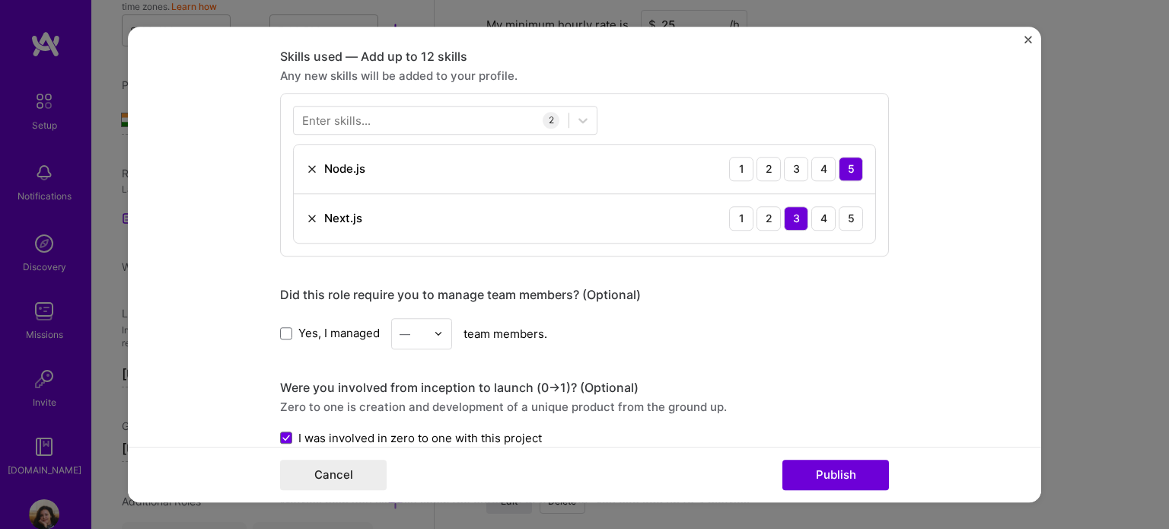
click at [308, 166] on img at bounding box center [312, 169] width 12 height 12
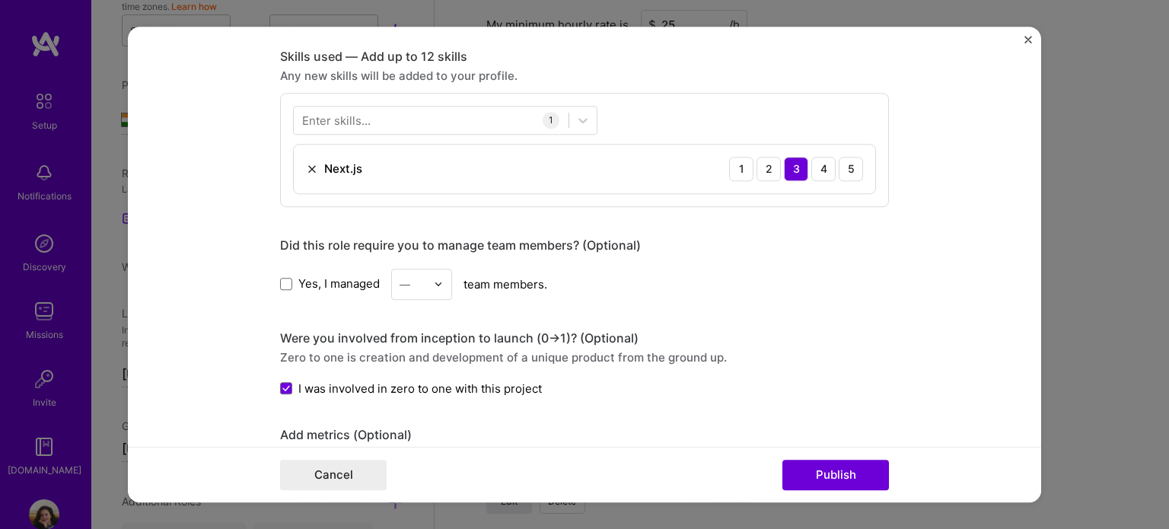
scroll to position [890, 0]
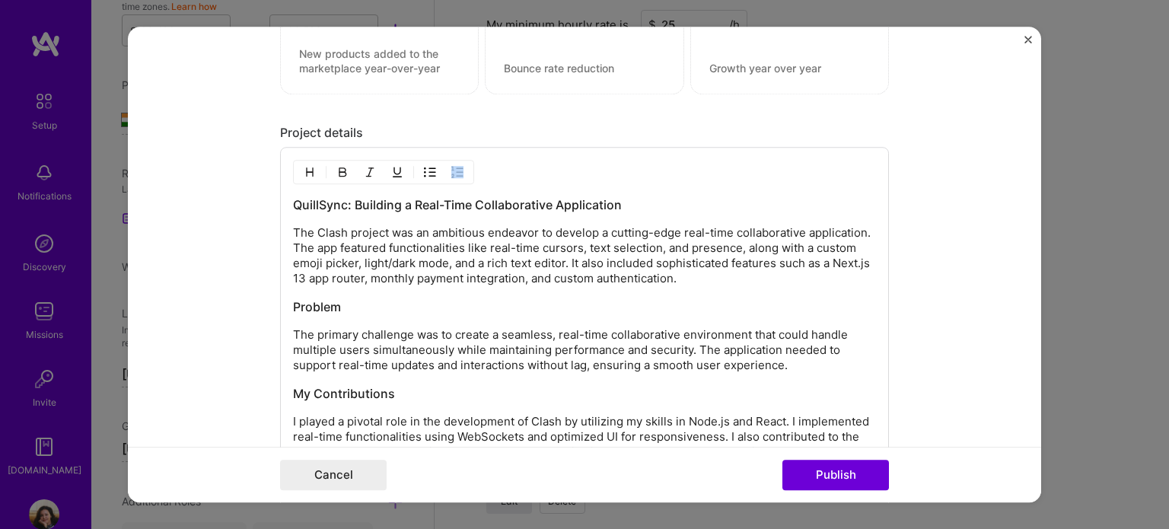
drag, startPoint x: 284, startPoint y: 202, endPoint x: 323, endPoint y: 202, distance: 38.8
click at [323, 202] on div "QuillSync: Building a Real-Time Collaborative Application The Clash project was…" at bounding box center [584, 366] width 609 height 439
drag, startPoint x: 339, startPoint y: 200, endPoint x: 287, endPoint y: 197, distance: 52.6
click at [293, 197] on h3 "QuillSync: Building a Real-Time Collaborative Application" at bounding box center [584, 204] width 583 height 17
copy h3 "QuillSync"
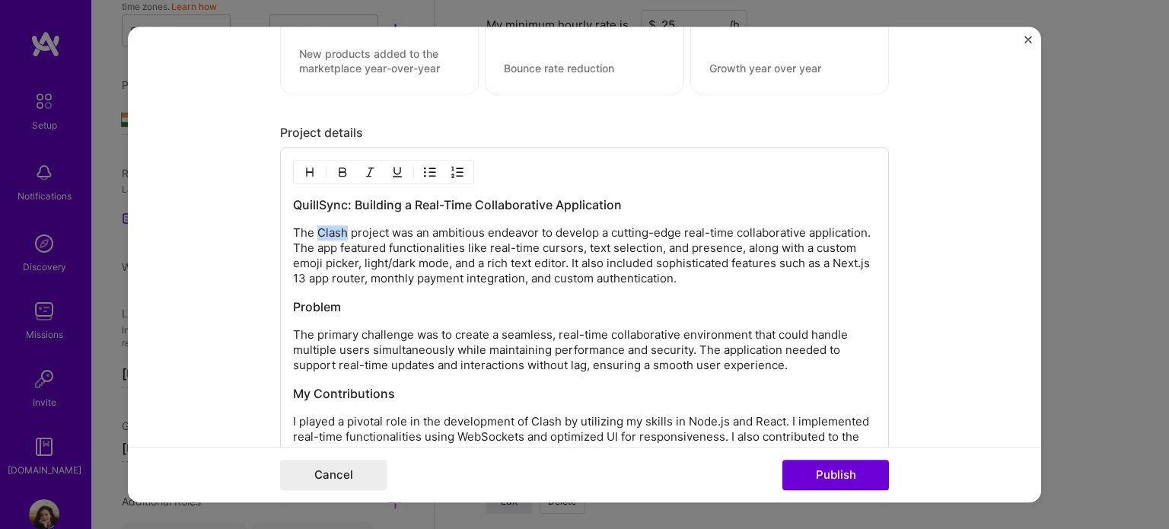
drag, startPoint x: 312, startPoint y: 232, endPoint x: 339, endPoint y: 231, distance: 26.7
click at [339, 231] on p "The Clash project was an ambitious endeavor to develop a cutting-edge real-time…" at bounding box center [584, 255] width 583 height 61
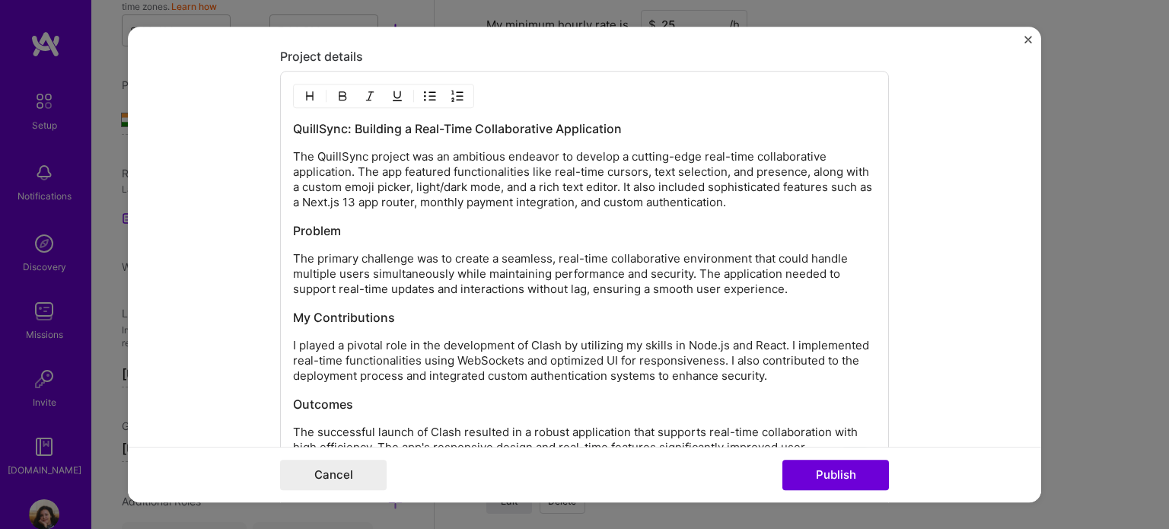
scroll to position [1374, 0]
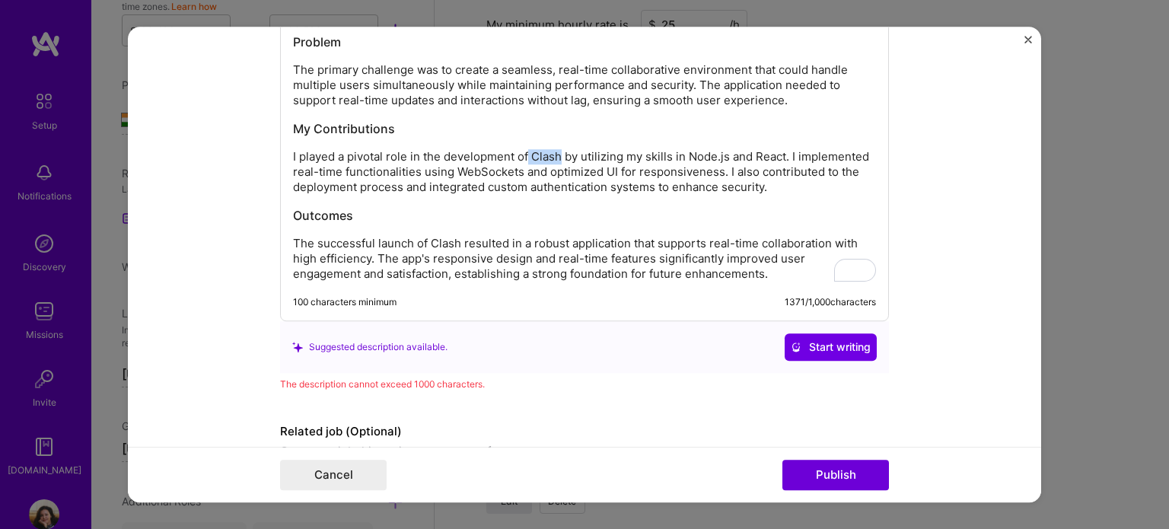
drag, startPoint x: 522, startPoint y: 151, endPoint x: 555, endPoint y: 151, distance: 32.7
click at [555, 151] on p "I played a pivotal role in the development of Clash by utilizing my skills in N…" at bounding box center [584, 172] width 583 height 46
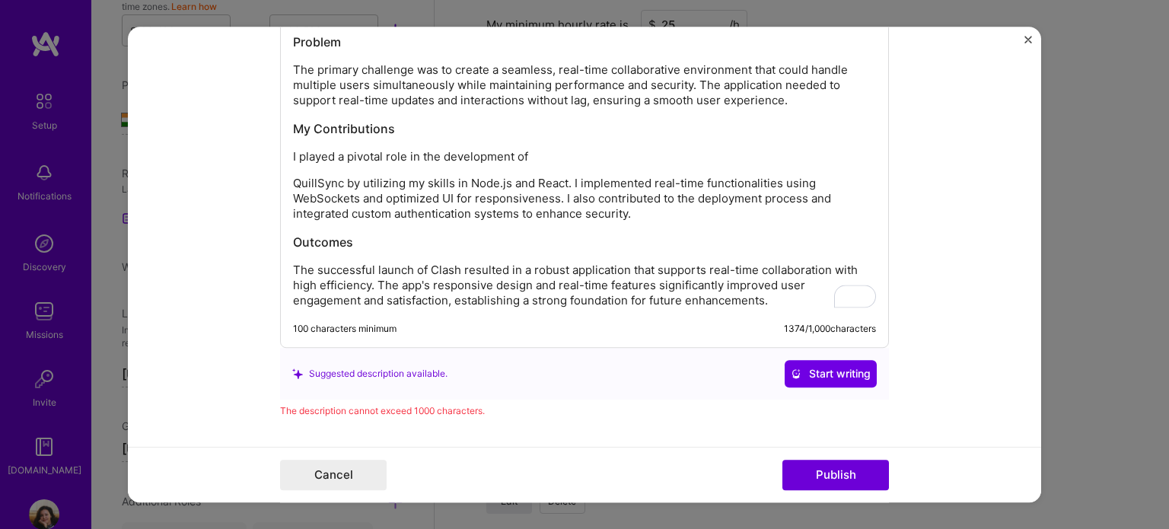
click at [293, 177] on p "QuillSync by utilizing my skills in Node.js and React. I implemented real-time …" at bounding box center [584, 199] width 583 height 46
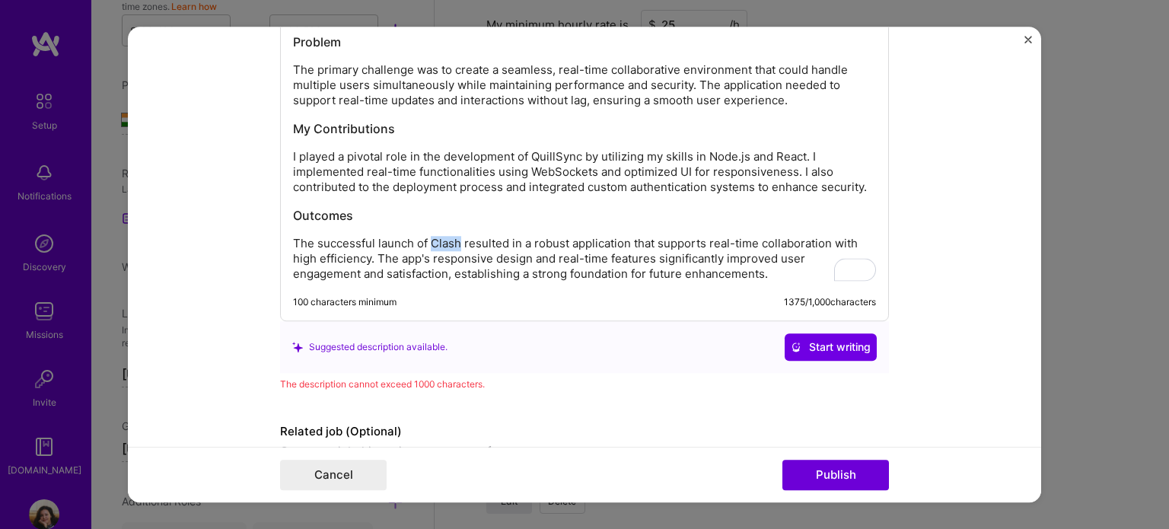
drag, startPoint x: 425, startPoint y: 241, endPoint x: 454, endPoint y: 241, distance: 28.9
click at [454, 241] on p "The successful launch of Clash resulted in a robust application that supports r…" at bounding box center [584, 259] width 583 height 46
drag, startPoint x: 525, startPoint y: 151, endPoint x: 573, endPoint y: 151, distance: 47.9
click at [573, 151] on p "I played a pivotal role in the development of QuillSync by utilizing my skills …" at bounding box center [584, 172] width 583 height 46
copy p "QuillSync"
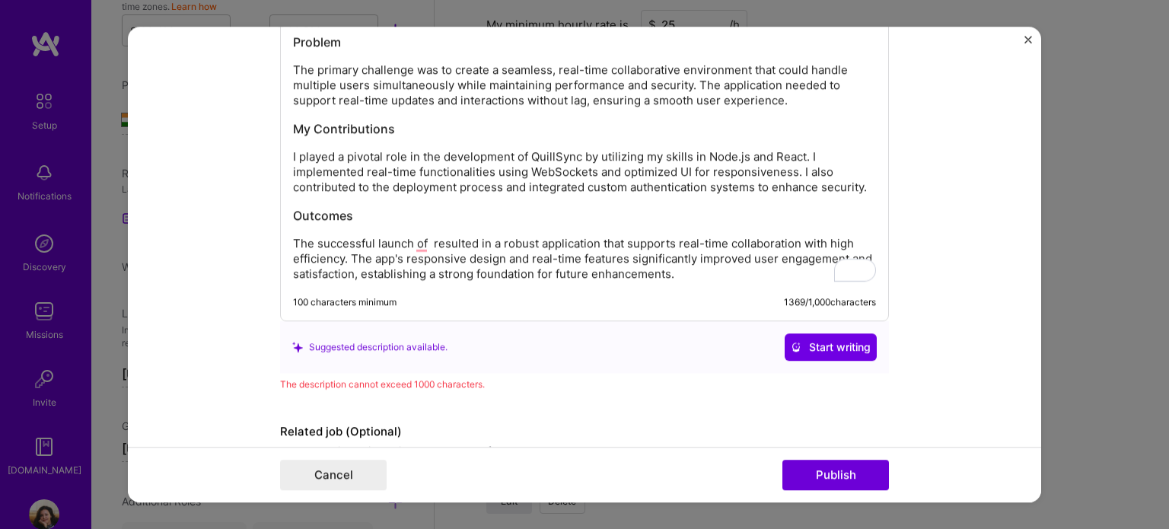
click at [423, 237] on p "The successful launch of resulted in a robust application that supports real-ti…" at bounding box center [584, 259] width 583 height 46
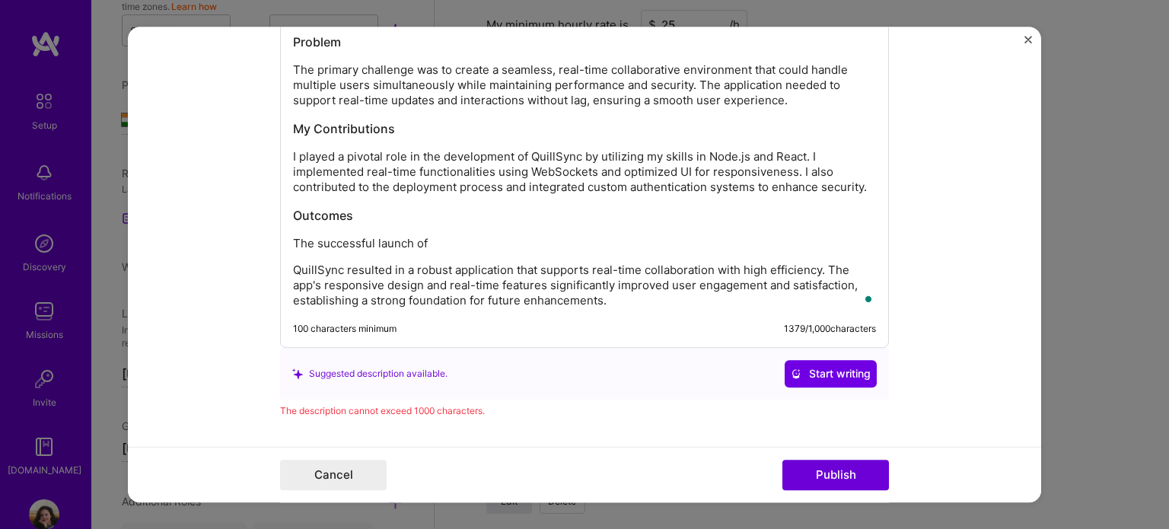
click at [293, 268] on p "QuillSync resulted in a robust application that supports real-time collaboratio…" at bounding box center [584, 286] width 583 height 46
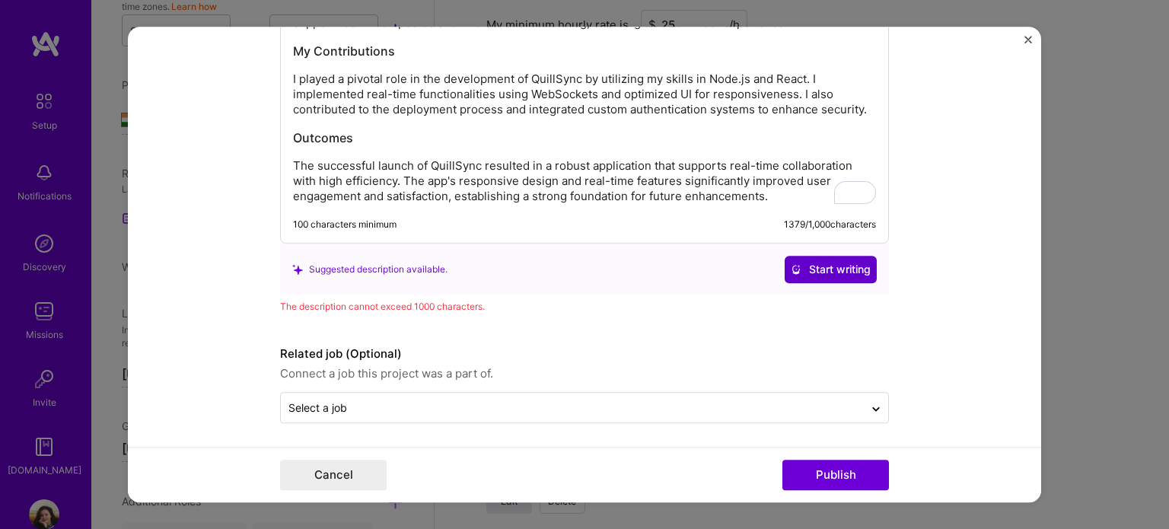
click at [836, 262] on span "Start writing" at bounding box center [831, 269] width 80 height 15
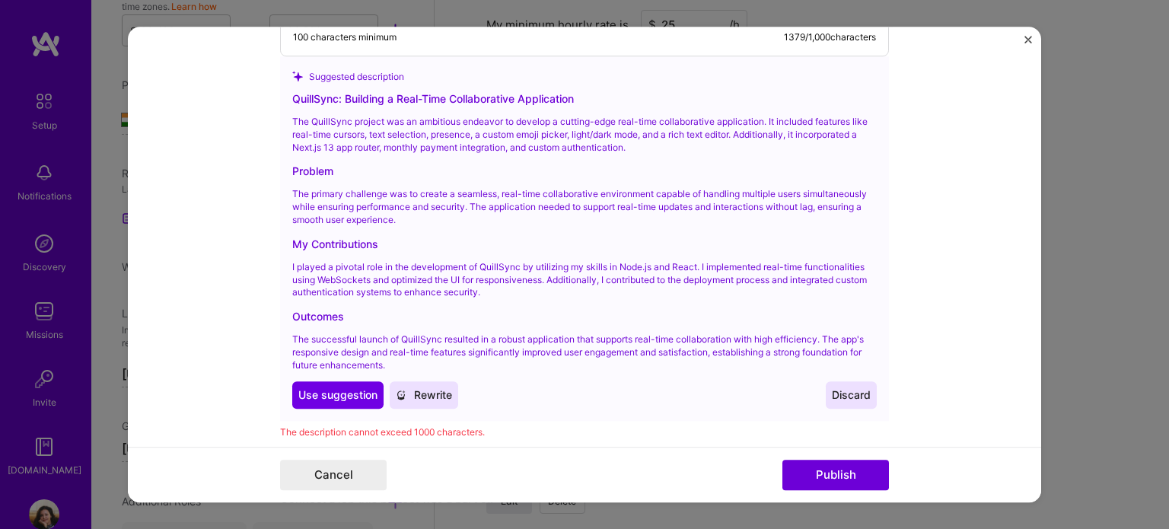
scroll to position [1722, 0]
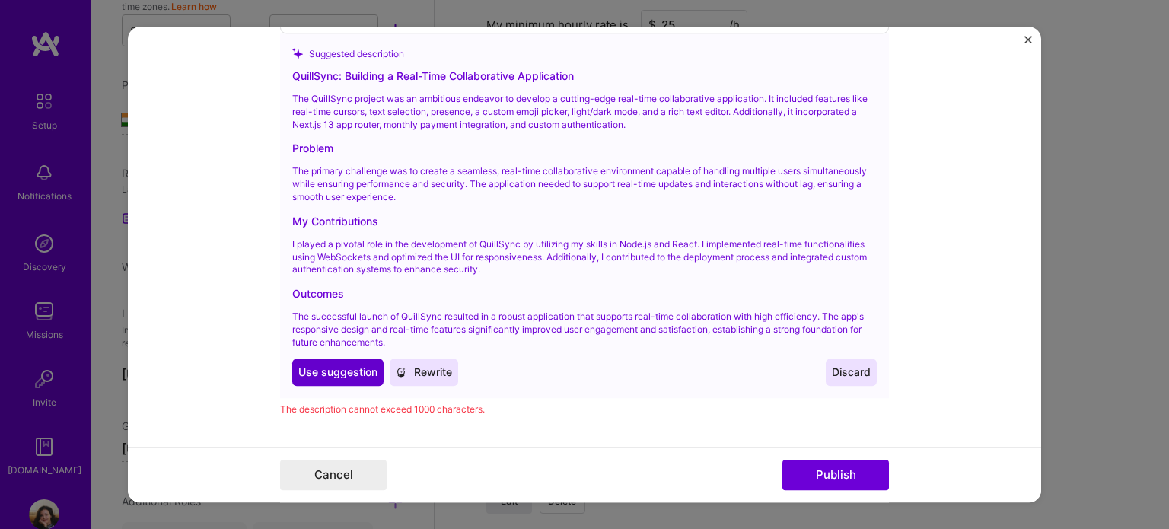
click at [329, 365] on span "Use suggestion" at bounding box center [337, 372] width 79 height 15
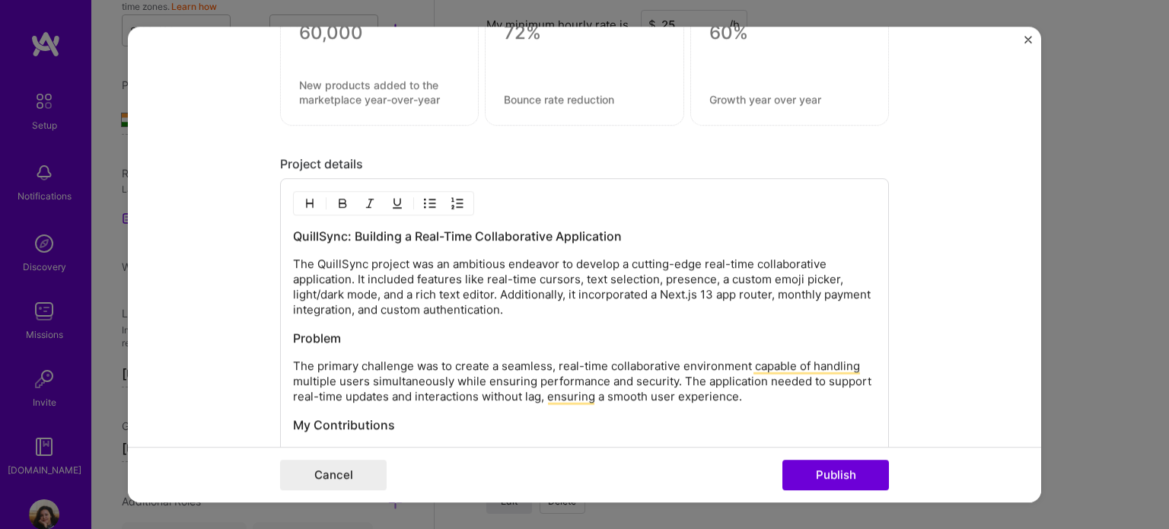
scroll to position [1276, 0]
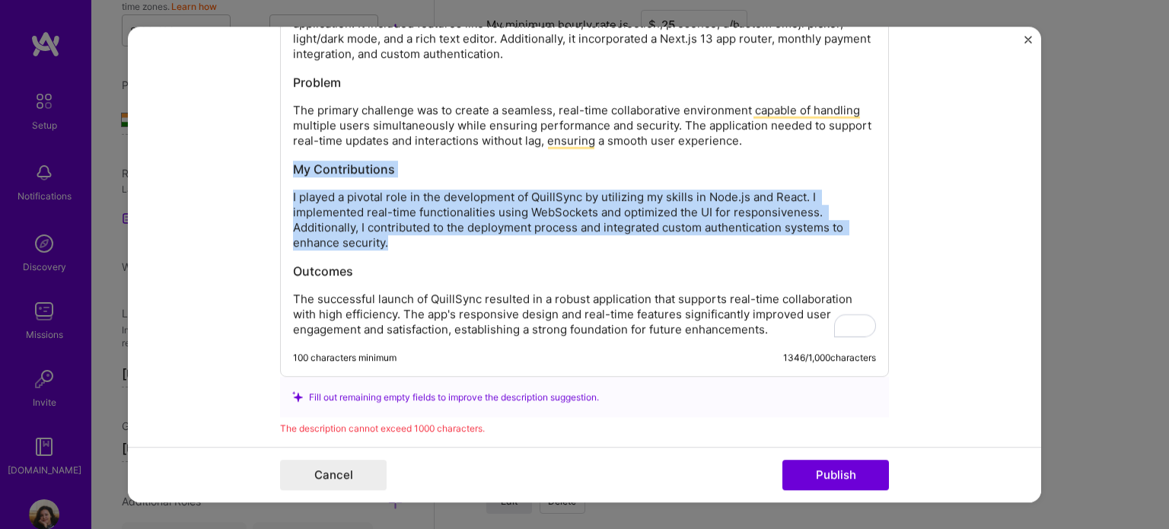
drag, startPoint x: 286, startPoint y: 164, endPoint x: 386, endPoint y: 243, distance: 127.3
click at [386, 243] on div "QuillSync: Building a Real-Time Collaborative Application The QuillSync project…" at bounding box center [584, 154] width 583 height 365
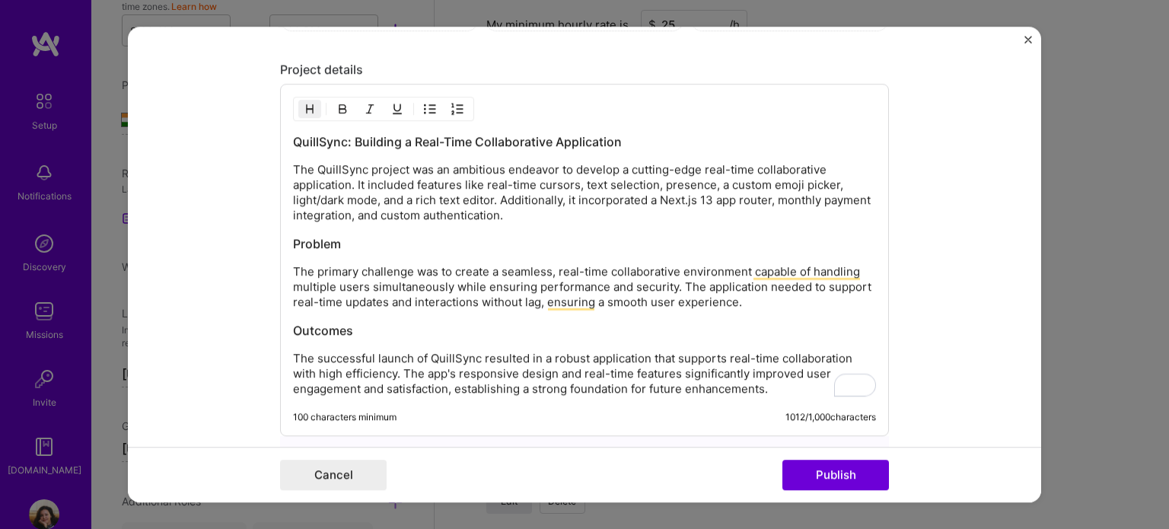
click at [293, 327] on h3 "Outcomes" at bounding box center [584, 330] width 583 height 17
click at [293, 342] on div "QuillSync: Building a Real-Time Collaborative Application The QuillSync project…" at bounding box center [584, 264] width 583 height 263
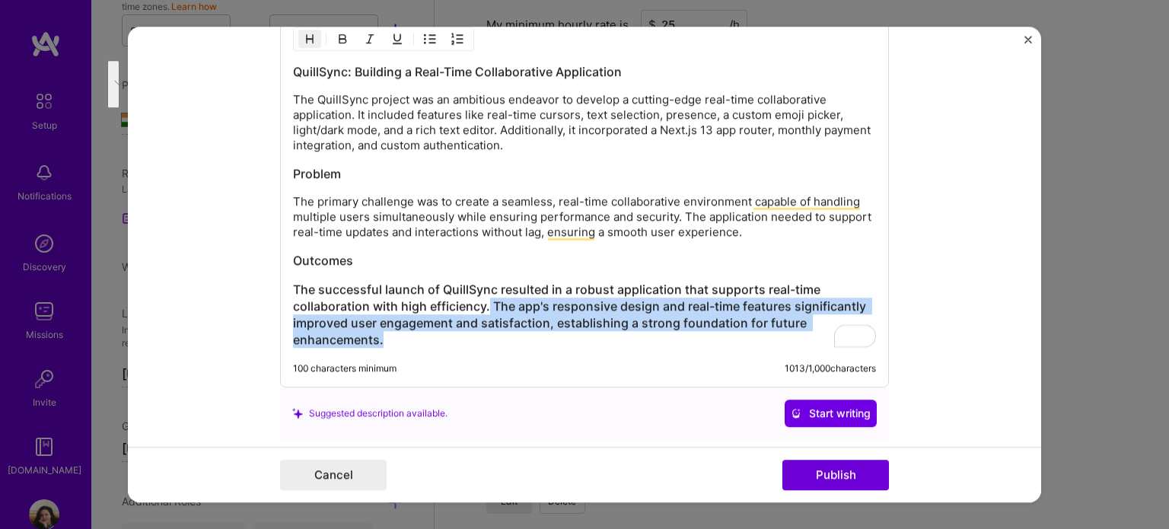
drag, startPoint x: 484, startPoint y: 303, endPoint x: 495, endPoint y: 340, distance: 38.8
click at [495, 340] on h3 "The successful launch of QuillSync resulted in a robust application that suppor…" at bounding box center [584, 314] width 583 height 67
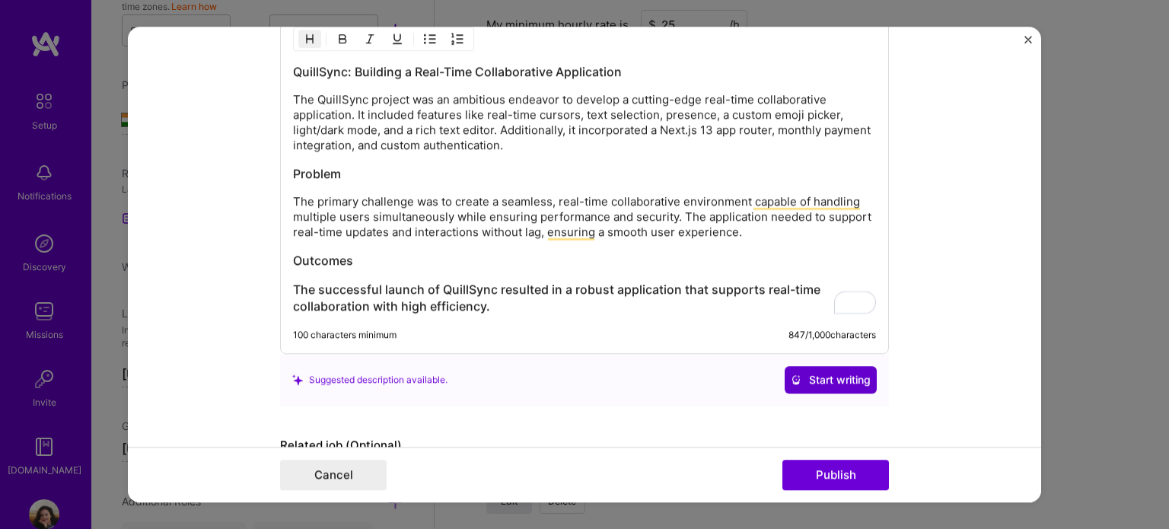
click at [798, 374] on span "Start writing" at bounding box center [831, 379] width 80 height 15
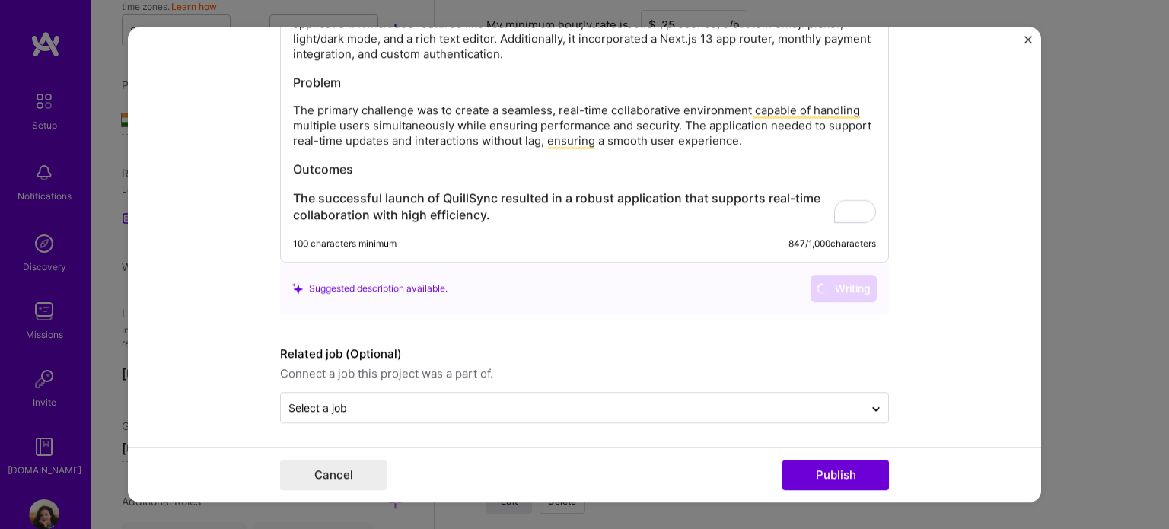
click at [693, 299] on div "Suggested description available. Writing" at bounding box center [584, 289] width 609 height 52
click at [609, 212] on h3 "The successful launch of QuillSync resulted in a robust application that suppor…" at bounding box center [584, 206] width 583 height 33
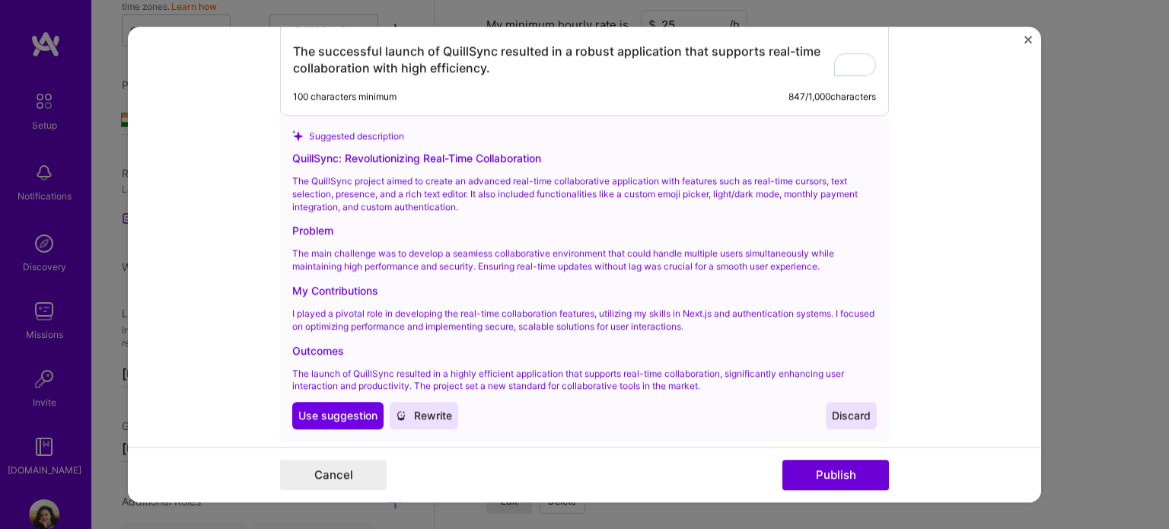
click at [855, 410] on span "Discard" at bounding box center [851, 415] width 39 height 15
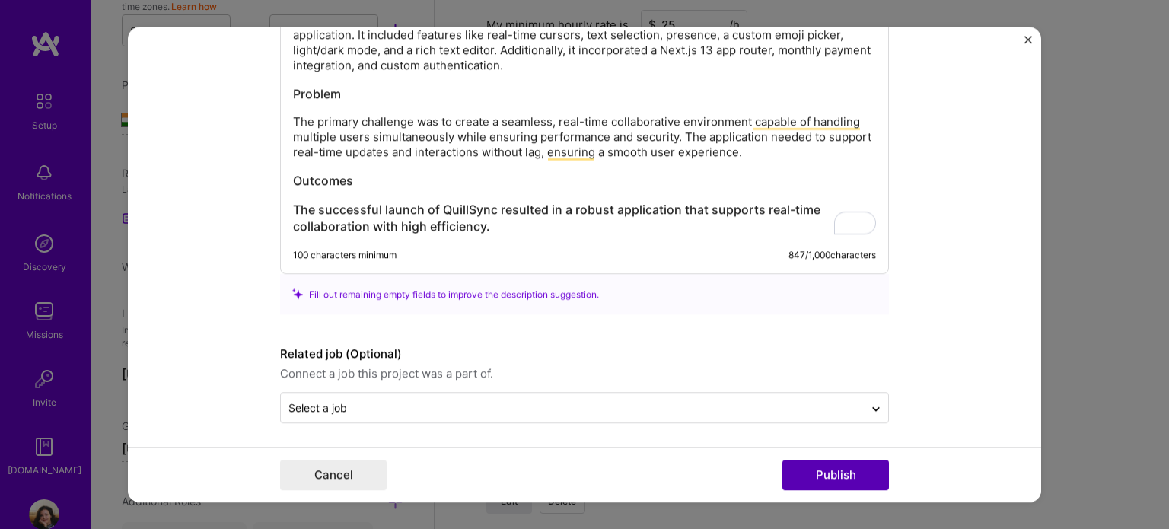
click at [862, 479] on button "Publish" at bounding box center [835, 475] width 107 height 30
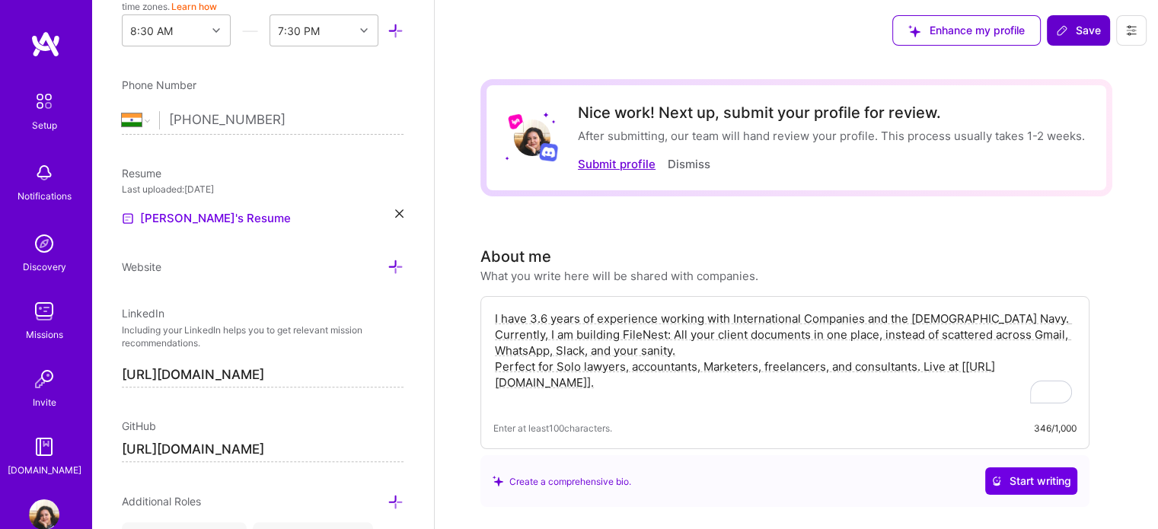
click at [623, 159] on button "Submit profile" at bounding box center [617, 164] width 78 height 16
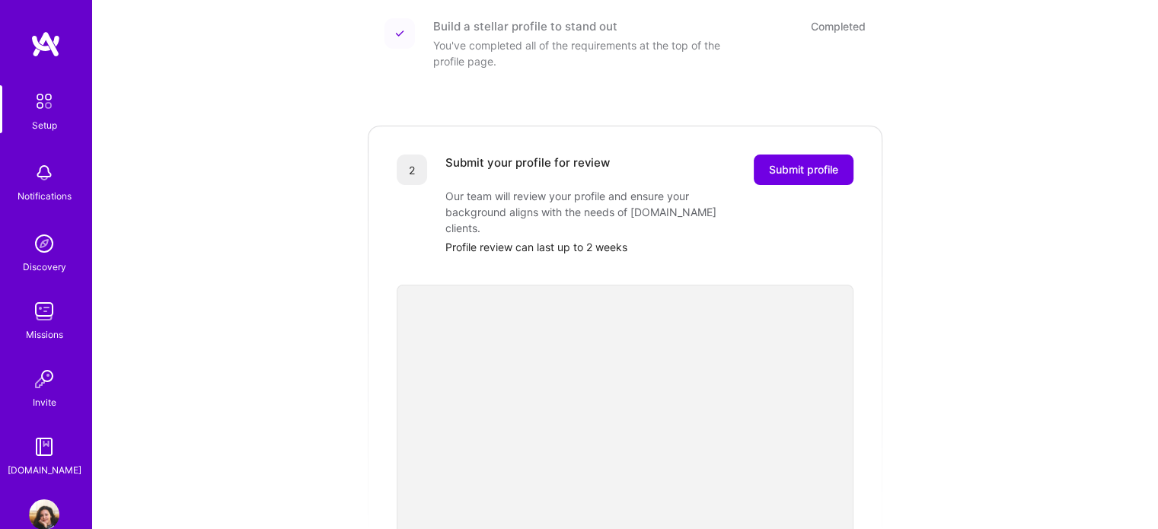
scroll to position [230, 0]
click at [778, 161] on button "Submit profile" at bounding box center [803, 167] width 100 height 30
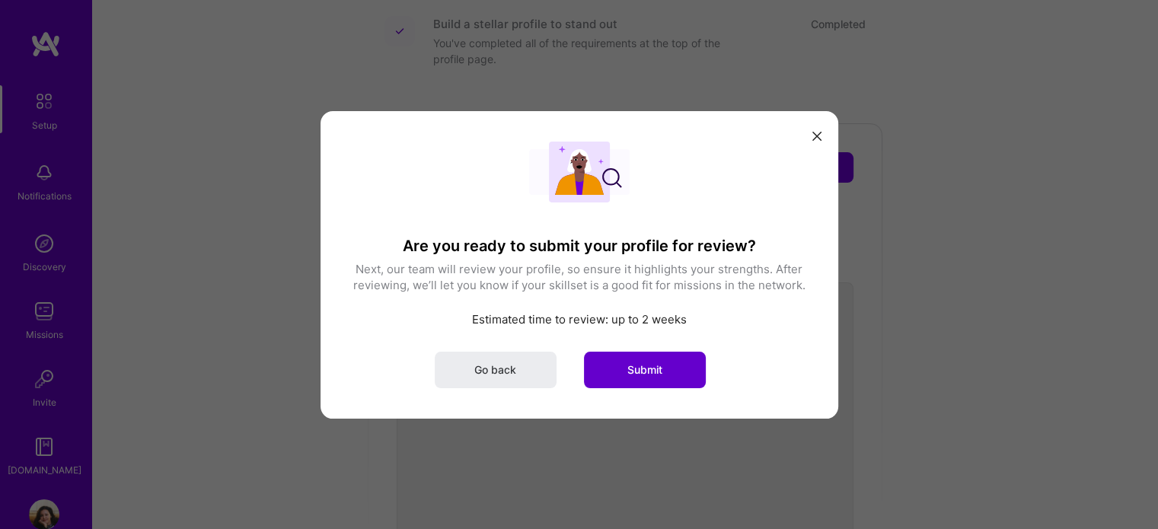
click at [650, 376] on span "Submit" at bounding box center [644, 369] width 35 height 15
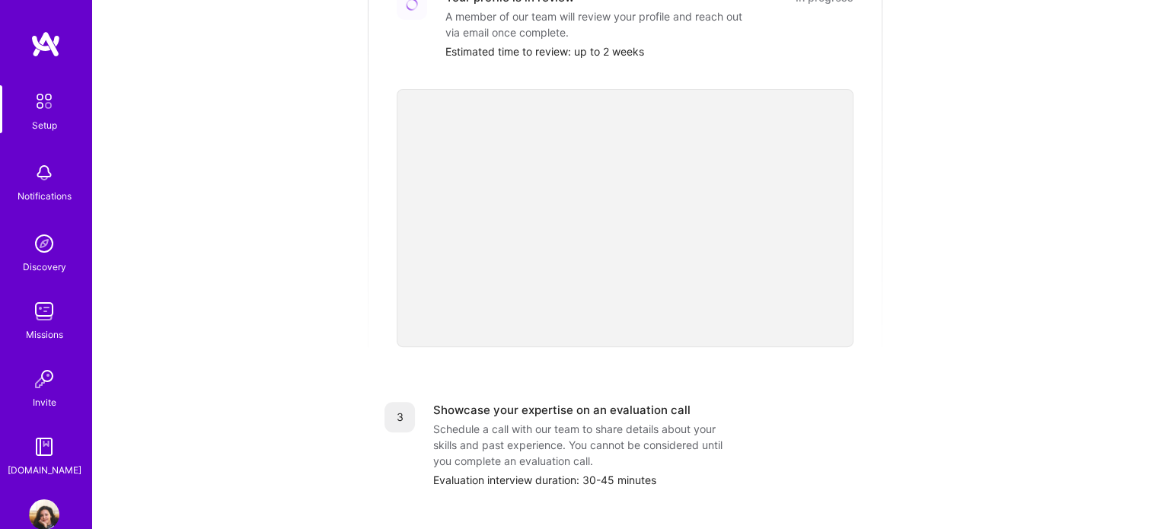
scroll to position [394, 0]
click at [40, 174] on img at bounding box center [44, 173] width 30 height 30
click at [36, 42] on img at bounding box center [45, 43] width 30 height 27
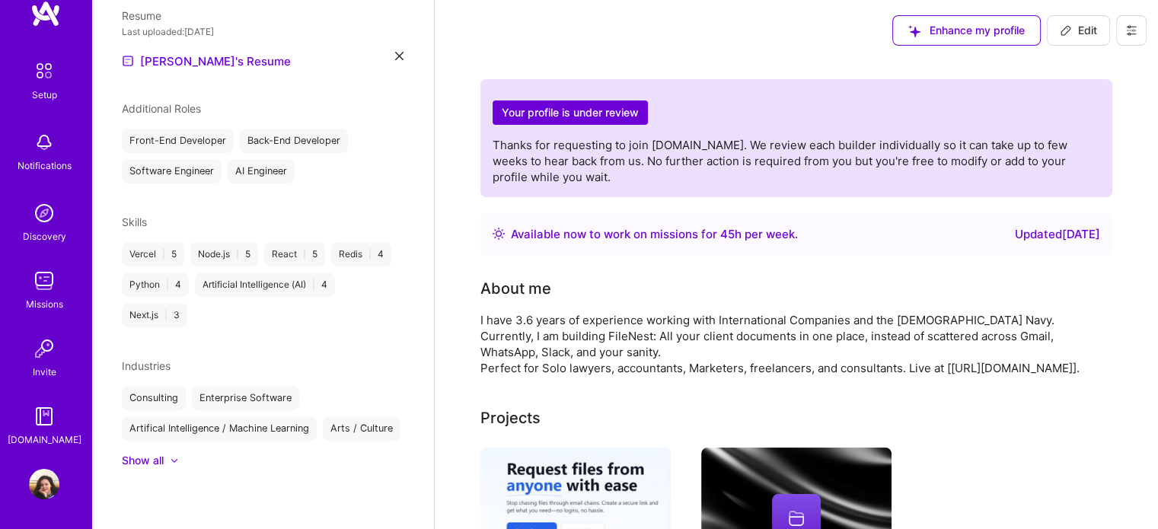
scroll to position [134, 0]
